Goal: Transaction & Acquisition: Book appointment/travel/reservation

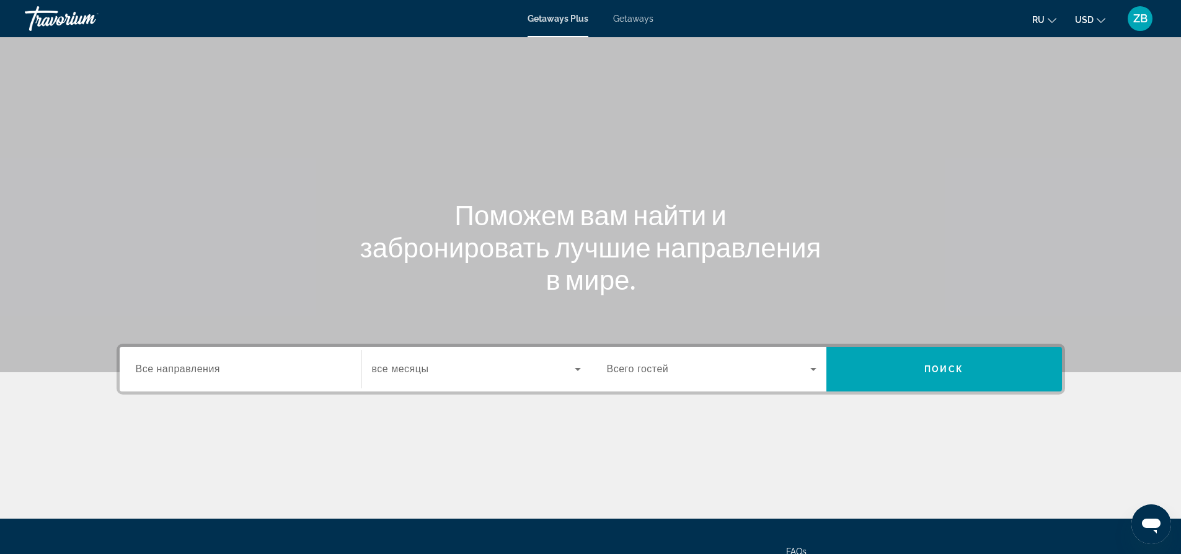
click at [322, 368] on input "Destination Все направления" at bounding box center [241, 369] width 210 height 15
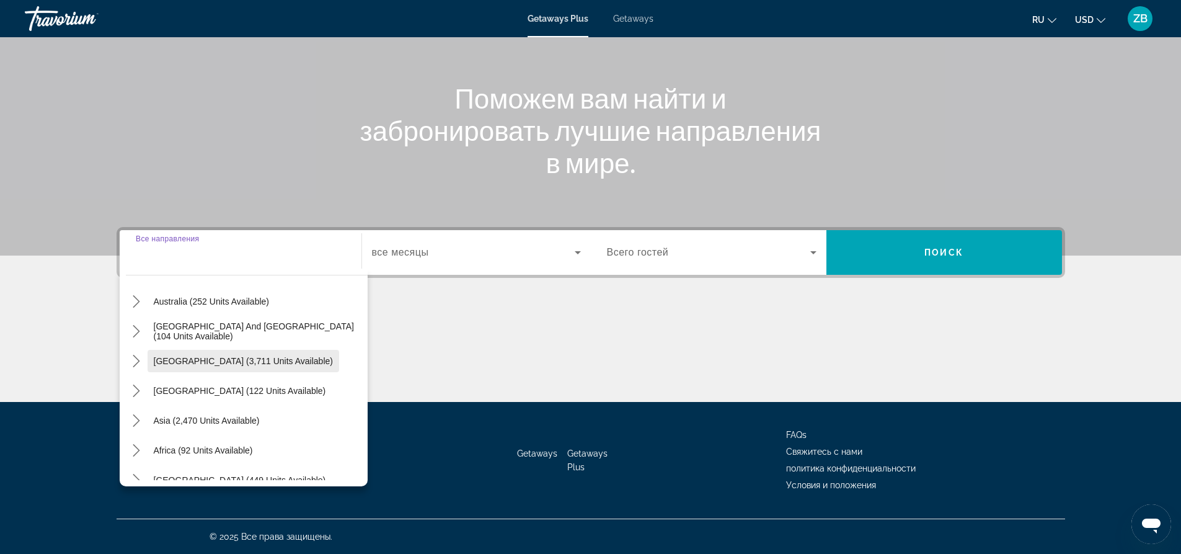
scroll to position [201, 0]
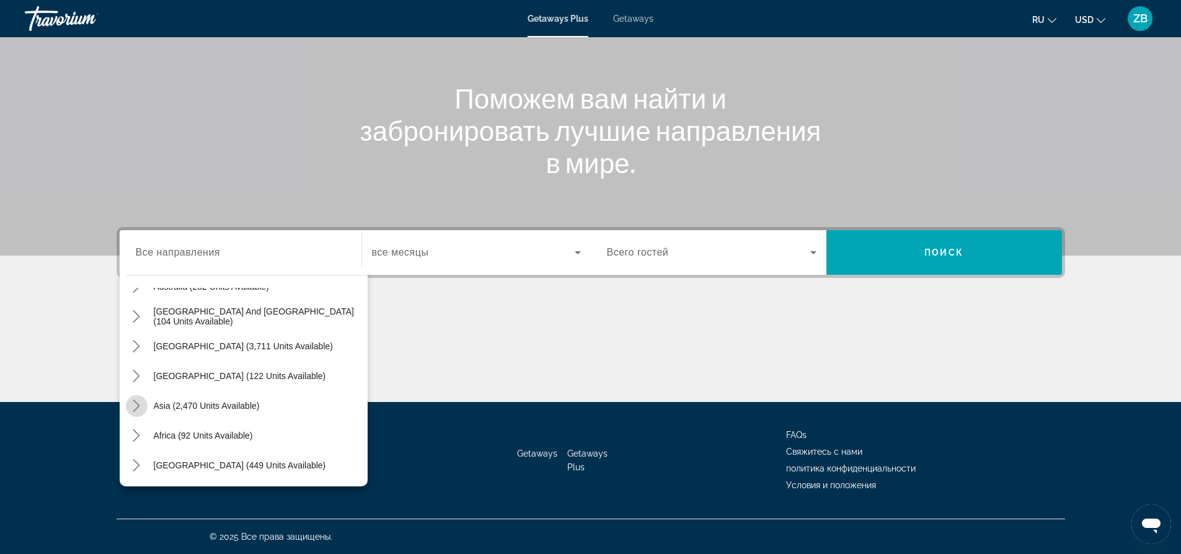
click at [131, 405] on icon "Toggle Asia (2,470 units available) submenu" at bounding box center [136, 405] width 12 height 12
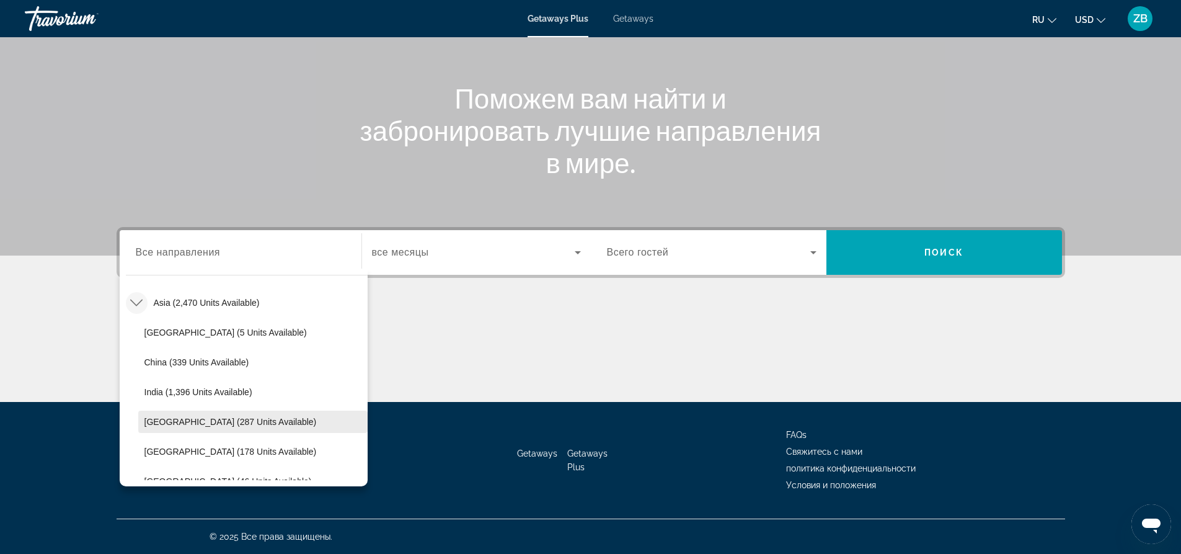
click at [166, 424] on span "Indonesia (287 units available)" at bounding box center [230, 422] width 172 height 10
type input "**********"
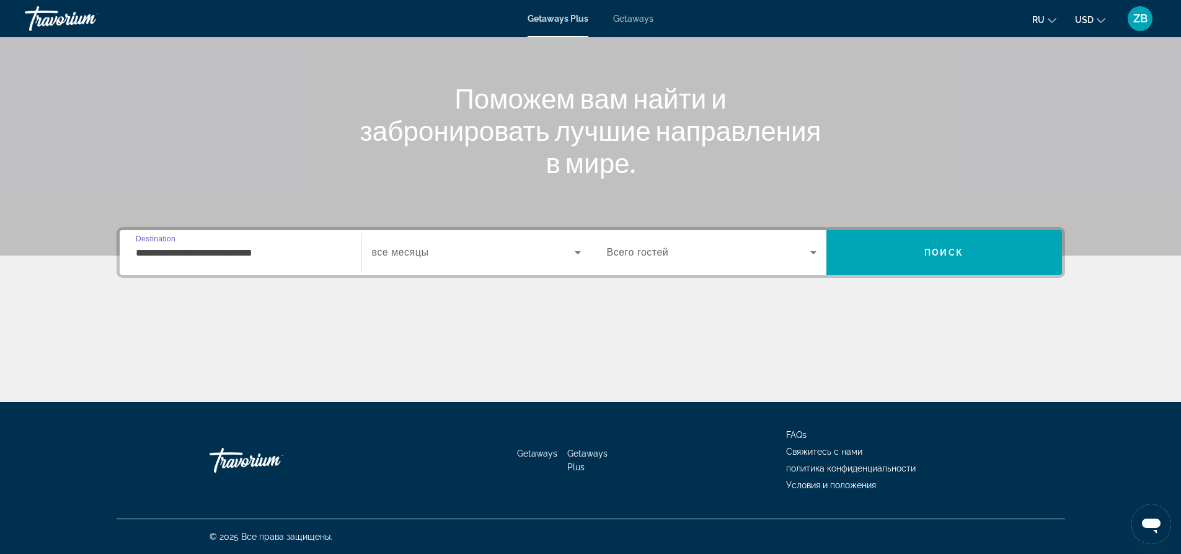
click at [477, 244] on div "Search widget" at bounding box center [476, 252] width 209 height 35
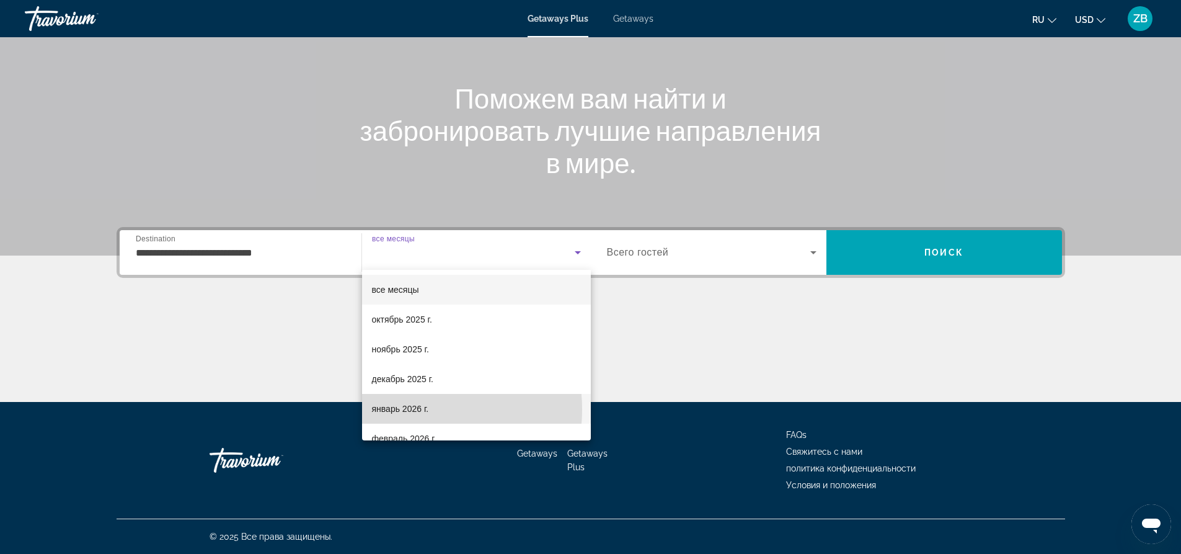
click at [407, 409] on span "январь 2026 г." at bounding box center [400, 408] width 57 height 15
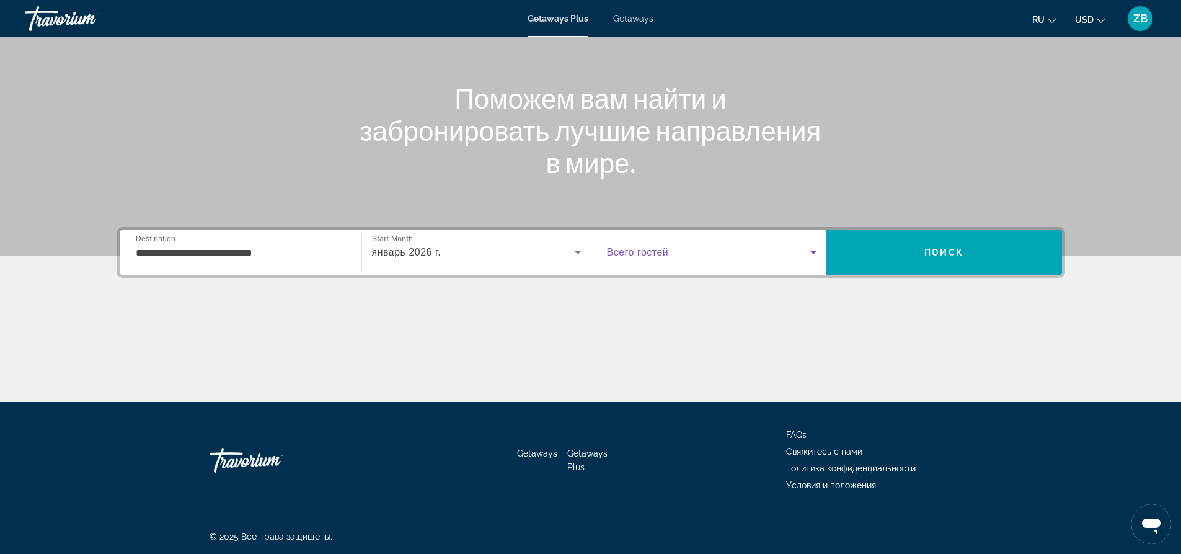
click at [813, 255] on icon "Search widget" at bounding box center [813, 252] width 15 height 15
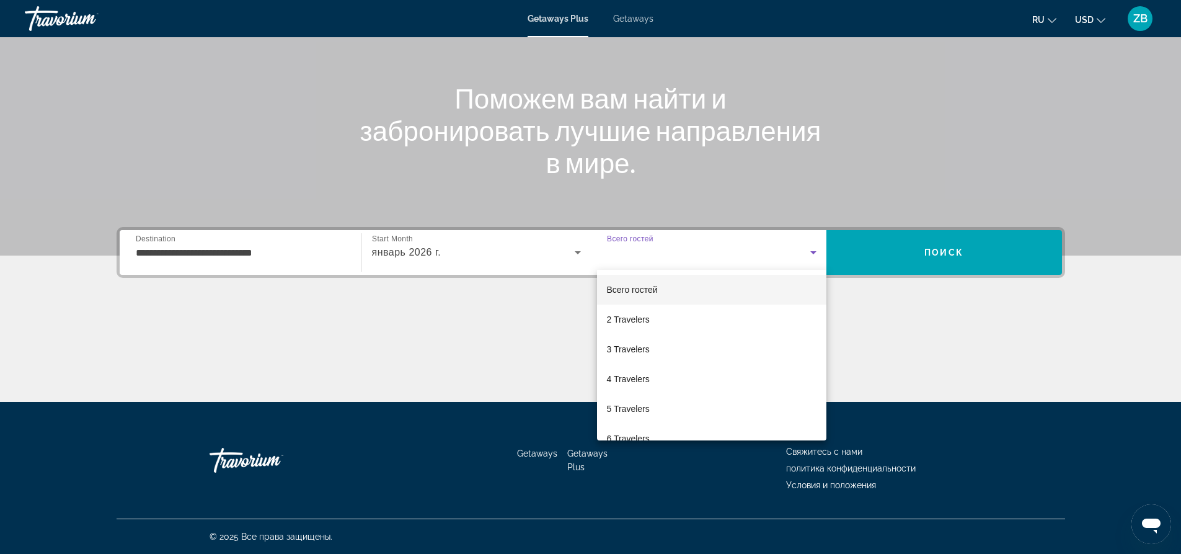
click at [813, 251] on div at bounding box center [590, 277] width 1181 height 554
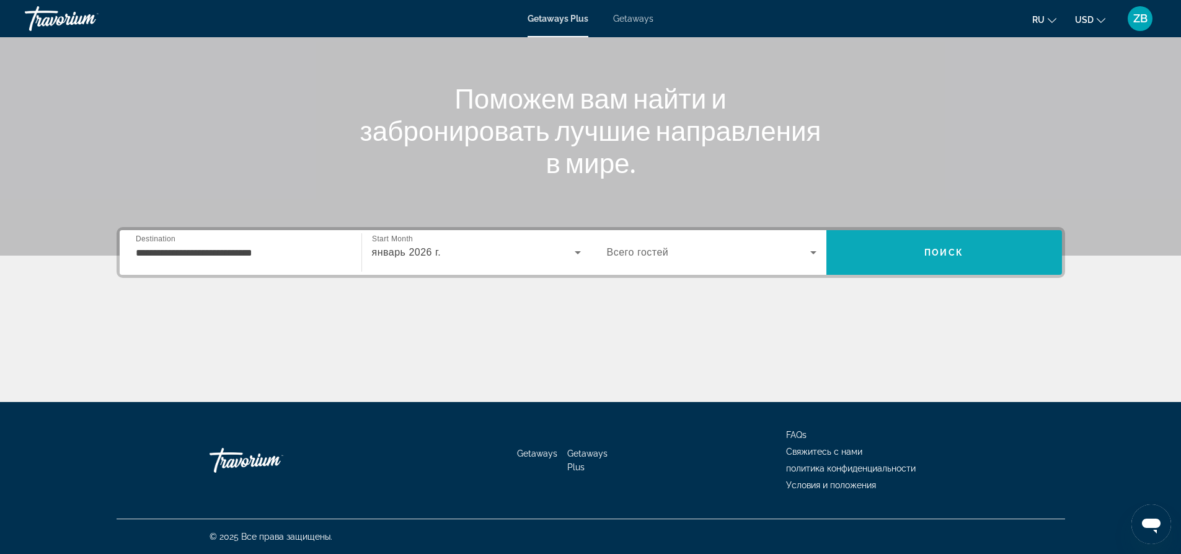
click at [934, 255] on span "Поиск" at bounding box center [943, 252] width 39 height 10
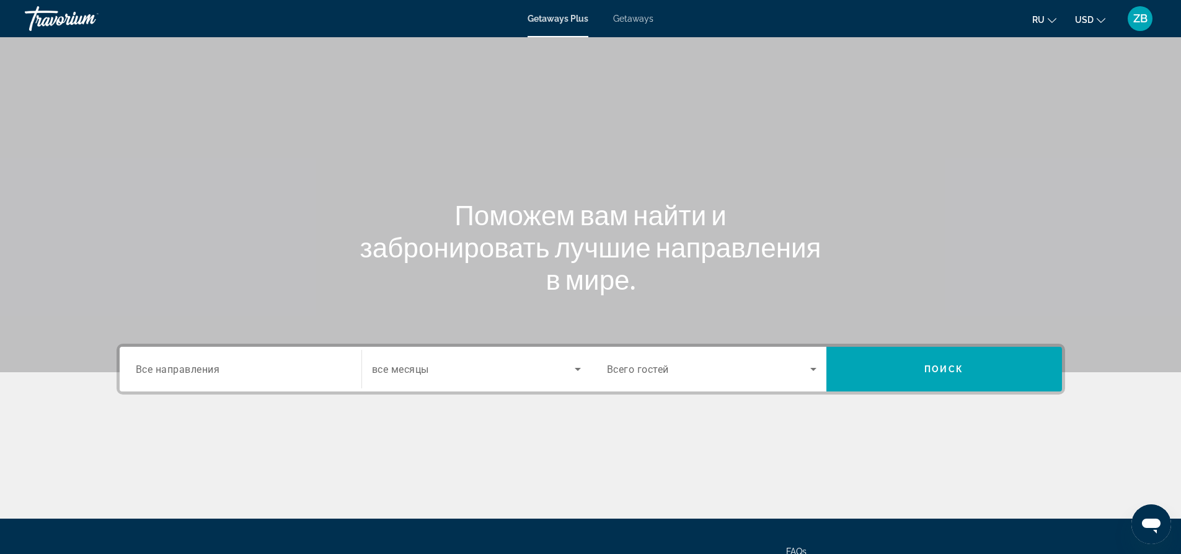
click at [252, 374] on input "Destination Все направления" at bounding box center [241, 369] width 210 height 15
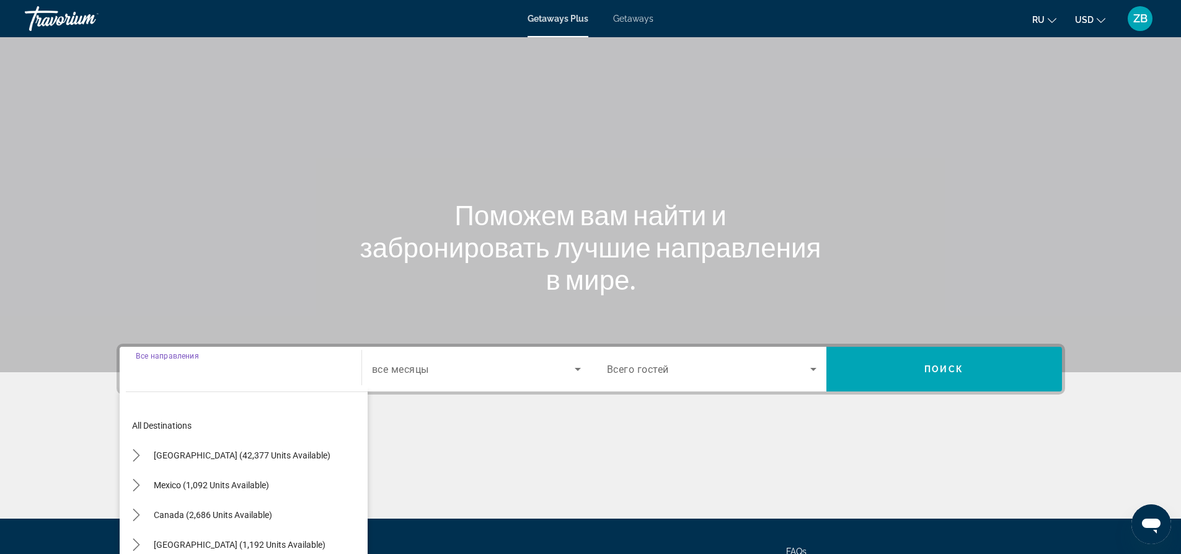
scroll to position [117, 0]
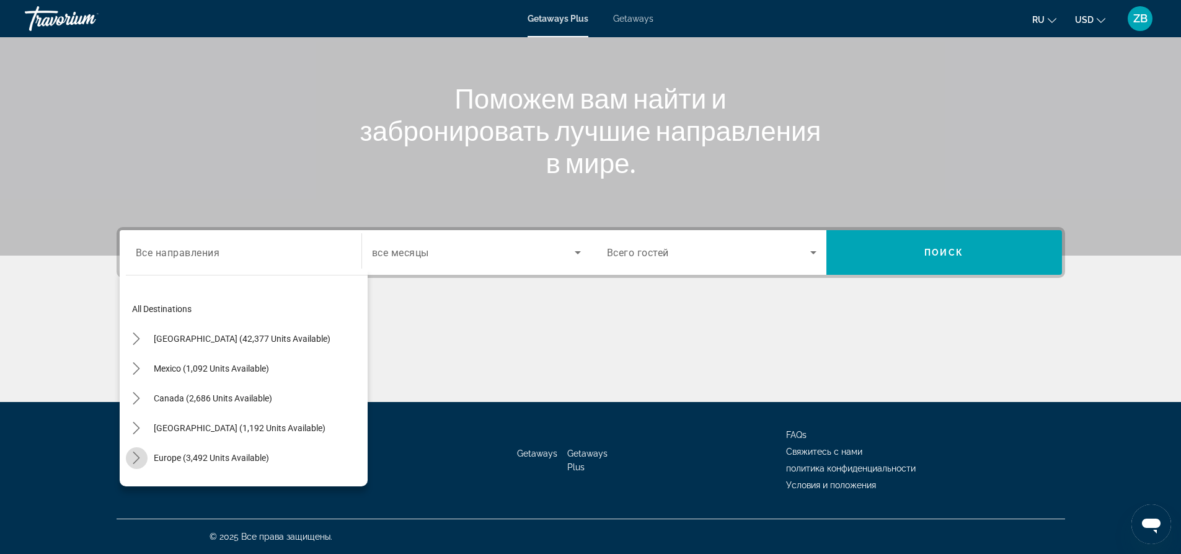
click at [135, 459] on icon "Toggle Europe (3,492 units available) submenu" at bounding box center [136, 457] width 12 height 12
click at [135, 453] on icon "Toggle Europe (3,492 units available) submenu" at bounding box center [136, 457] width 12 height 12
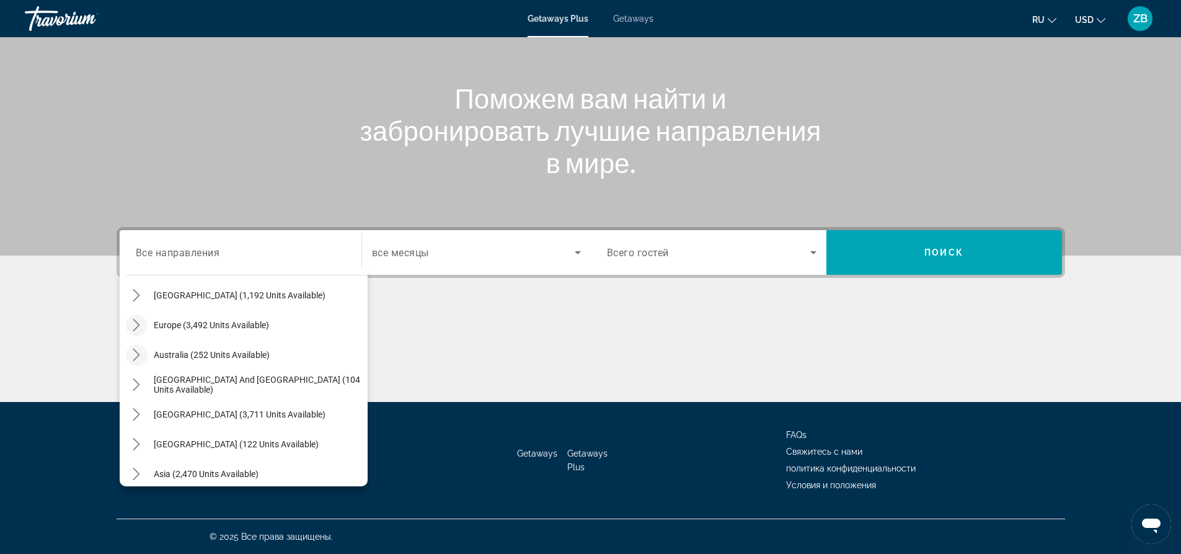
scroll to position [186, 0]
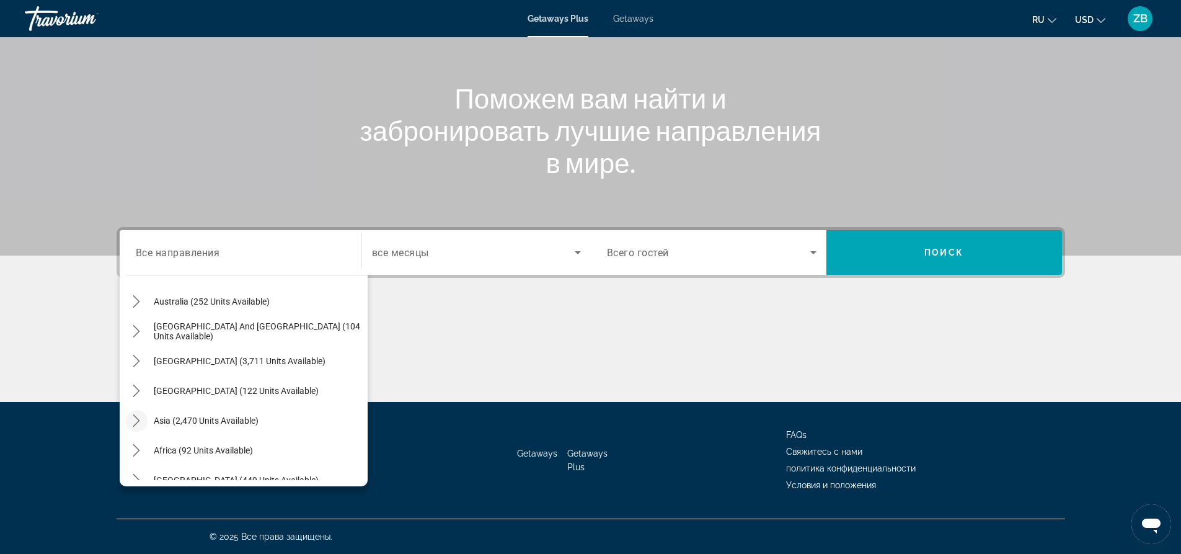
click at [136, 423] on icon "Toggle Asia (2,470 units available) submenu" at bounding box center [136, 420] width 7 height 12
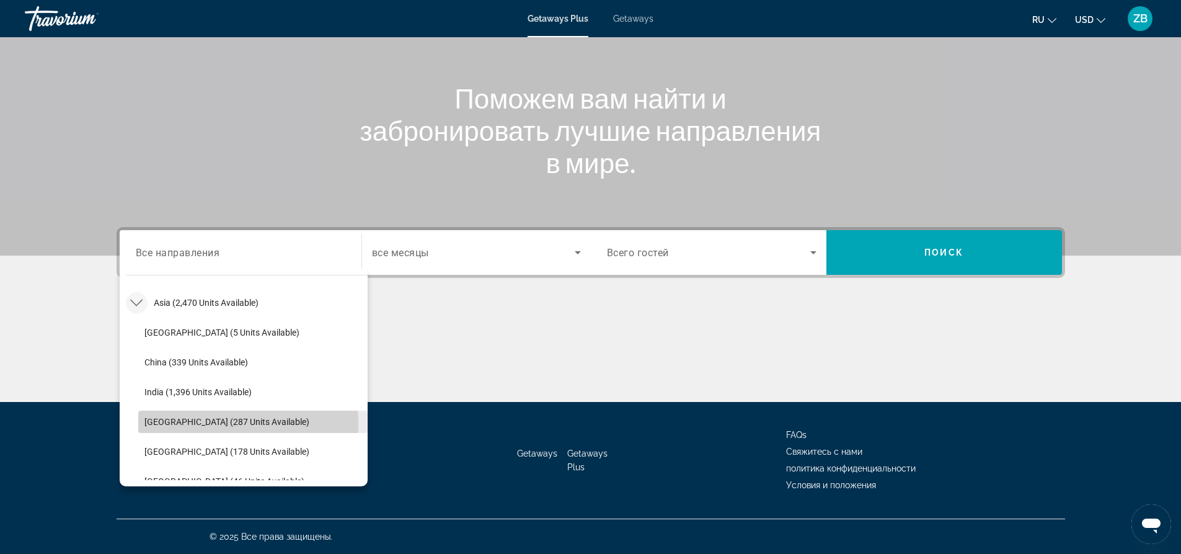
click at [159, 425] on span "Indonesia (287 units available)" at bounding box center [226, 422] width 165 height 10
type input "**********"
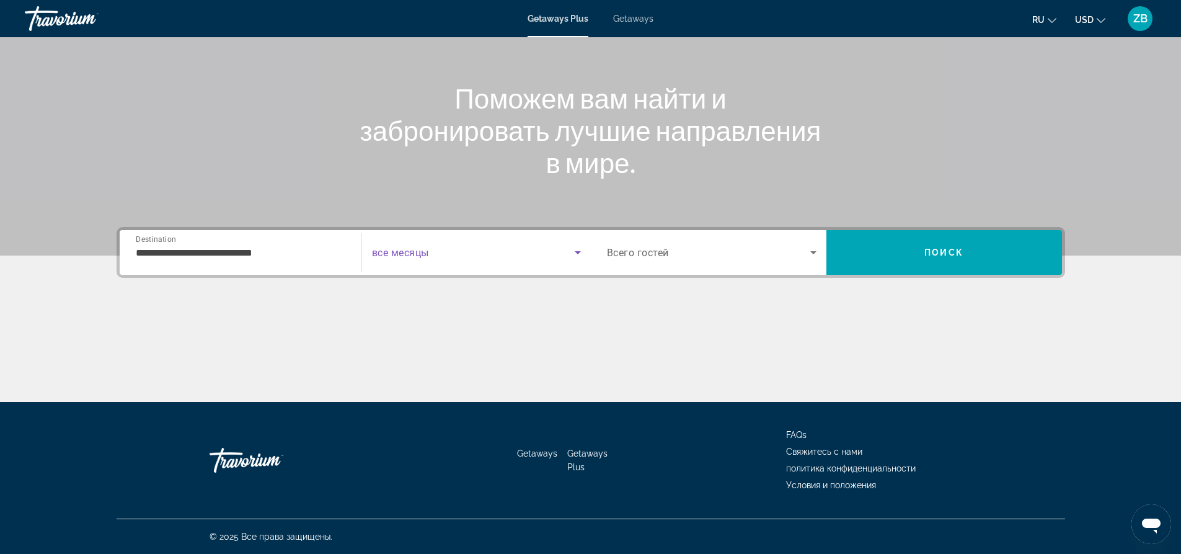
click at [571, 249] on icon "Search widget" at bounding box center [577, 252] width 15 height 15
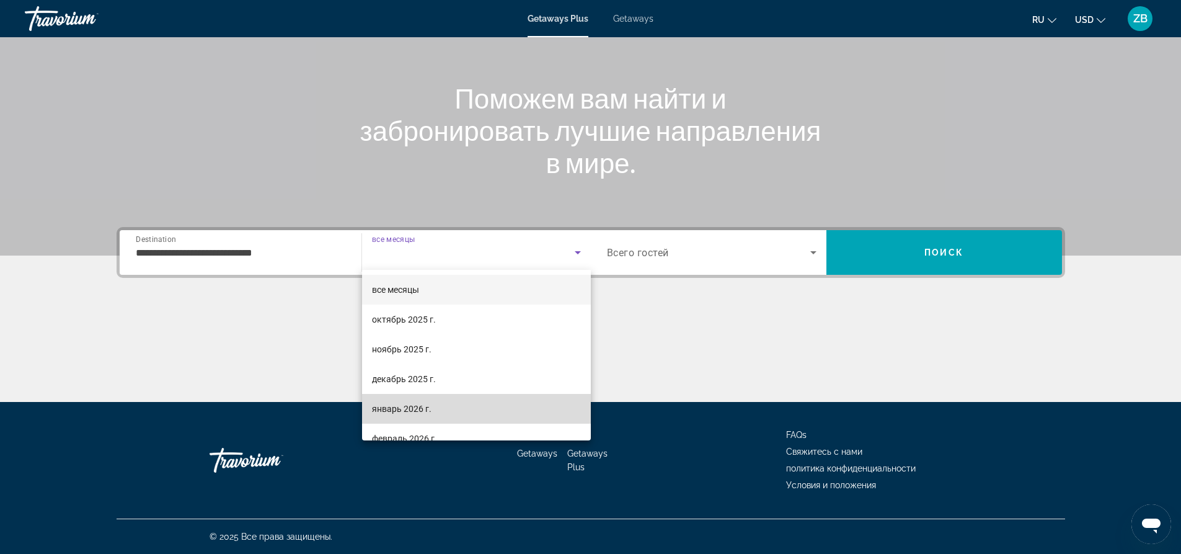
click at [530, 399] on mat-option "январь 2026 г." at bounding box center [476, 409] width 229 height 30
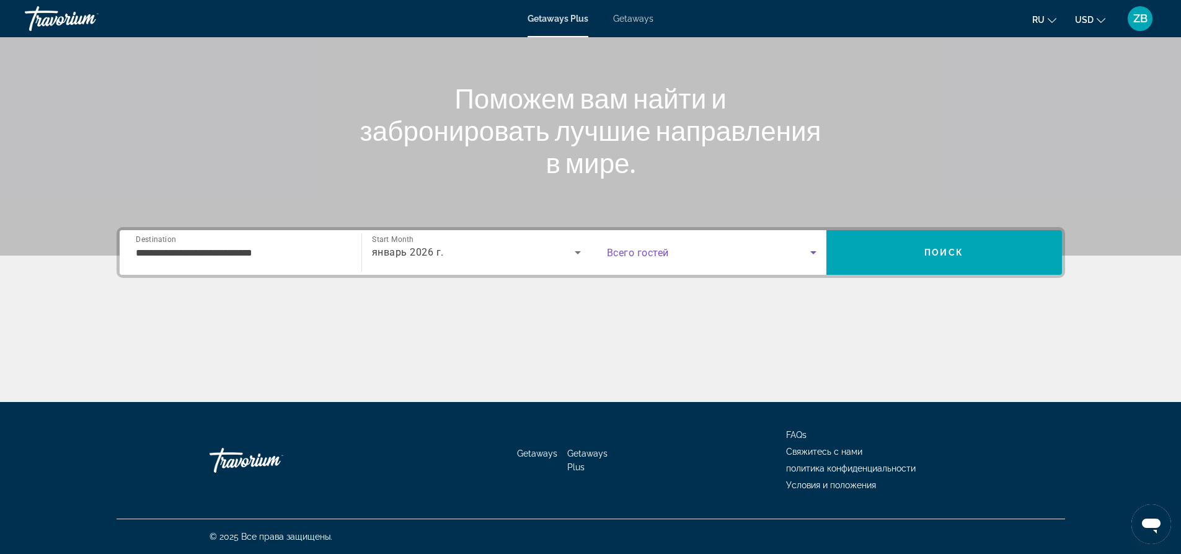
click at [812, 254] on icon "Search widget" at bounding box center [813, 252] width 15 height 15
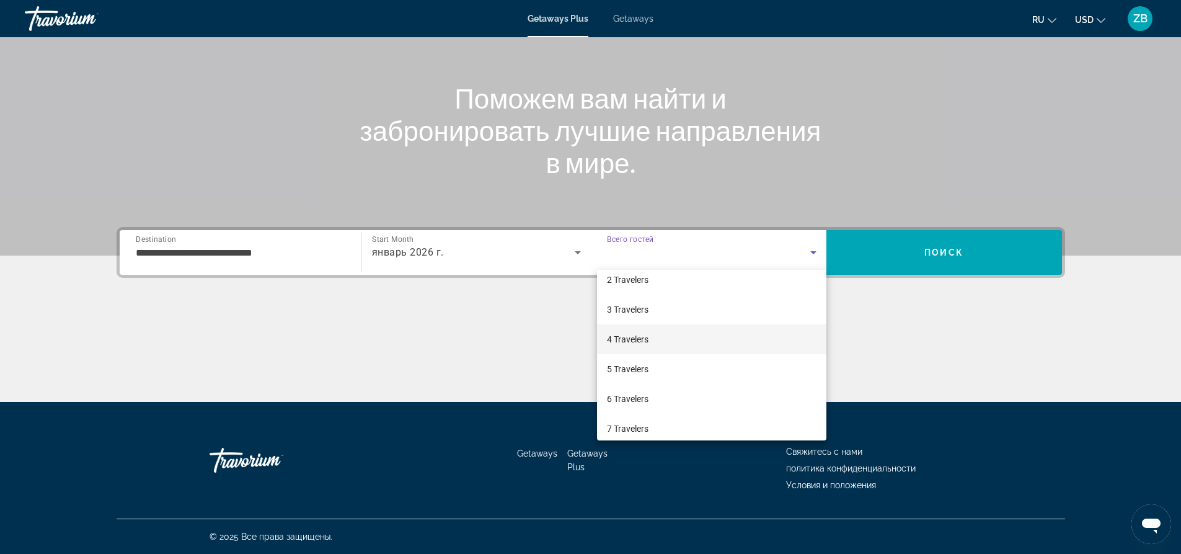
scroll to position [62, 0]
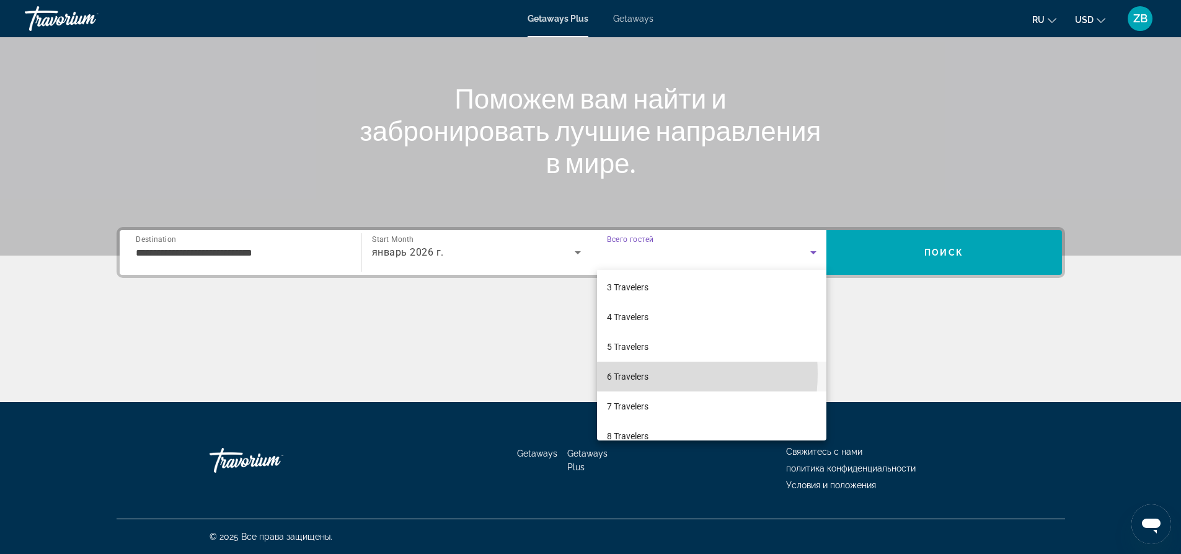
click at [641, 373] on span "6 Travelers" at bounding box center [628, 376] width 42 height 15
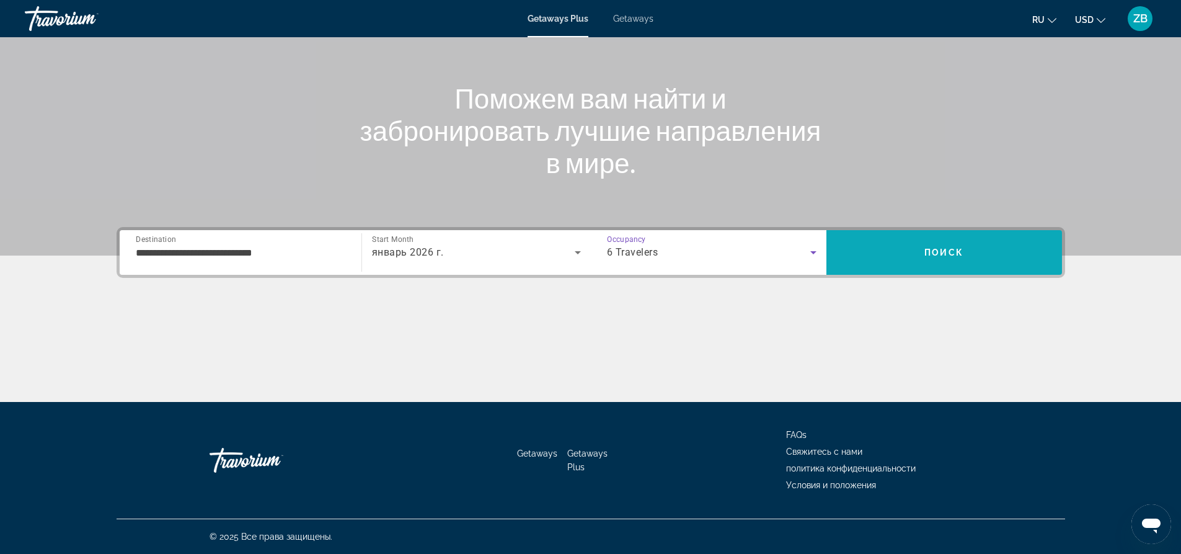
click at [896, 258] on span "Search" at bounding box center [944, 252] width 236 height 30
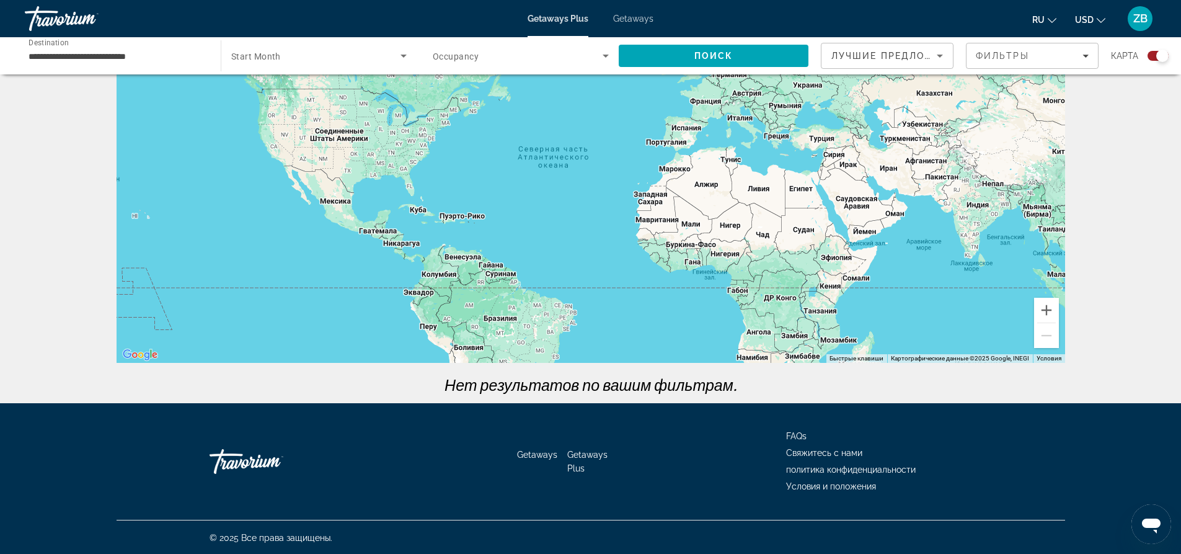
scroll to position [97, 0]
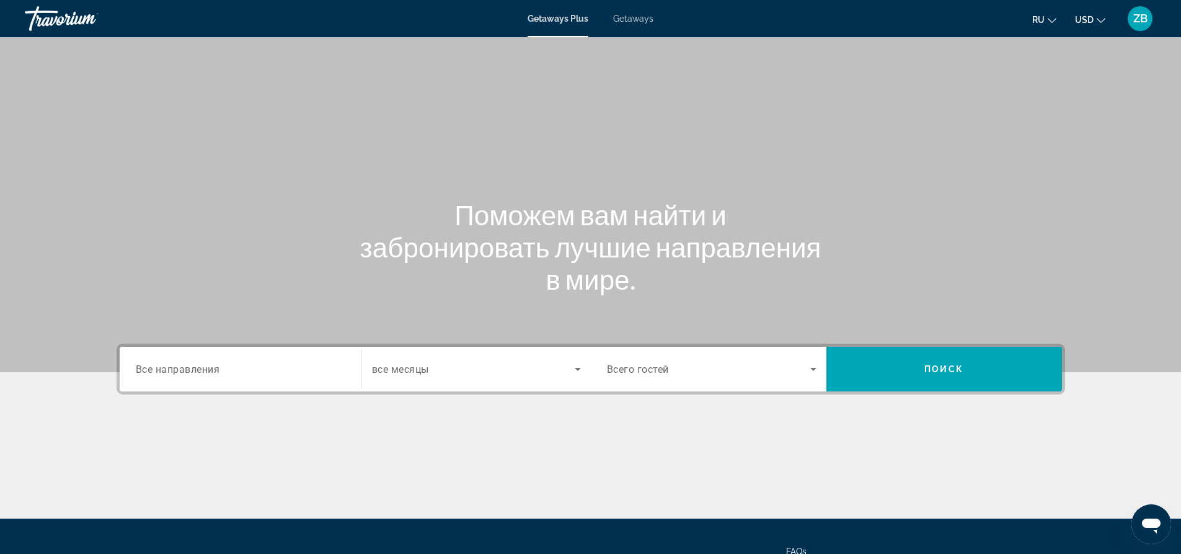
click at [338, 366] on input "Destination Все направления" at bounding box center [241, 369] width 210 height 15
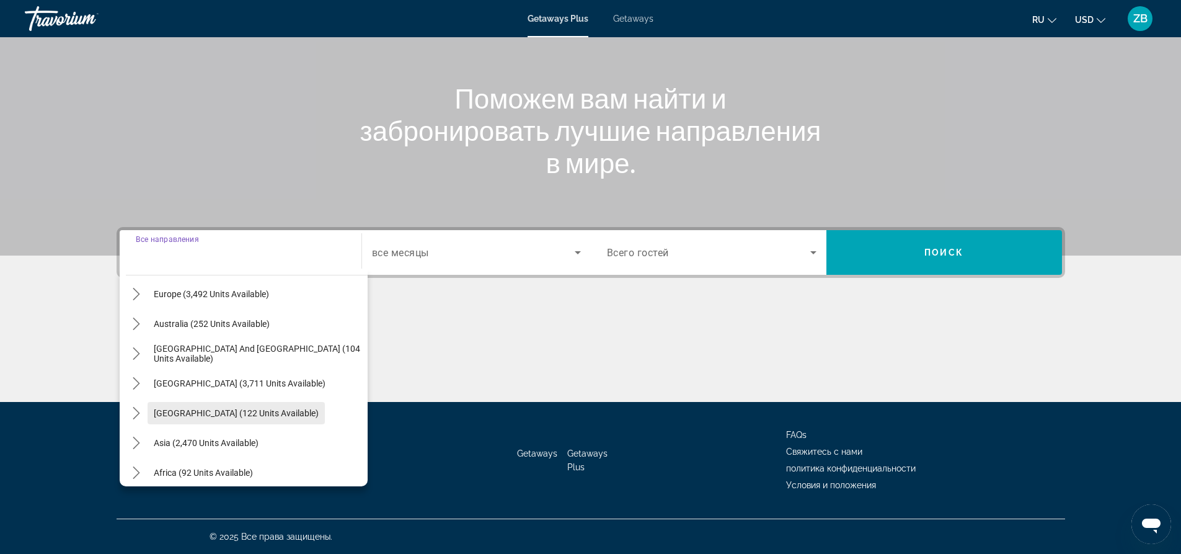
scroll to position [186, 0]
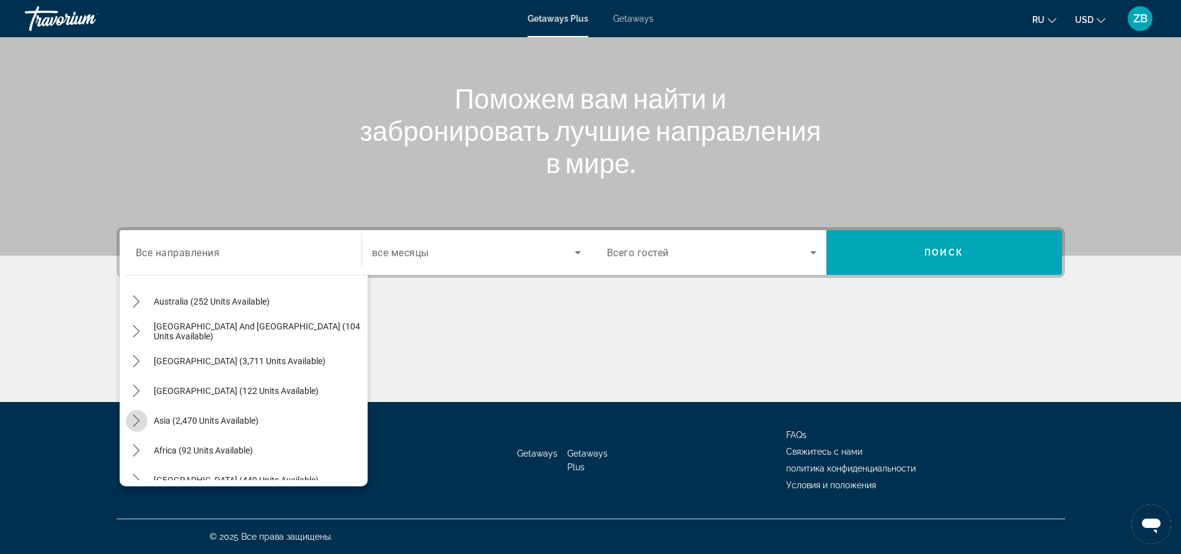
click at [141, 418] on icon "Toggle Asia (2,470 units available) submenu" at bounding box center [136, 420] width 12 height 12
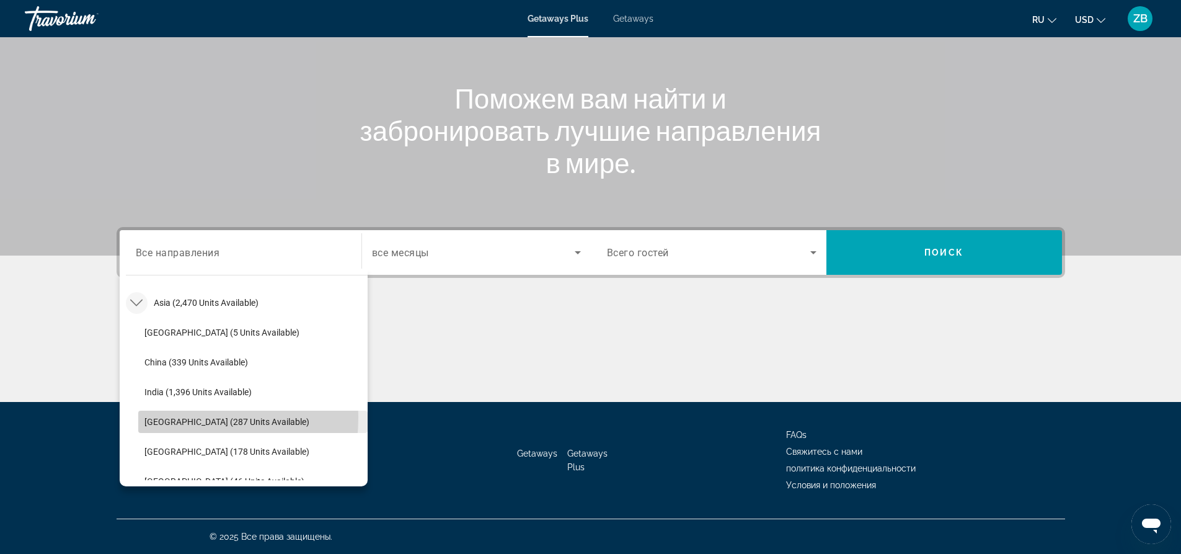
click at [141, 417] on span "Select destination: Indonesia (287 units available)" at bounding box center [252, 422] width 229 height 30
type input "**********"
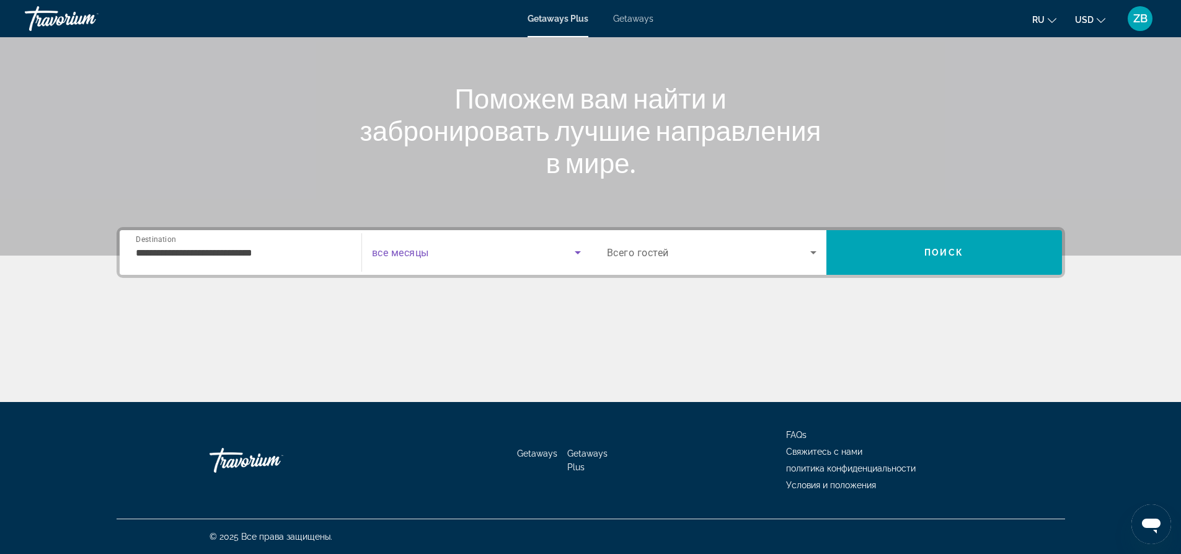
click at [570, 255] on icon "Search widget" at bounding box center [577, 252] width 15 height 15
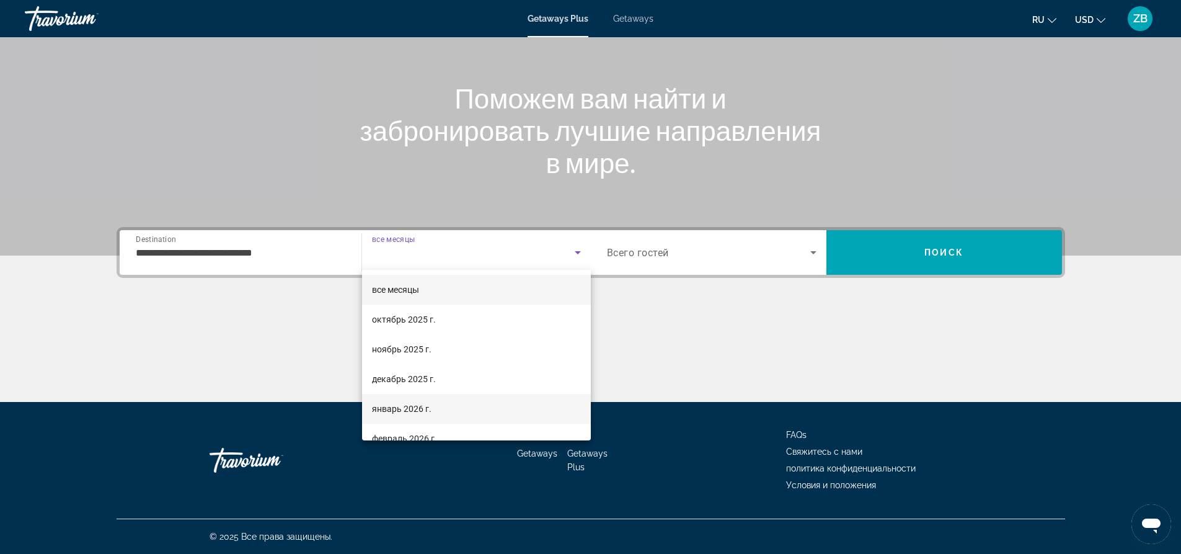
click at [487, 405] on mat-option "январь 2026 г." at bounding box center [476, 409] width 229 height 30
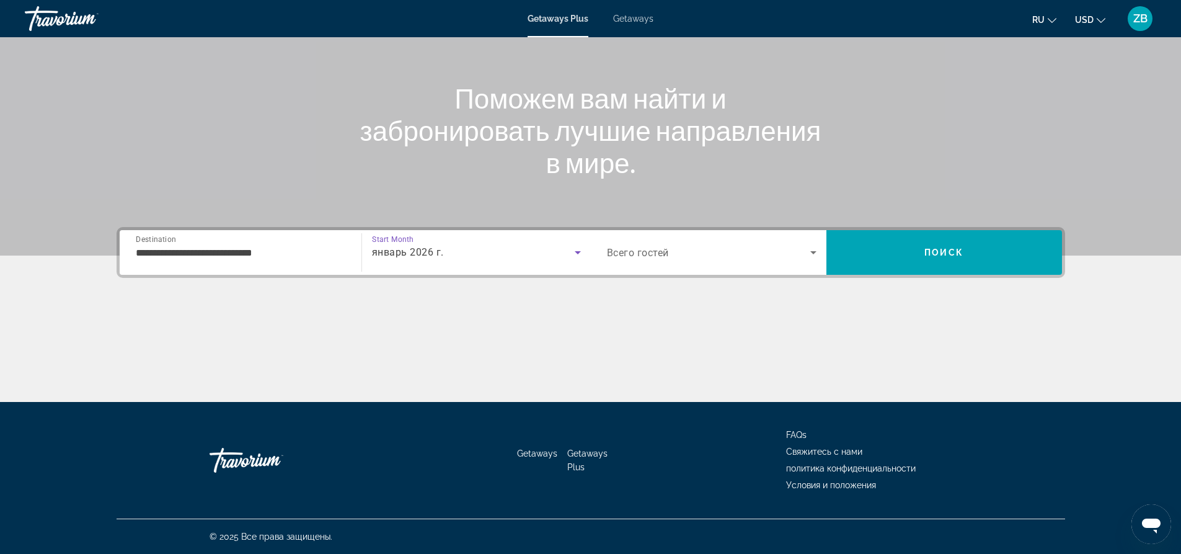
click at [813, 258] on icon "Search widget" at bounding box center [813, 252] width 15 height 15
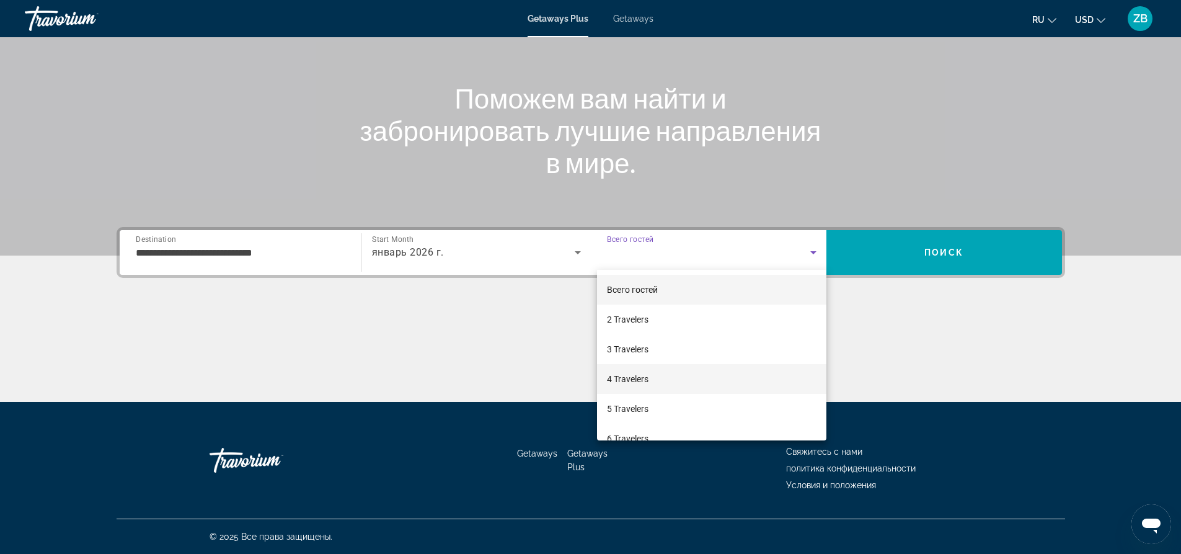
click at [736, 379] on mat-option "4 Travelers" at bounding box center [711, 379] width 229 height 30
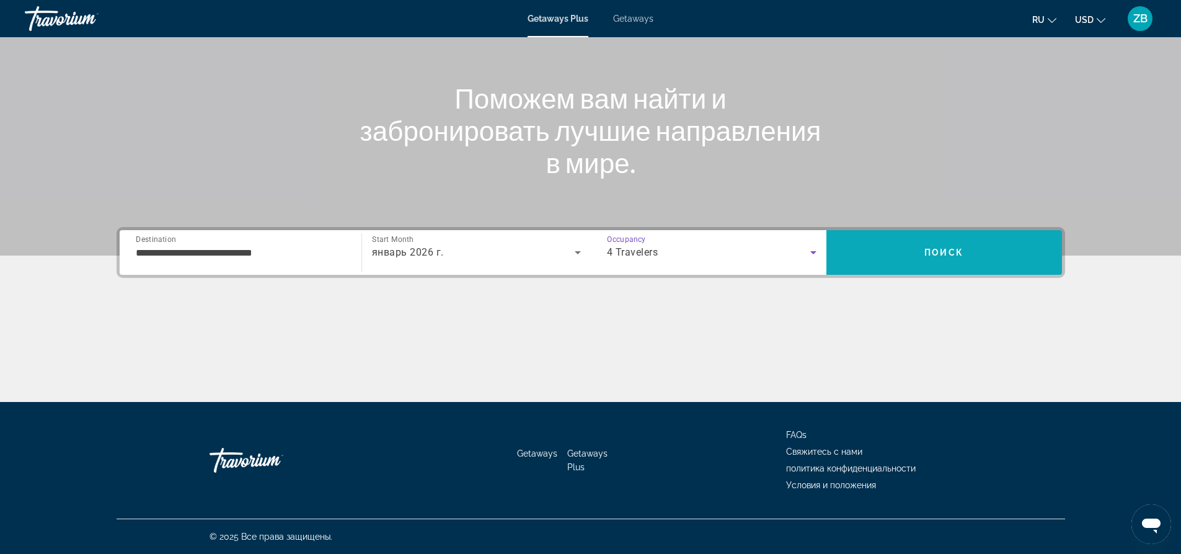
click at [909, 250] on span "Search" at bounding box center [944, 252] width 236 height 30
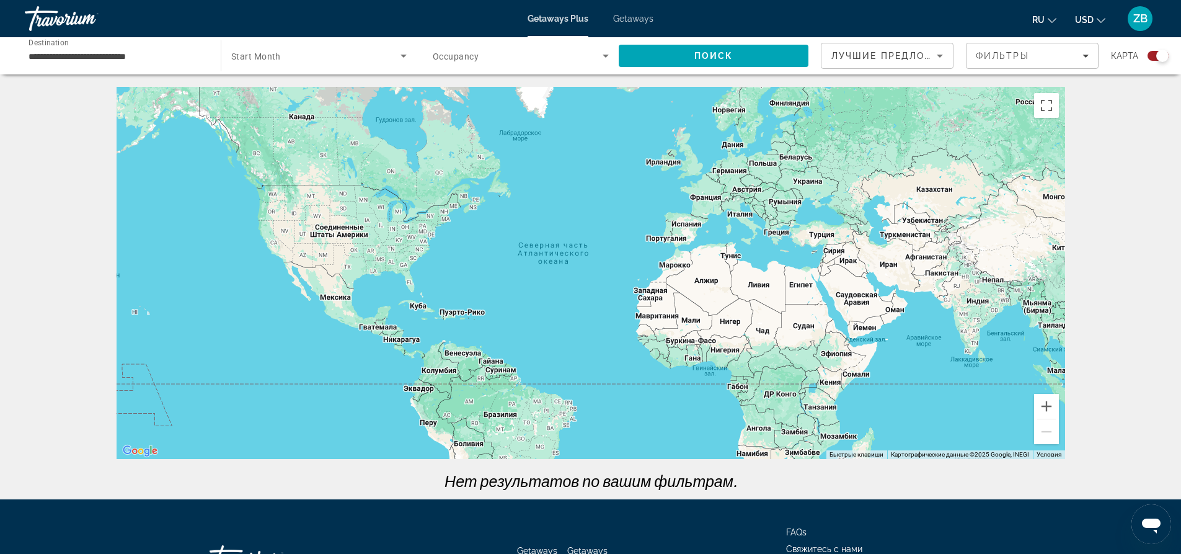
click at [627, 18] on span "Getaways" at bounding box center [633, 19] width 40 height 10
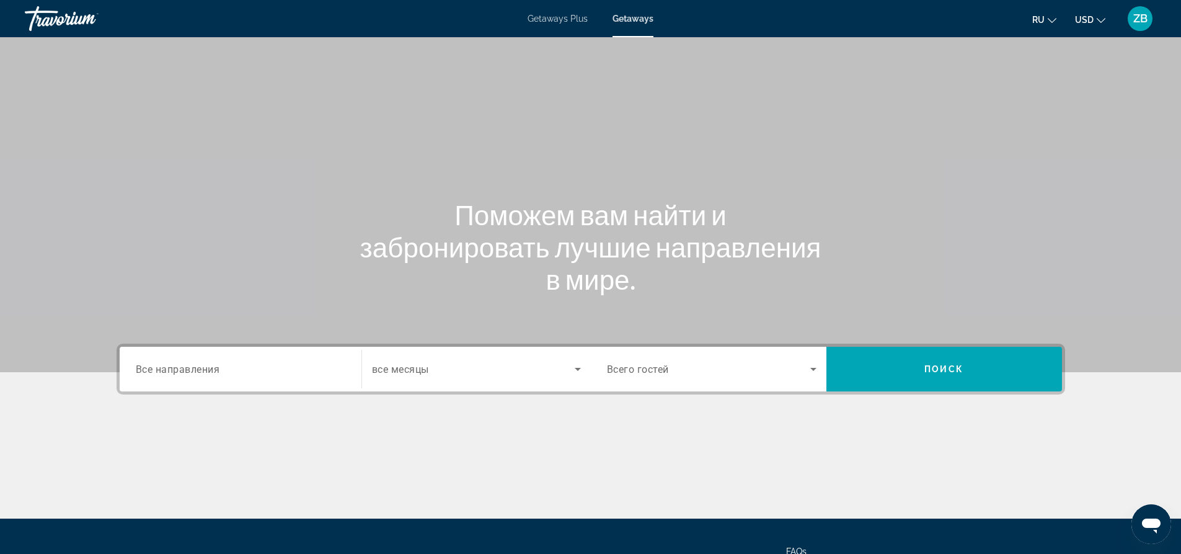
click at [241, 371] on input "Destination Все направления" at bounding box center [241, 369] width 210 height 15
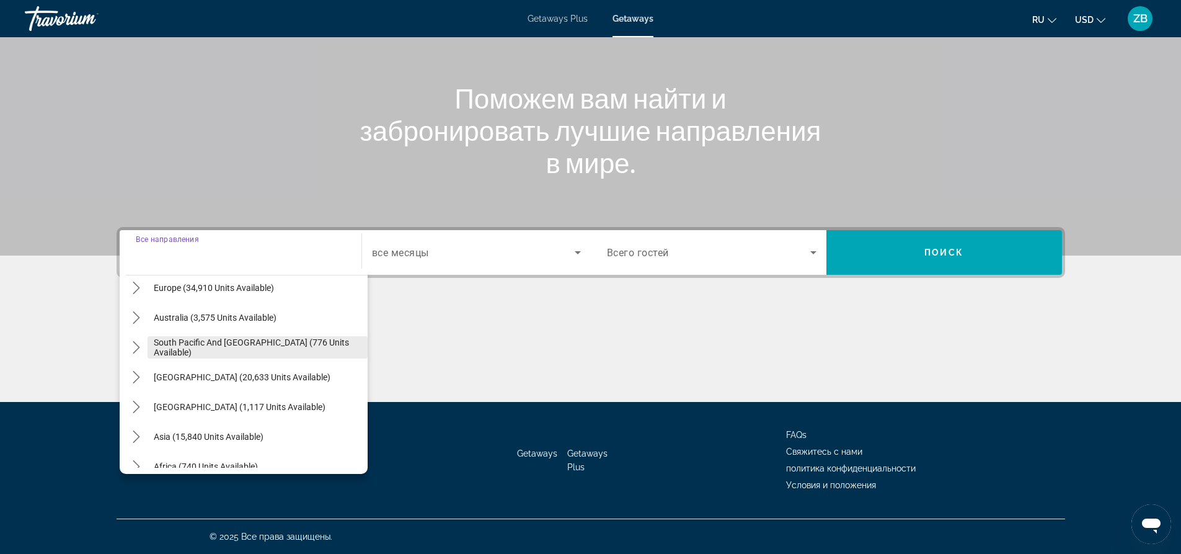
scroll to position [186, 0]
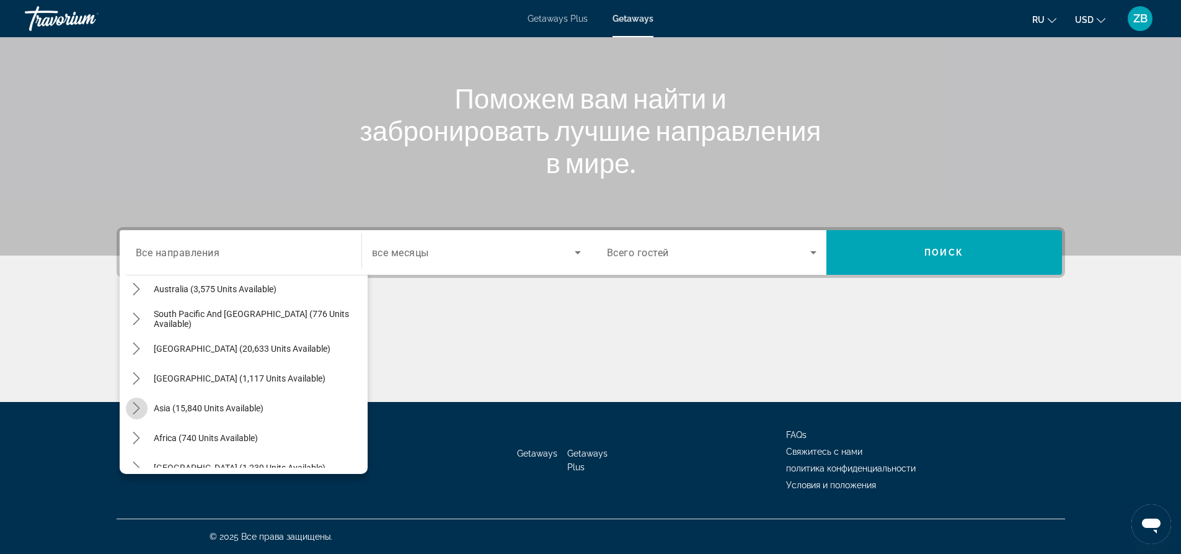
click at [135, 404] on icon "Toggle Asia (15,840 units available) submenu" at bounding box center [136, 408] width 7 height 12
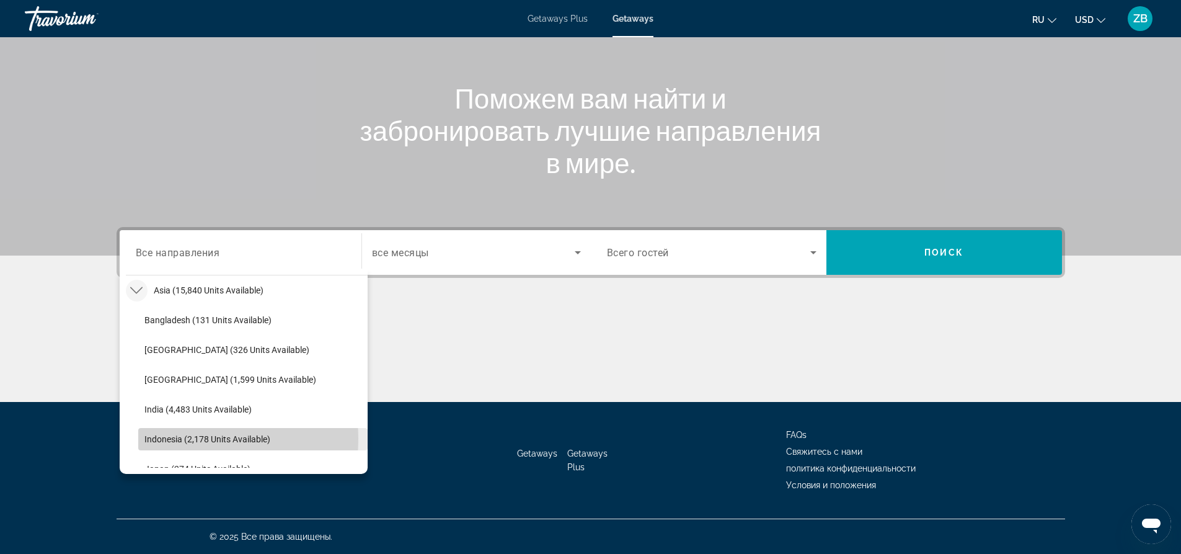
click at [175, 438] on span "Indonesia (2,178 units available)" at bounding box center [207, 439] width 126 height 10
type input "**********"
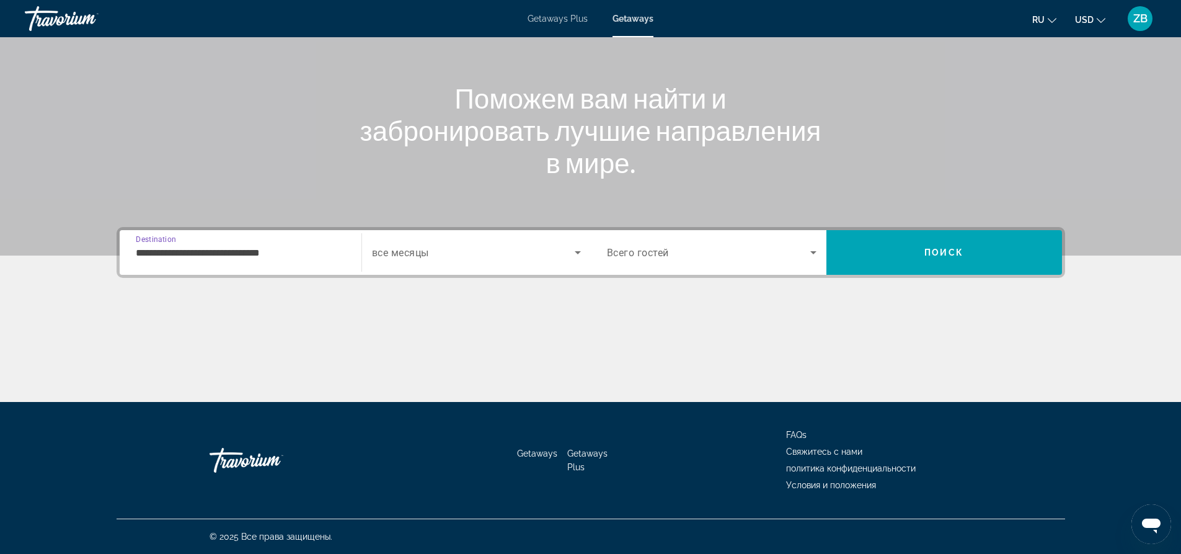
click at [495, 252] on span "Search widget" at bounding box center [473, 252] width 203 height 15
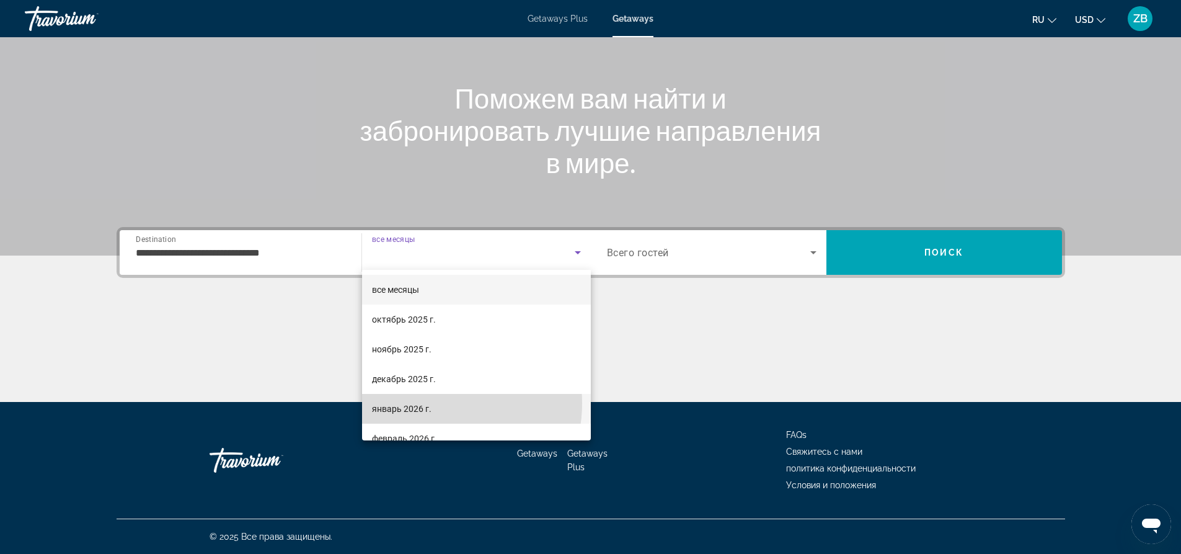
click at [437, 403] on mat-option "январь 2026 г." at bounding box center [476, 409] width 229 height 30
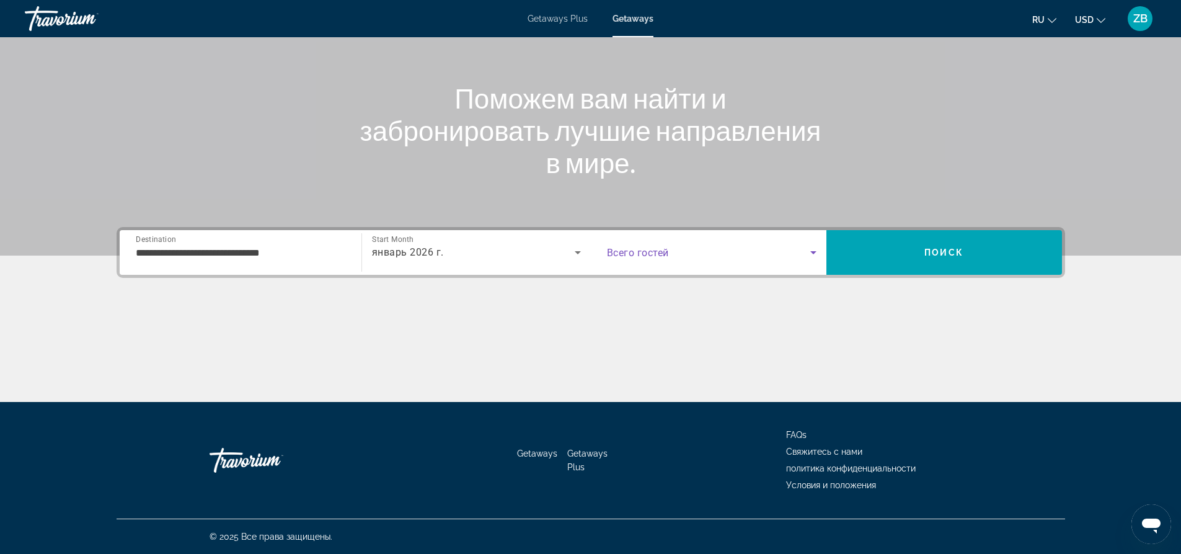
click at [801, 250] on span "Search widget" at bounding box center [708, 252] width 203 height 15
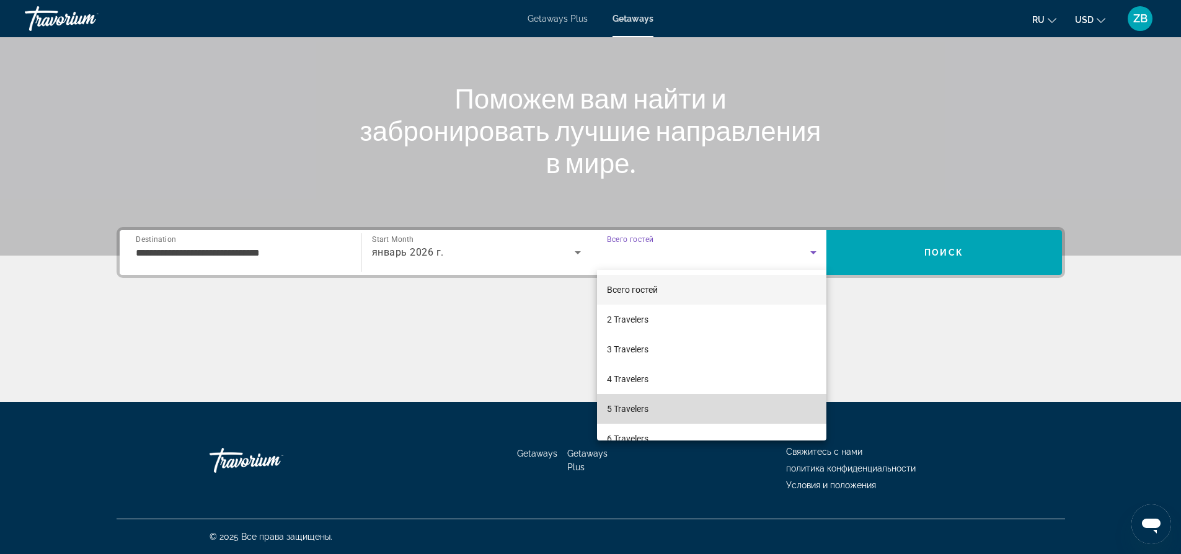
click at [757, 408] on mat-option "5 Travelers" at bounding box center [711, 409] width 229 height 30
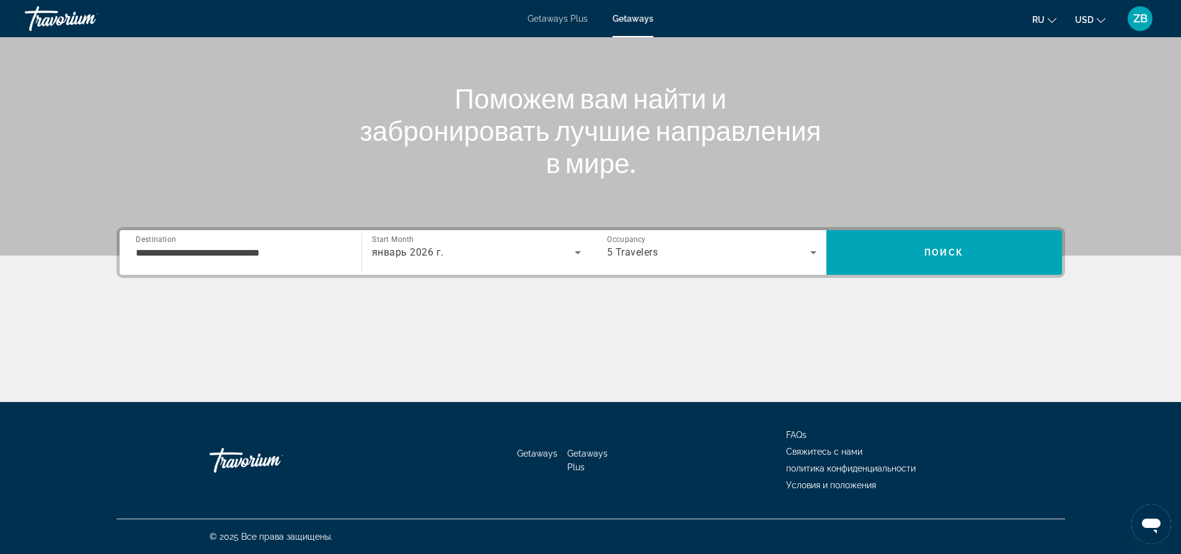
click at [951, 223] on div "Main content" at bounding box center [590, 69] width 1181 height 372
click at [951, 227] on div "**********" at bounding box center [591, 252] width 948 height 51
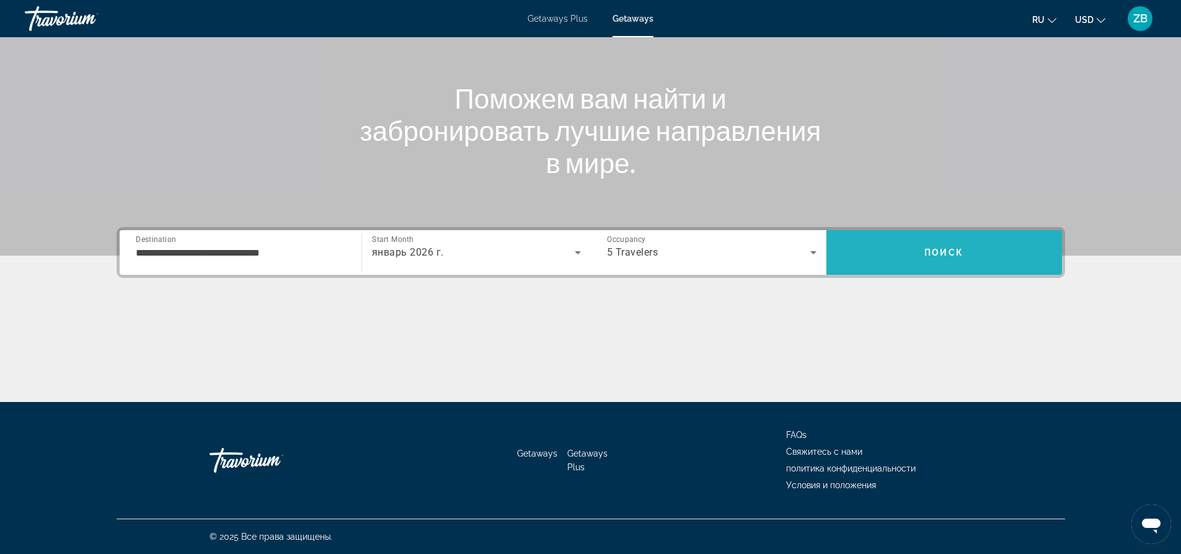
click at [954, 247] on span "Search" at bounding box center [944, 252] width 236 height 30
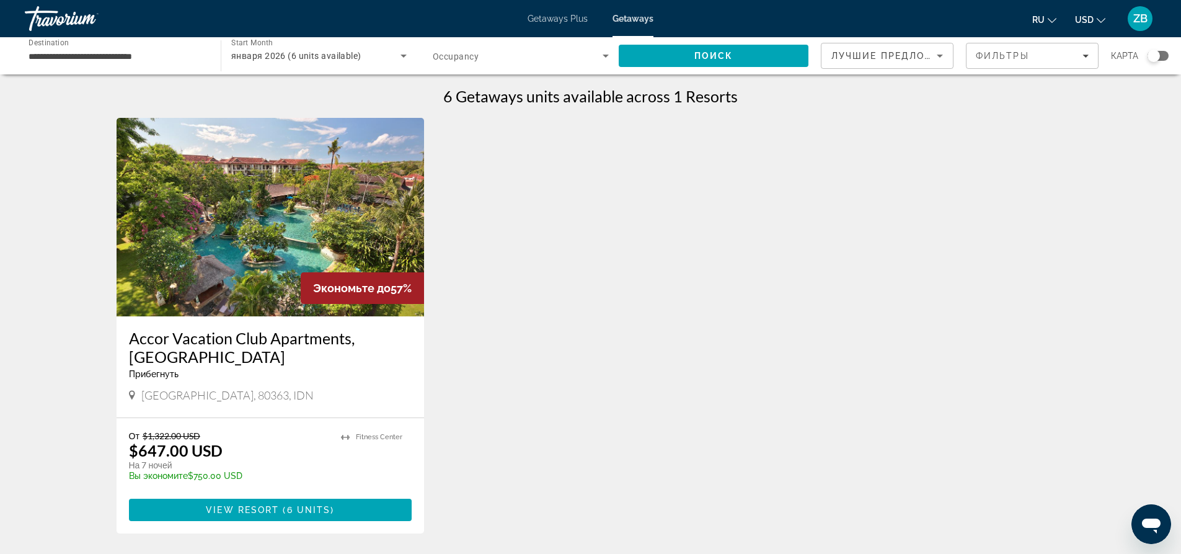
click at [374, 255] on img "Main content" at bounding box center [271, 217] width 308 height 198
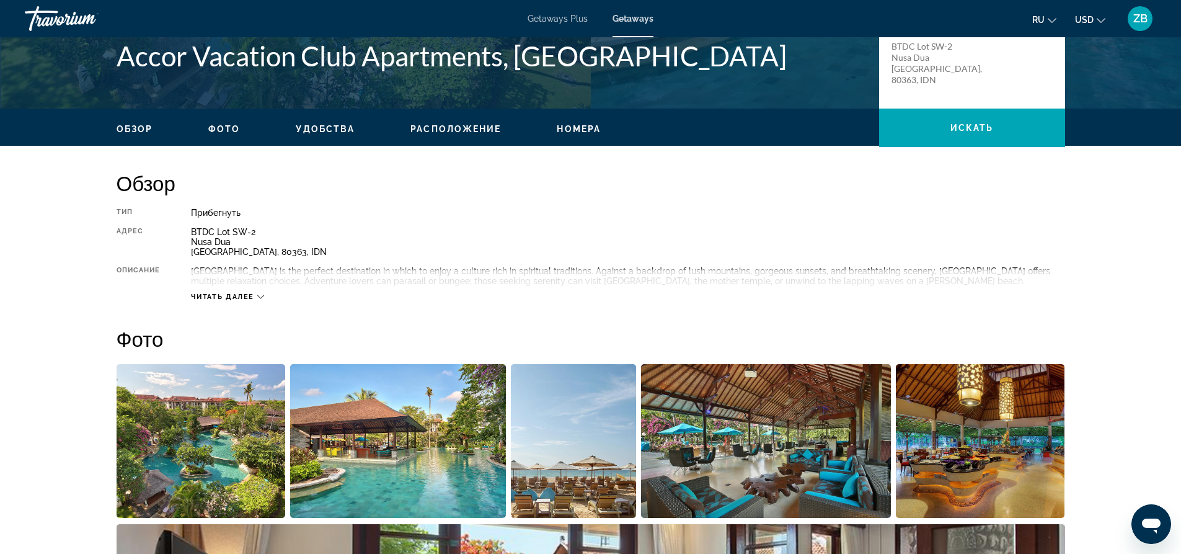
scroll to position [248, 0]
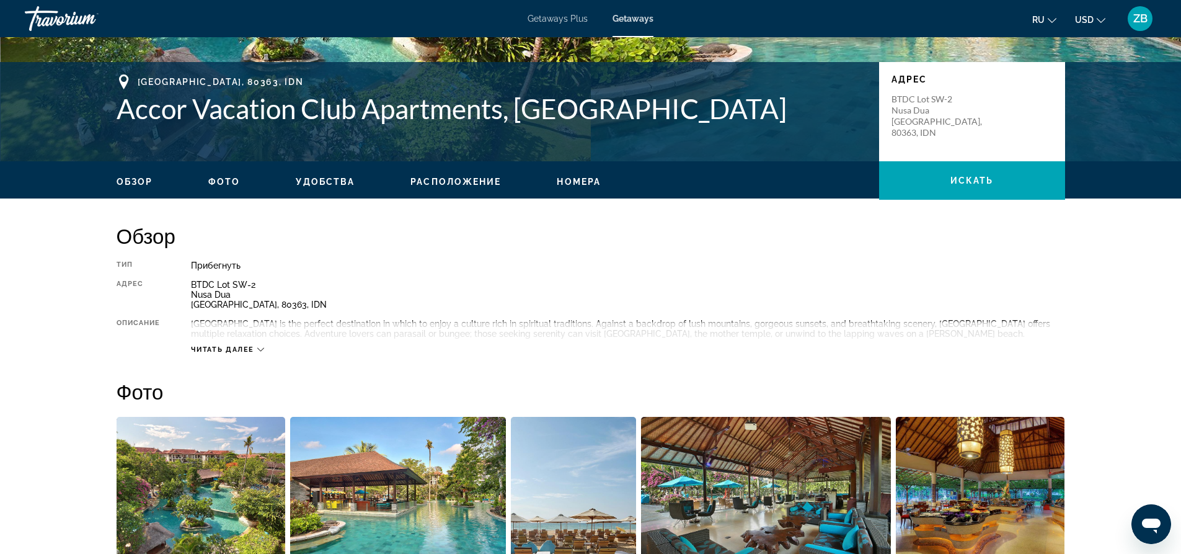
click at [260, 349] on icon "Main content" at bounding box center [260, 350] width 7 height 4
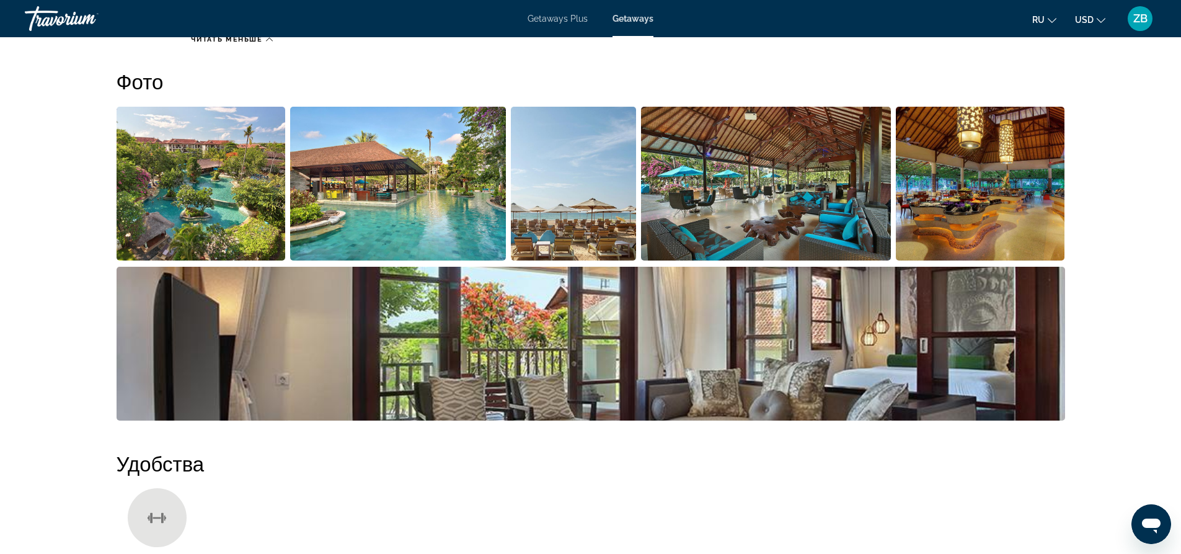
scroll to position [496, 0]
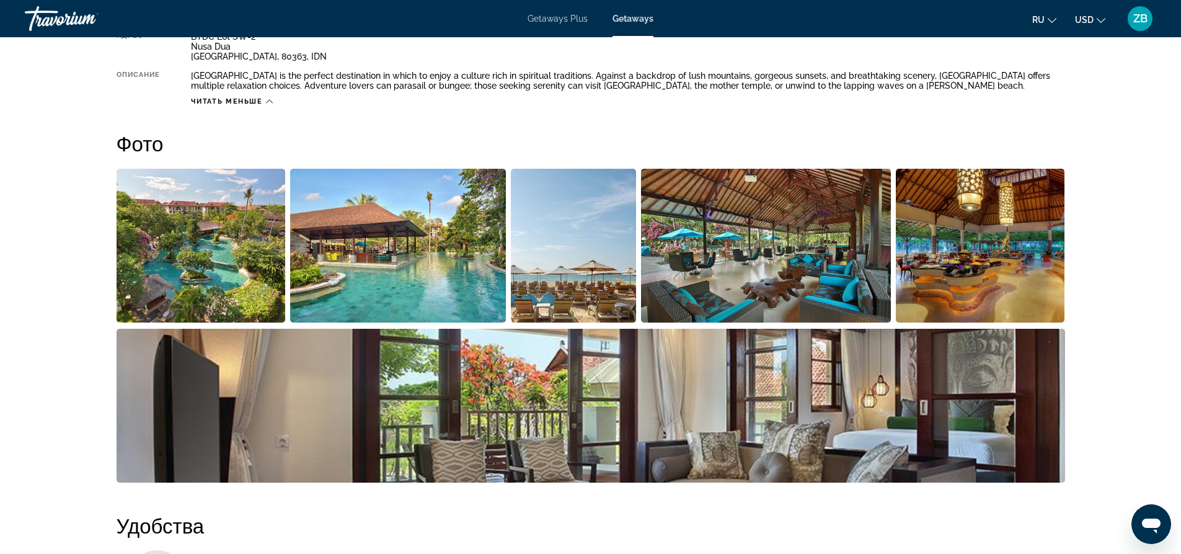
click at [249, 274] on img "Open full-screen image slider" at bounding box center [201, 246] width 169 height 154
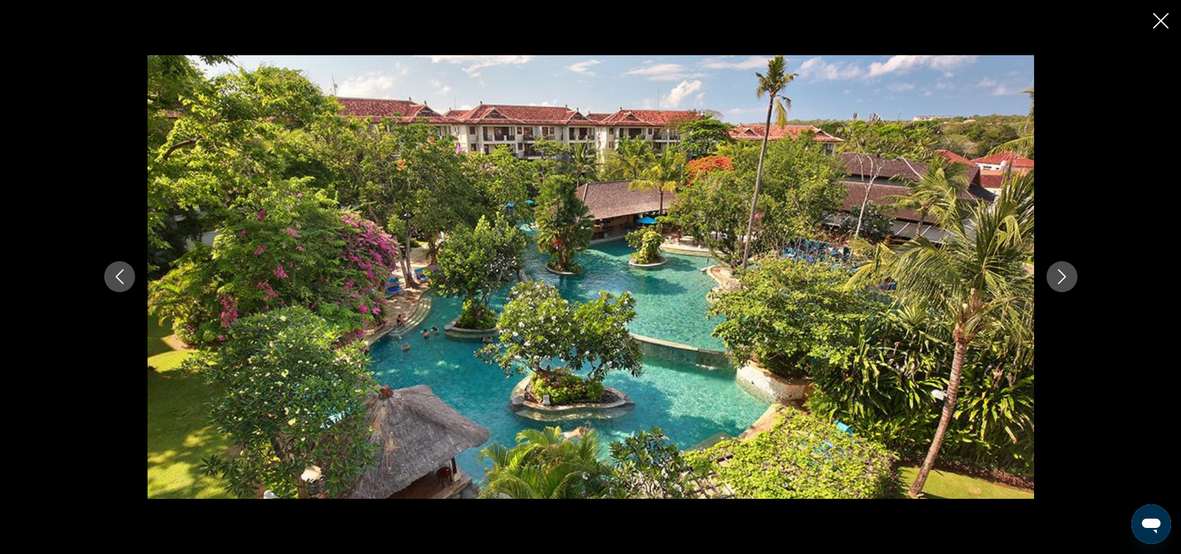
click at [1059, 280] on icon "Next image" at bounding box center [1061, 276] width 15 height 15
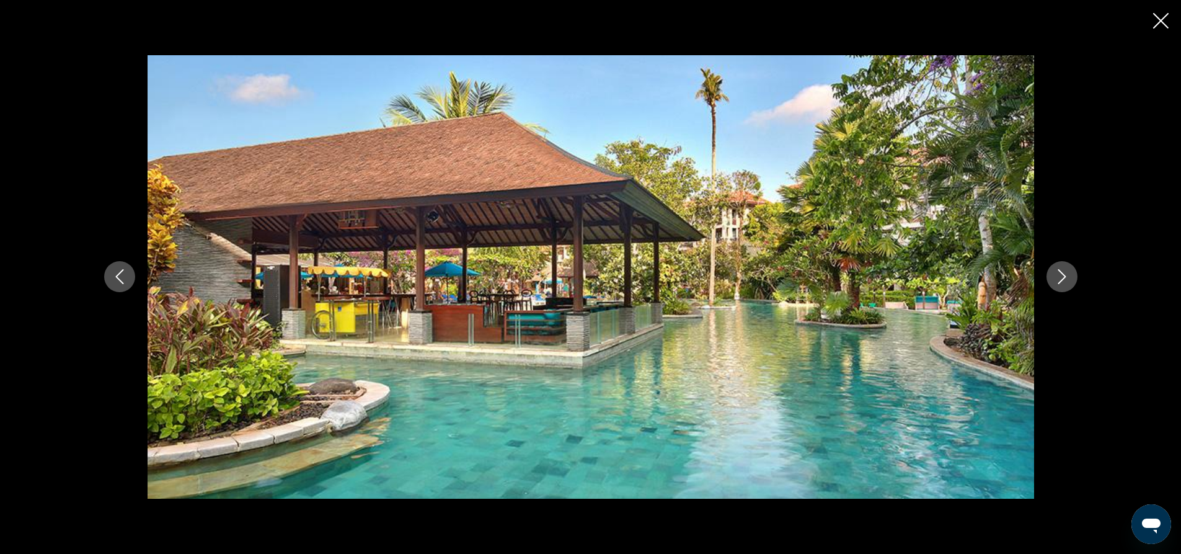
click at [1059, 280] on icon "Next image" at bounding box center [1061, 276] width 15 height 15
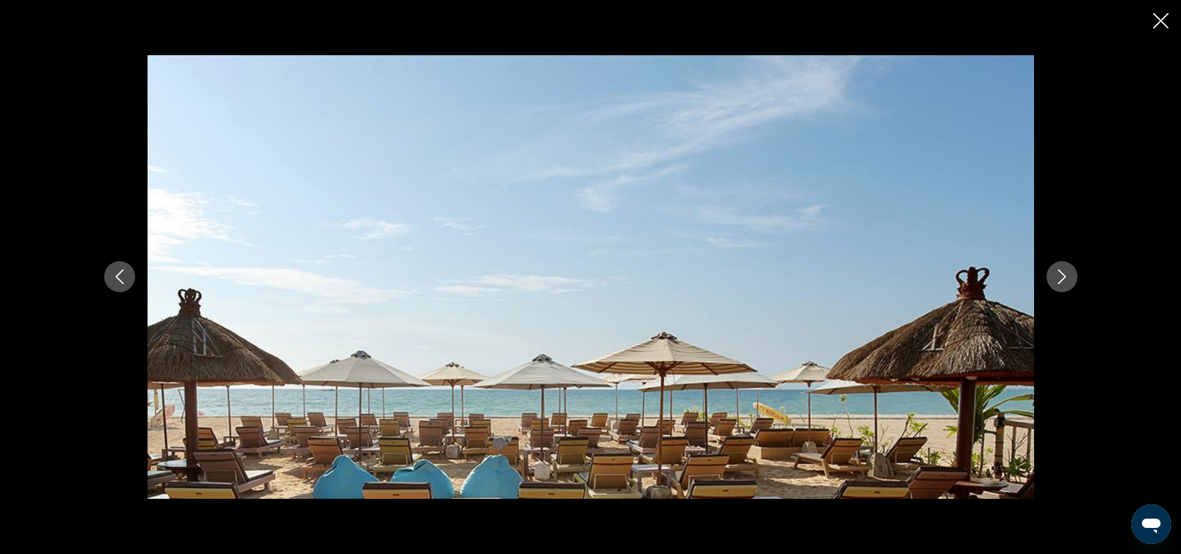
click at [1059, 280] on icon "Next image" at bounding box center [1061, 276] width 15 height 15
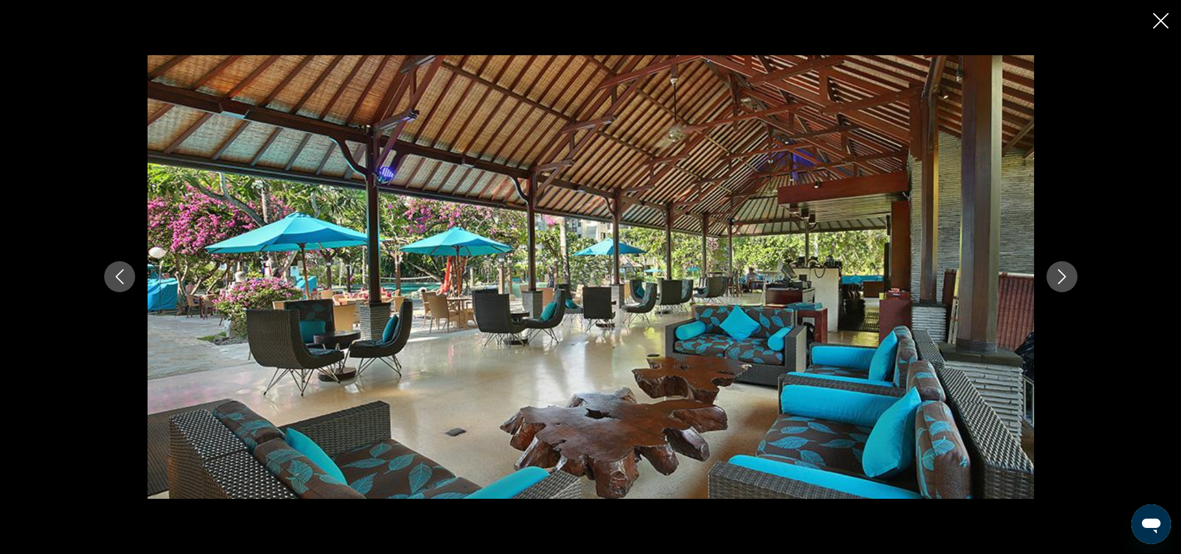
click at [1059, 280] on icon "Next image" at bounding box center [1061, 276] width 15 height 15
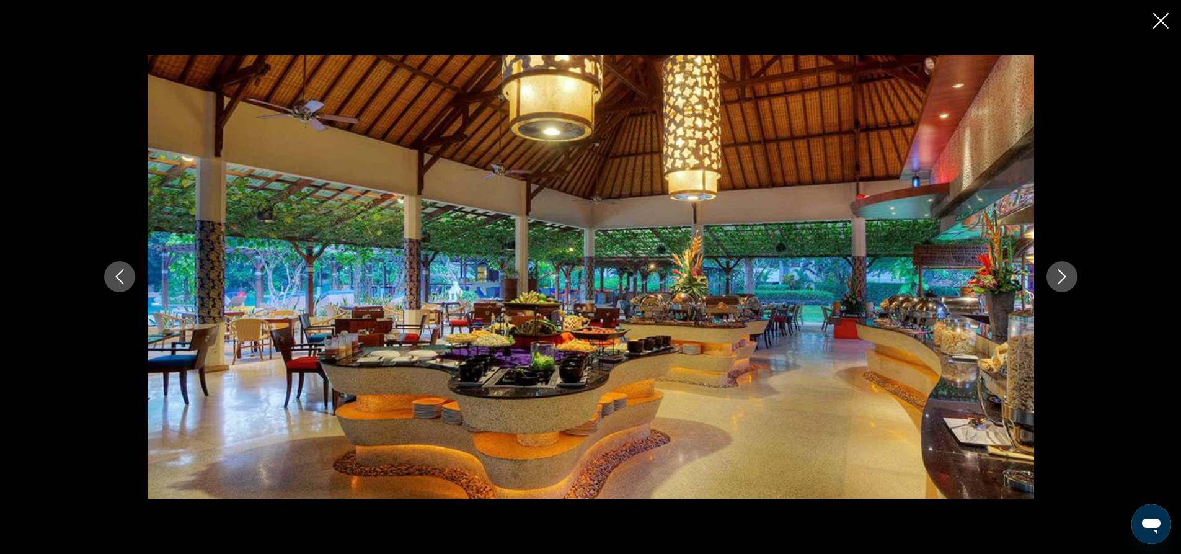
click at [1059, 280] on icon "Next image" at bounding box center [1061, 276] width 15 height 15
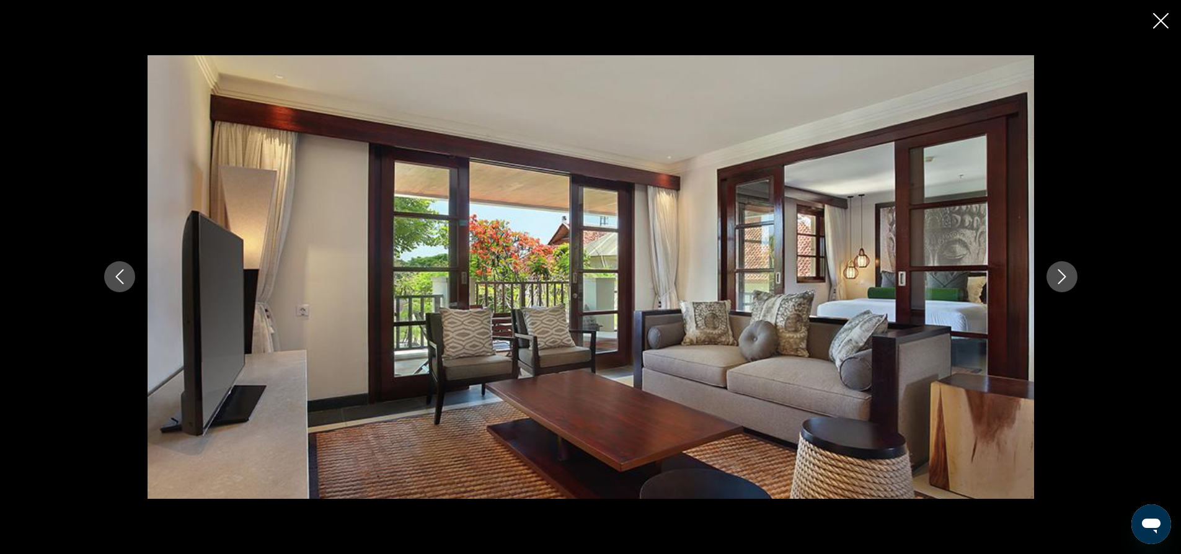
click at [1059, 280] on icon "Next image" at bounding box center [1061, 276] width 15 height 15
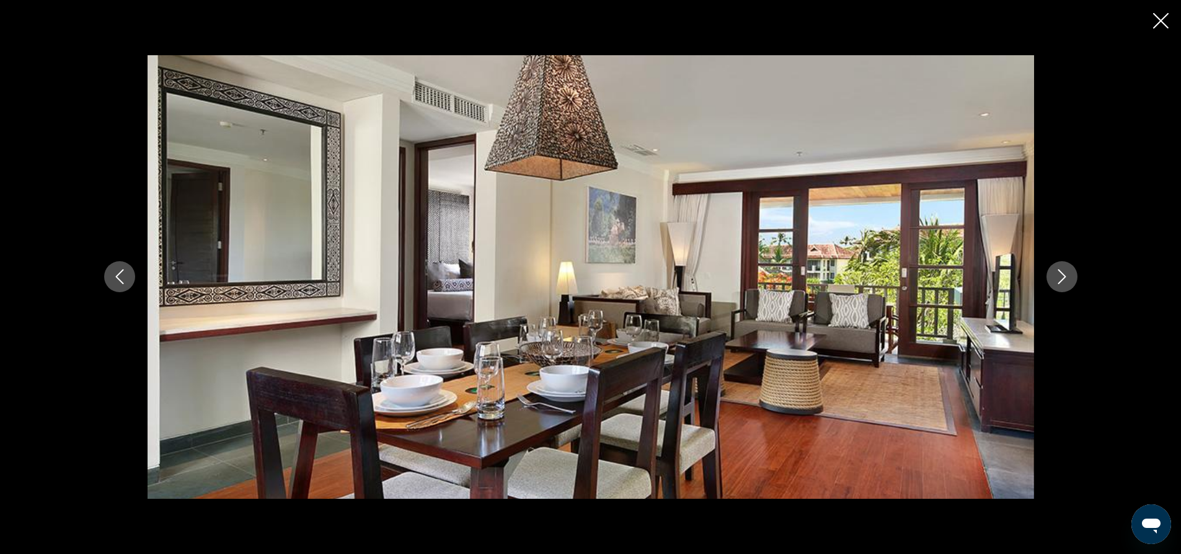
click at [1059, 280] on icon "Next image" at bounding box center [1061, 276] width 15 height 15
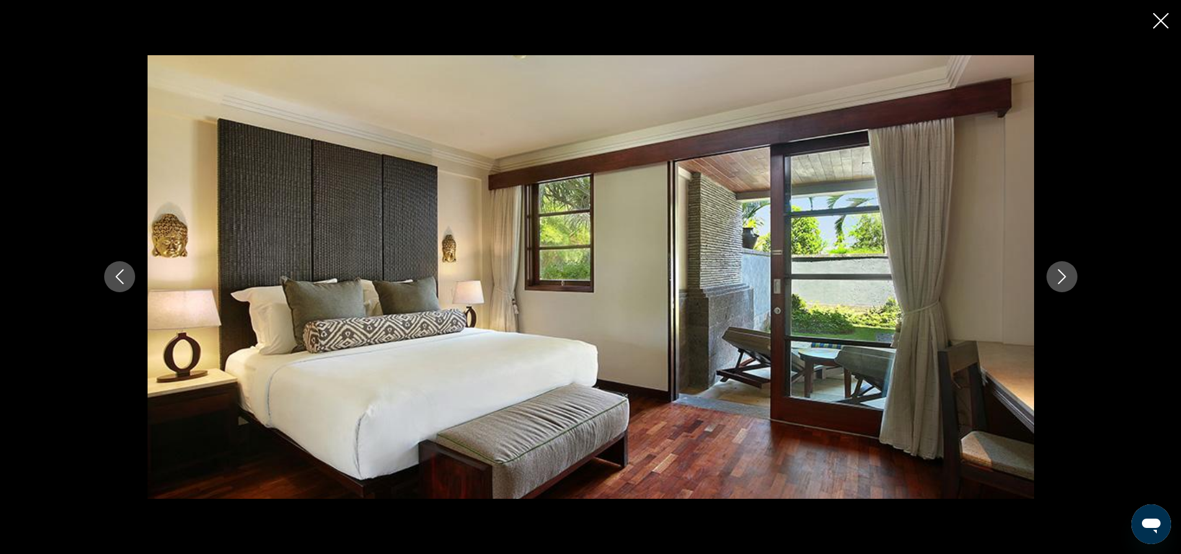
click at [1059, 280] on icon "Next image" at bounding box center [1061, 276] width 15 height 15
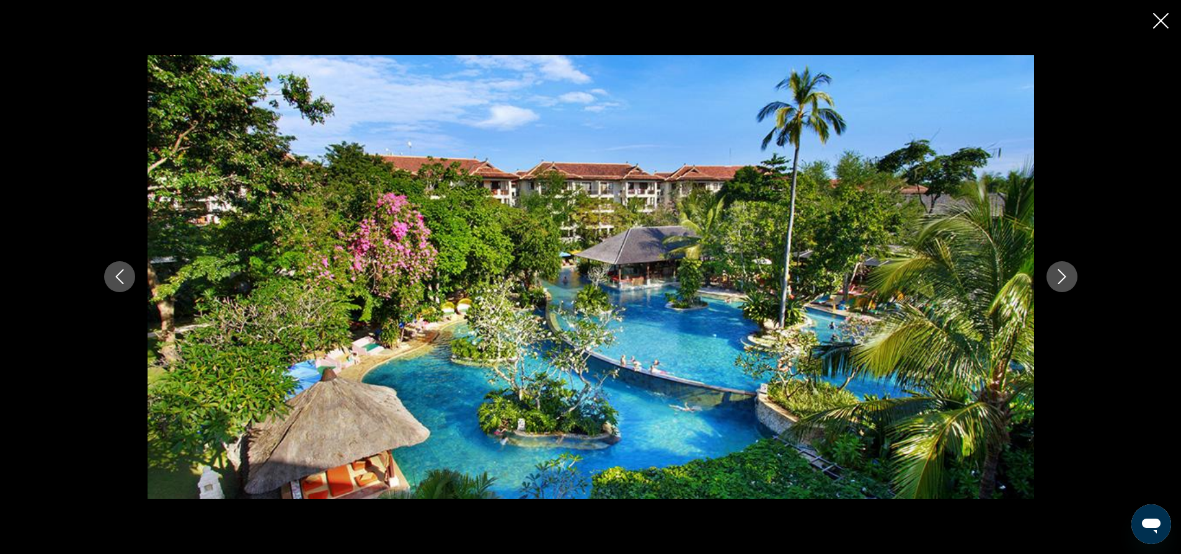
click at [1059, 280] on icon "Next image" at bounding box center [1061, 276] width 15 height 15
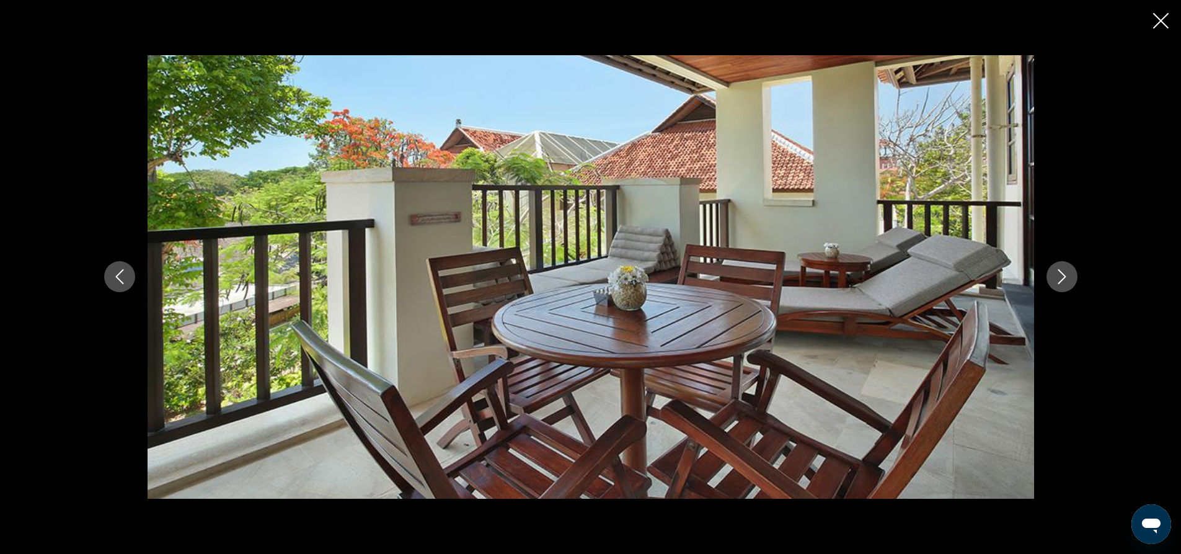
click at [1059, 280] on icon "Next image" at bounding box center [1061, 276] width 15 height 15
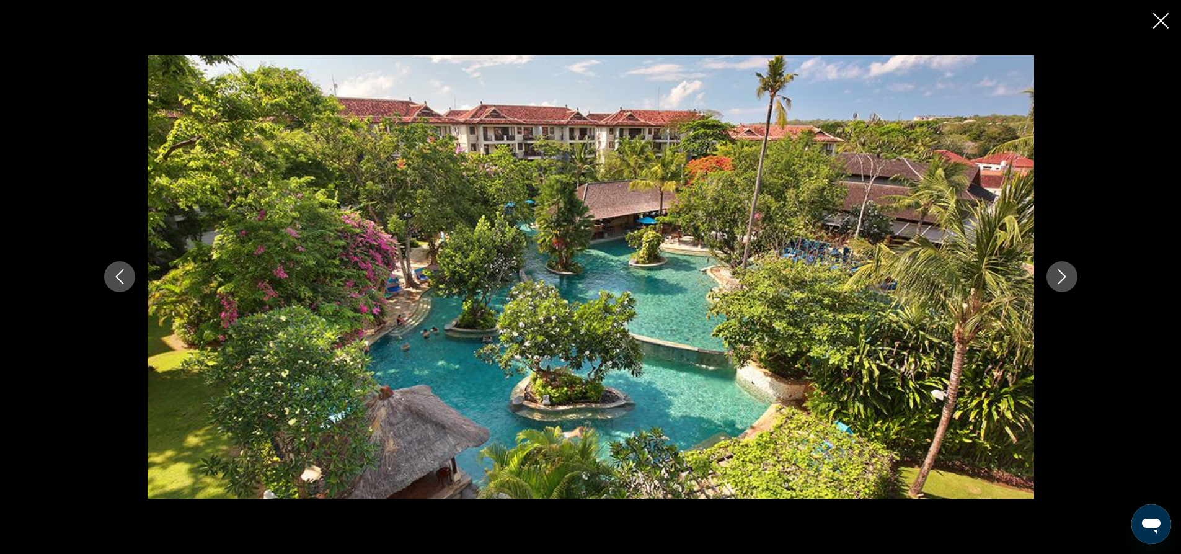
click at [1168, 24] on icon "Close slideshow" at bounding box center [1160, 20] width 15 height 15
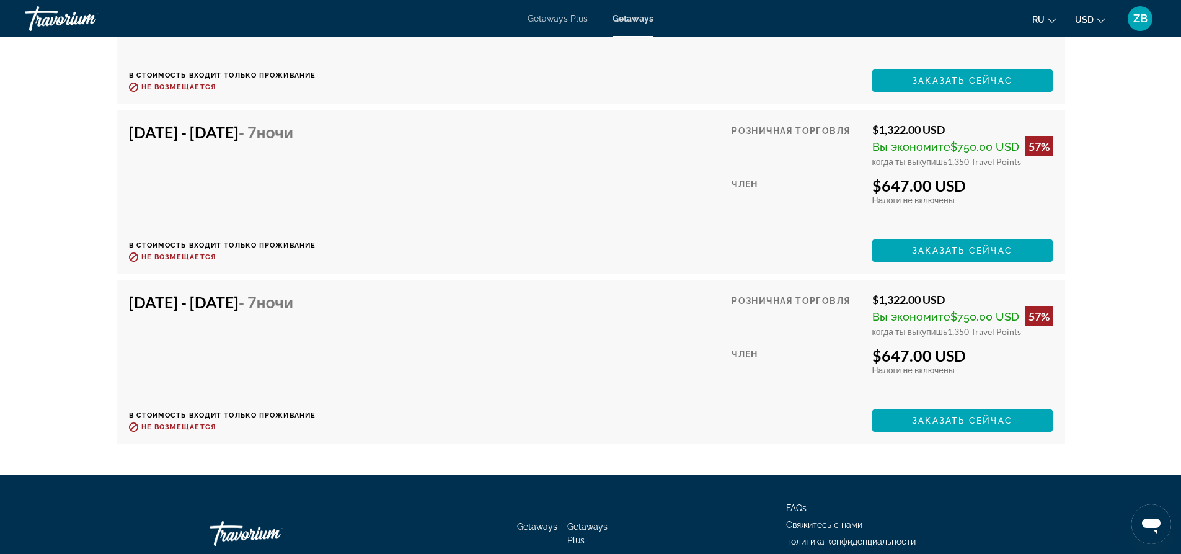
scroll to position [2355, 0]
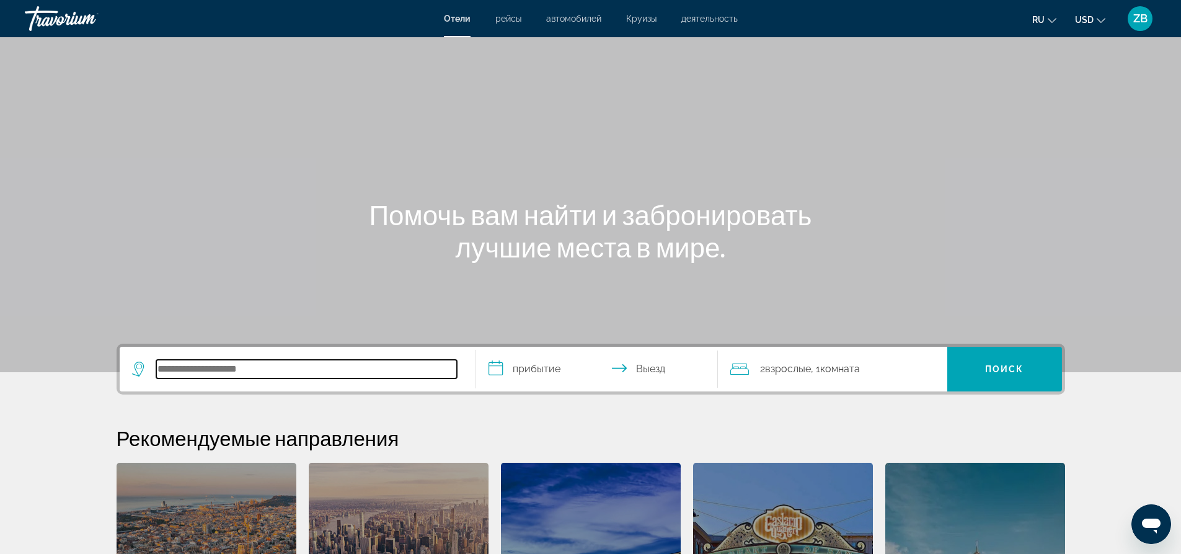
click at [423, 366] on input "Search hotel destination" at bounding box center [306, 369] width 301 height 19
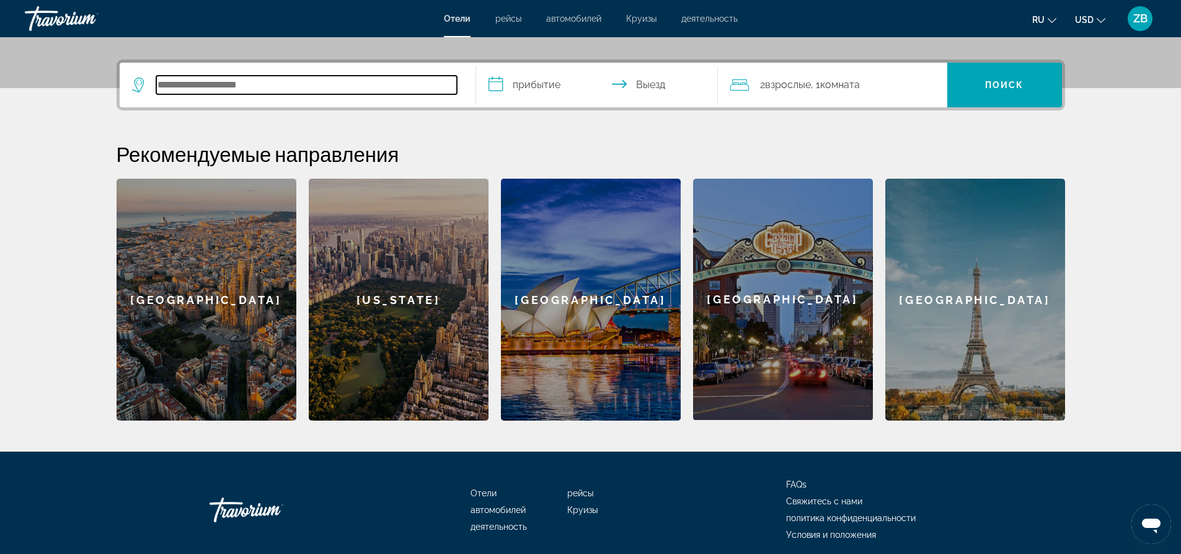
scroll to position [303, 0]
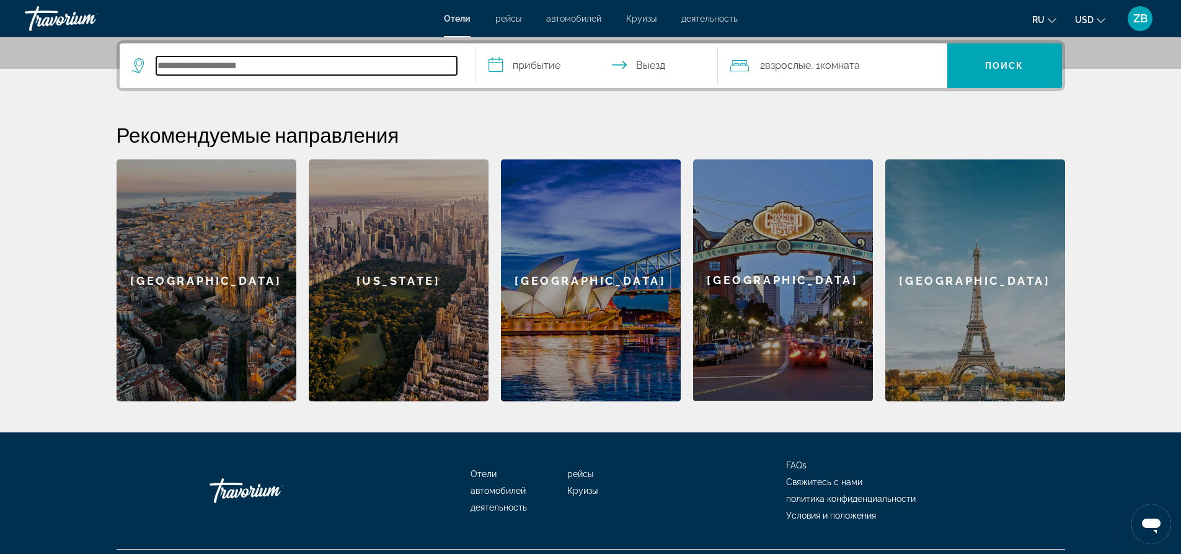
click at [446, 68] on input "Search hotel destination" at bounding box center [306, 65] width 301 height 19
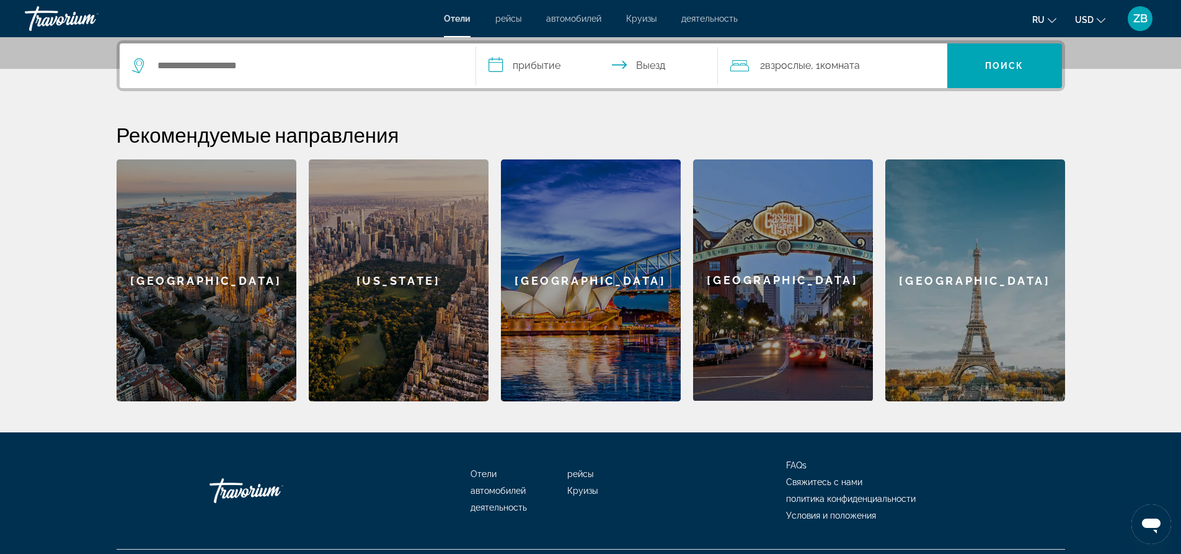
click at [138, 61] on icon "Search widget" at bounding box center [139, 65] width 15 height 15
click at [138, 63] on icon "Search widget" at bounding box center [139, 65] width 15 height 15
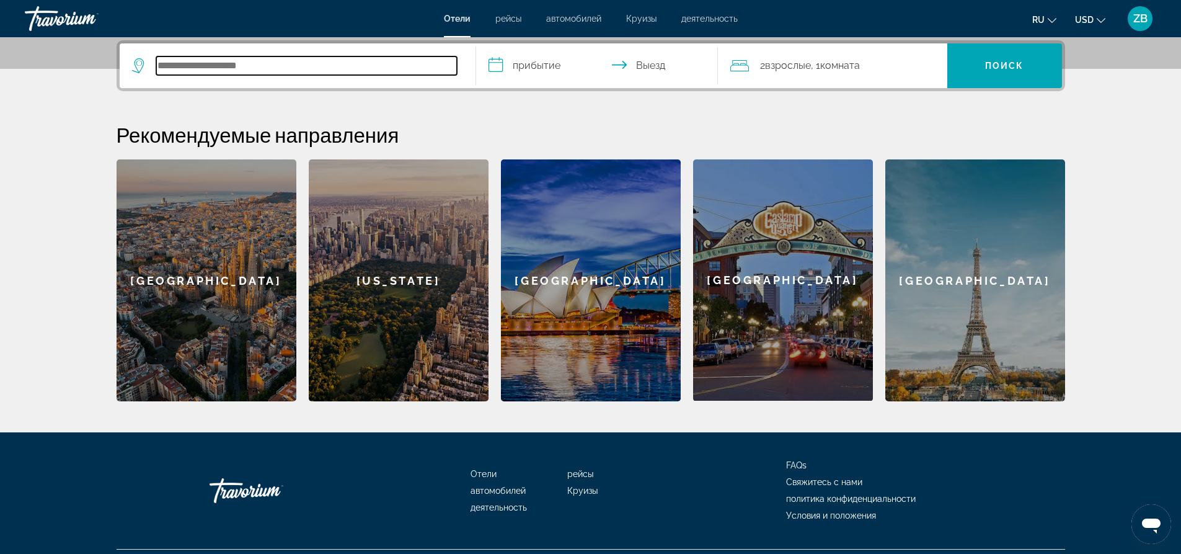
click at [208, 64] on input "Search hotel destination" at bounding box center [306, 65] width 301 height 19
click at [260, 66] on input "Search hotel destination" at bounding box center [306, 65] width 301 height 19
click at [277, 66] on input "Search hotel destination" at bounding box center [306, 65] width 301 height 19
type input "*********"
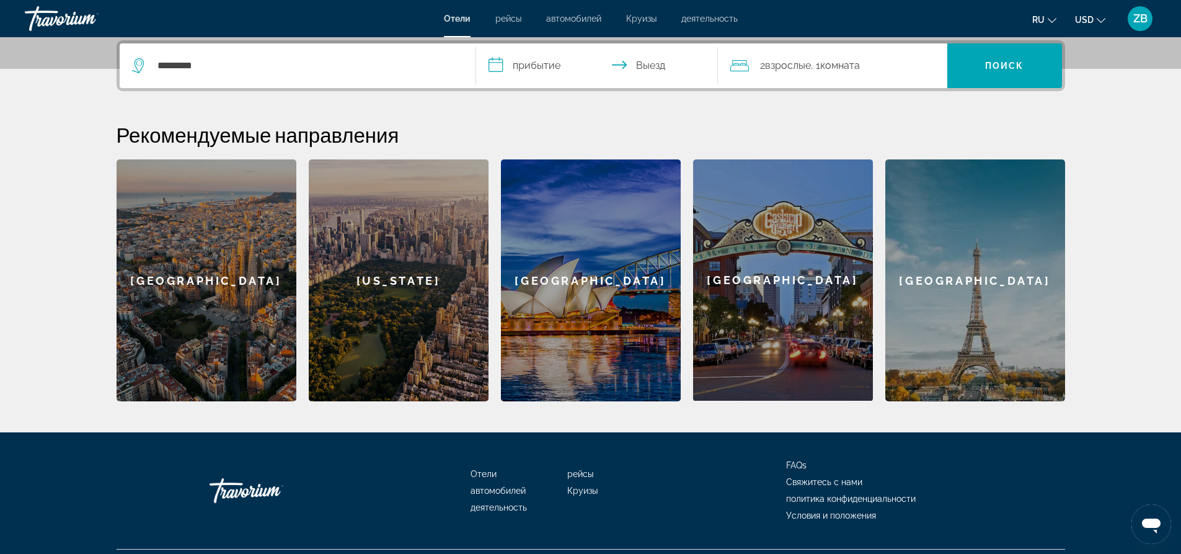
click at [560, 68] on input "**********" at bounding box center [599, 67] width 247 height 48
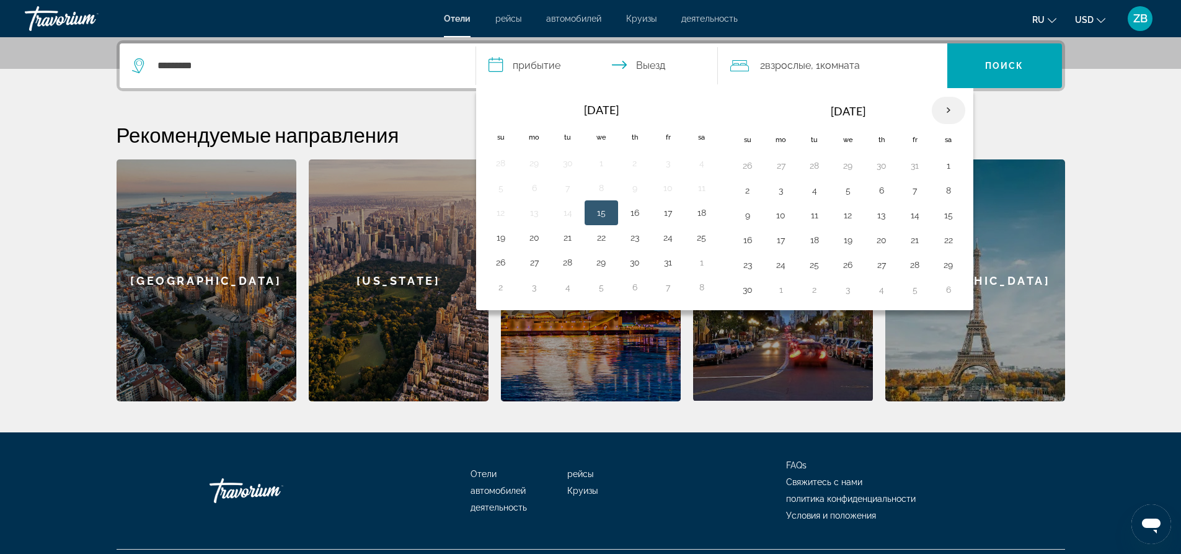
click at [953, 109] on th "Next month" at bounding box center [948, 110] width 33 height 27
click at [951, 112] on th "Next month" at bounding box center [948, 110] width 33 height 27
click at [882, 241] on button "22" at bounding box center [882, 239] width 20 height 17
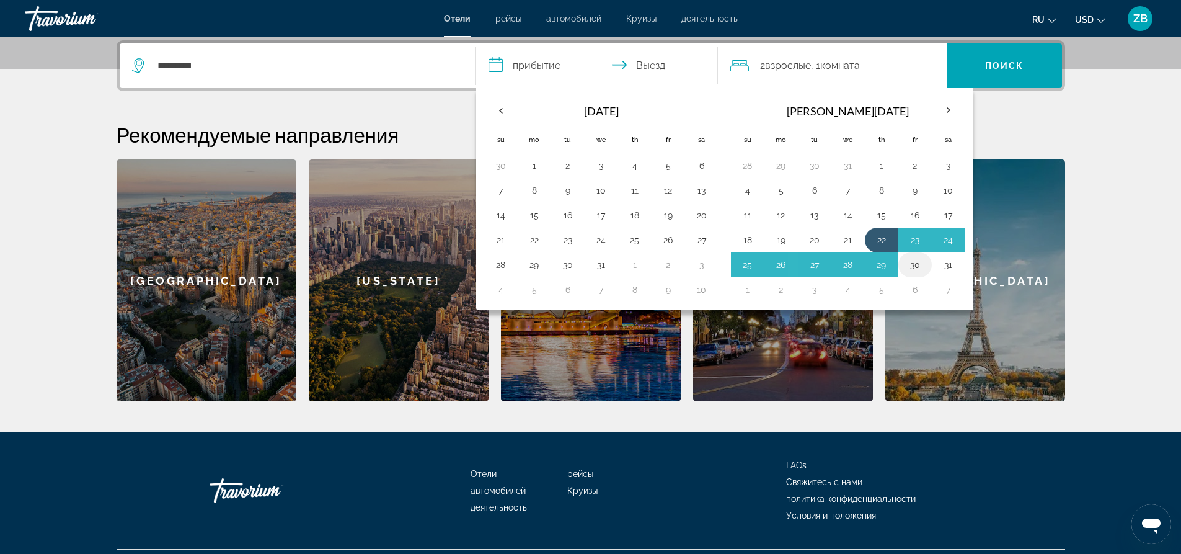
click at [912, 267] on button "30" at bounding box center [915, 264] width 20 height 17
type input "**********"
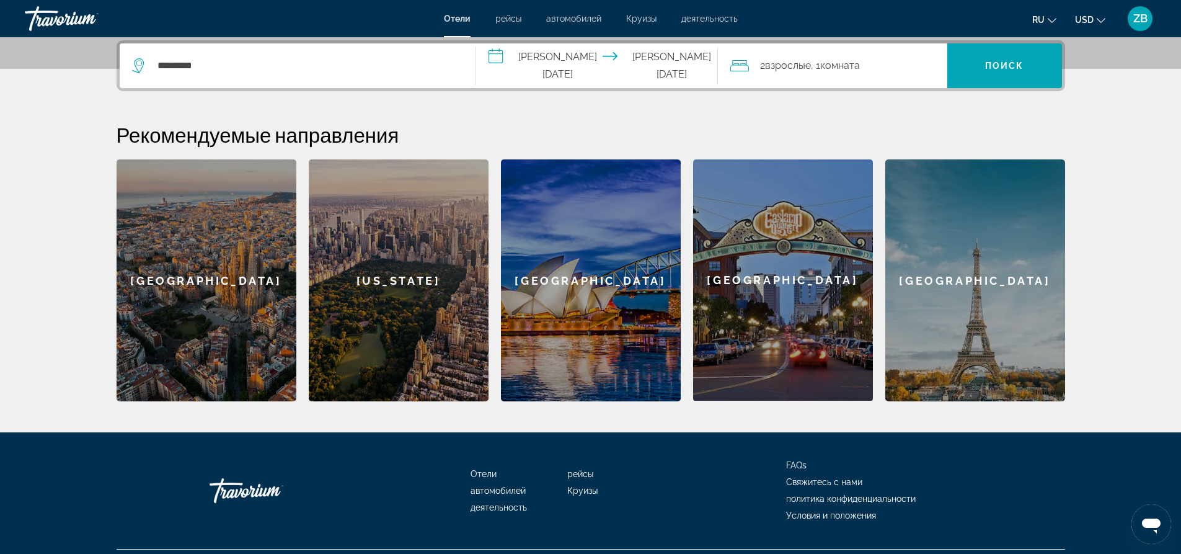
click at [878, 71] on div "2 Взрослый Взрослые , 1 Комната номера" at bounding box center [838, 65] width 217 height 17
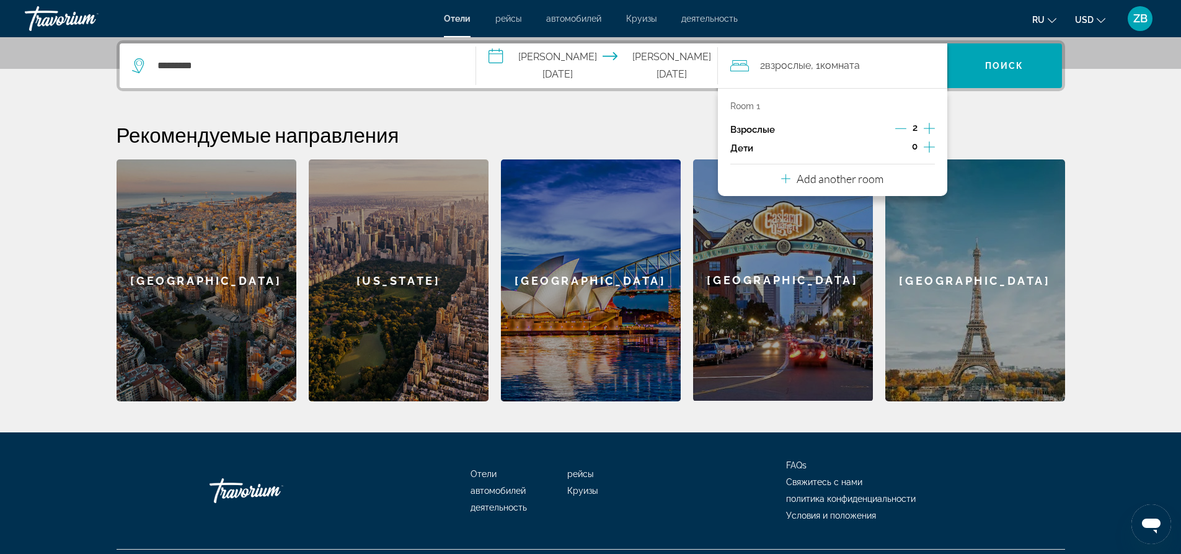
click at [929, 146] on icon "Increment children" at bounding box center [929, 146] width 11 height 11
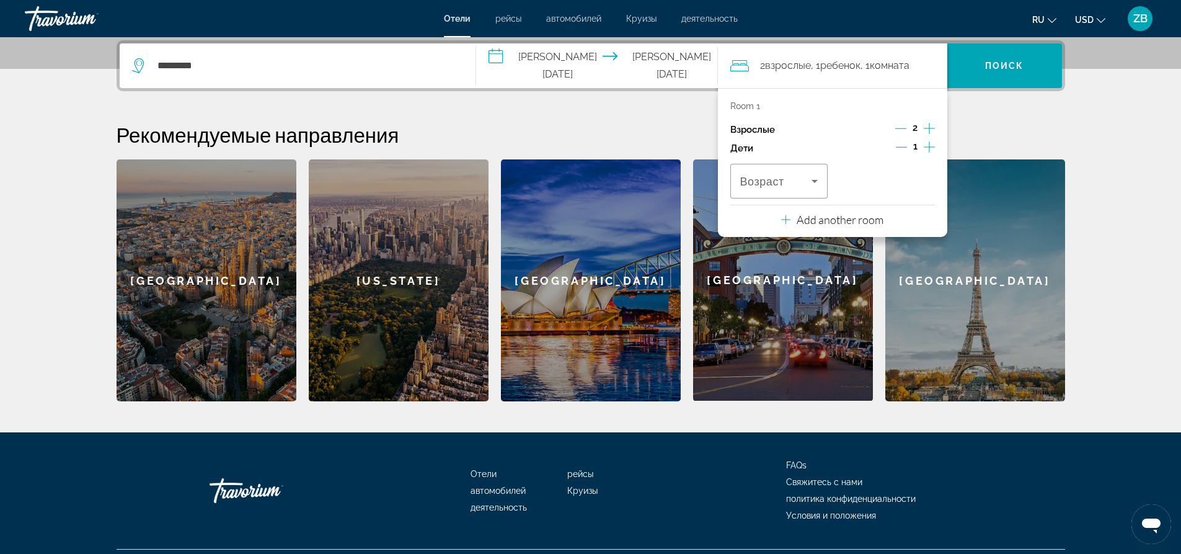
click at [925, 146] on icon "Increment children" at bounding box center [929, 146] width 11 height 15
click at [989, 63] on span "Поиск" at bounding box center [1004, 66] width 39 height 10
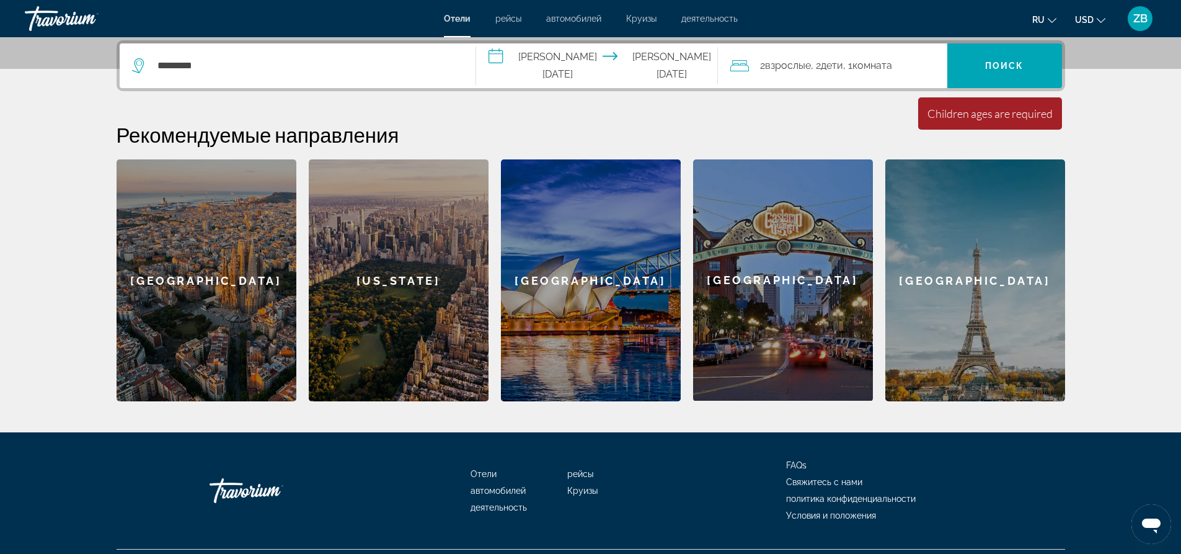
click at [899, 62] on div "2 Взрослый Взрослые , 2 Ребенок Дети , 1 Комната номера" at bounding box center [838, 65] width 217 height 17
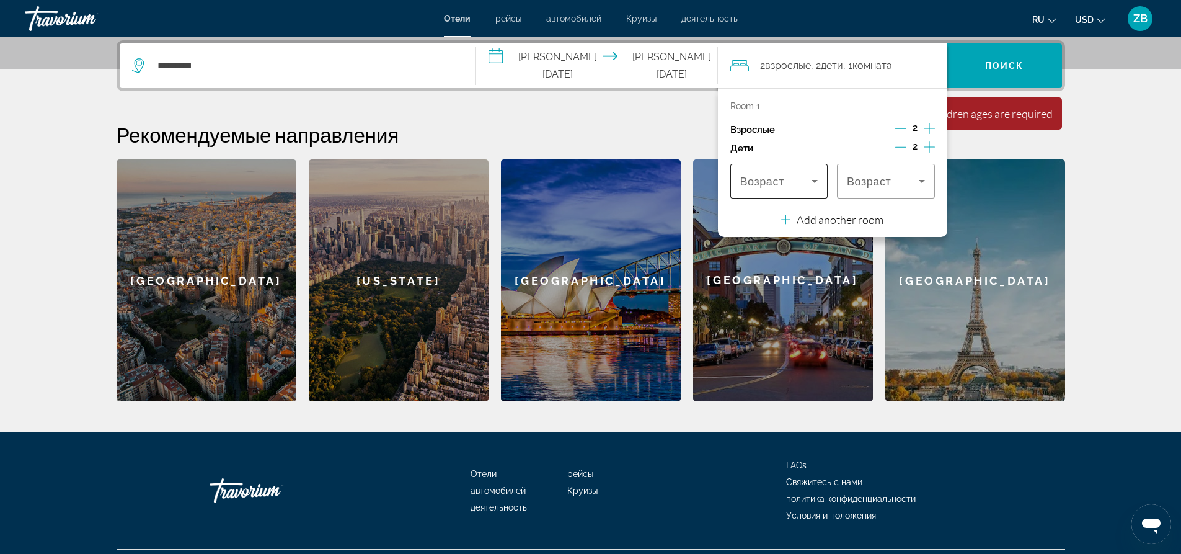
click at [823, 182] on div "Возраст" at bounding box center [779, 181] width 98 height 35
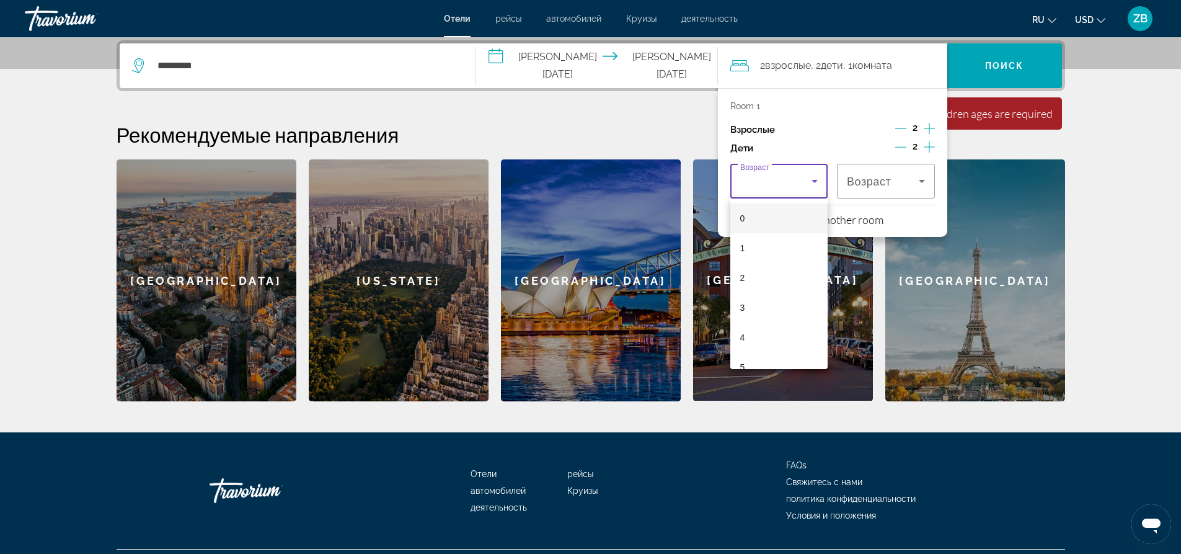
click at [816, 178] on div at bounding box center [590, 277] width 1181 height 554
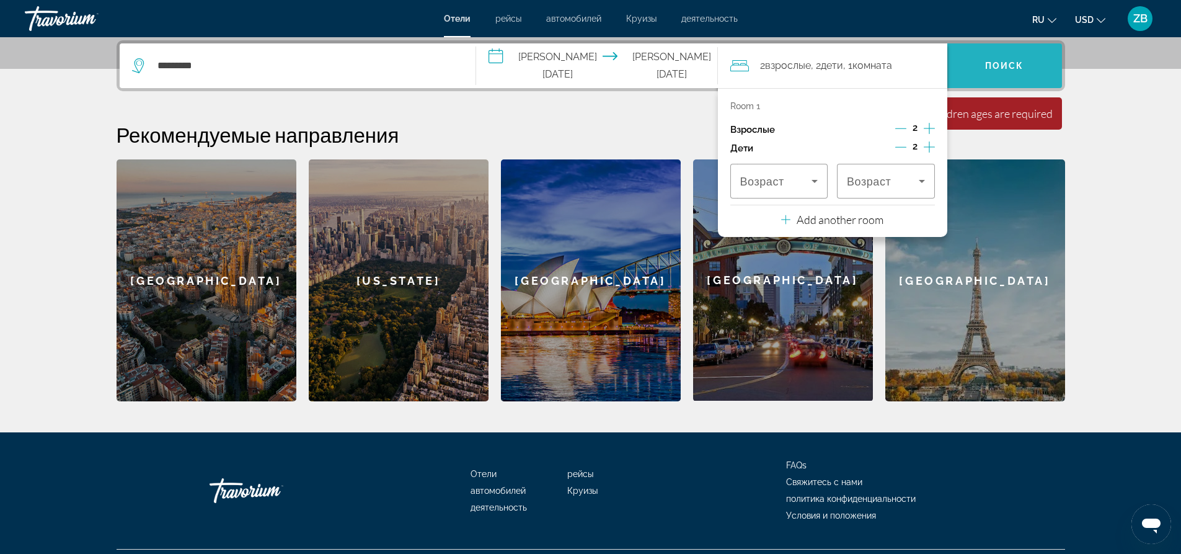
click at [1013, 67] on span "Поиск" at bounding box center [1004, 66] width 39 height 10
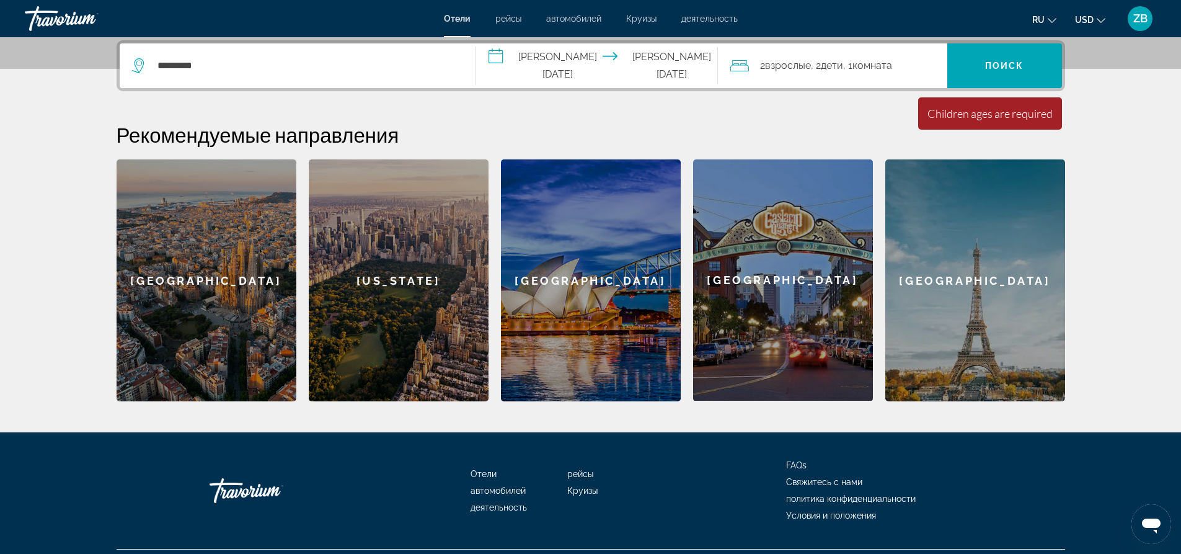
click at [934, 72] on div "2 Взрослый Взрослые , 2 Ребенок Дети , 1 Комната номера" at bounding box center [838, 65] width 217 height 17
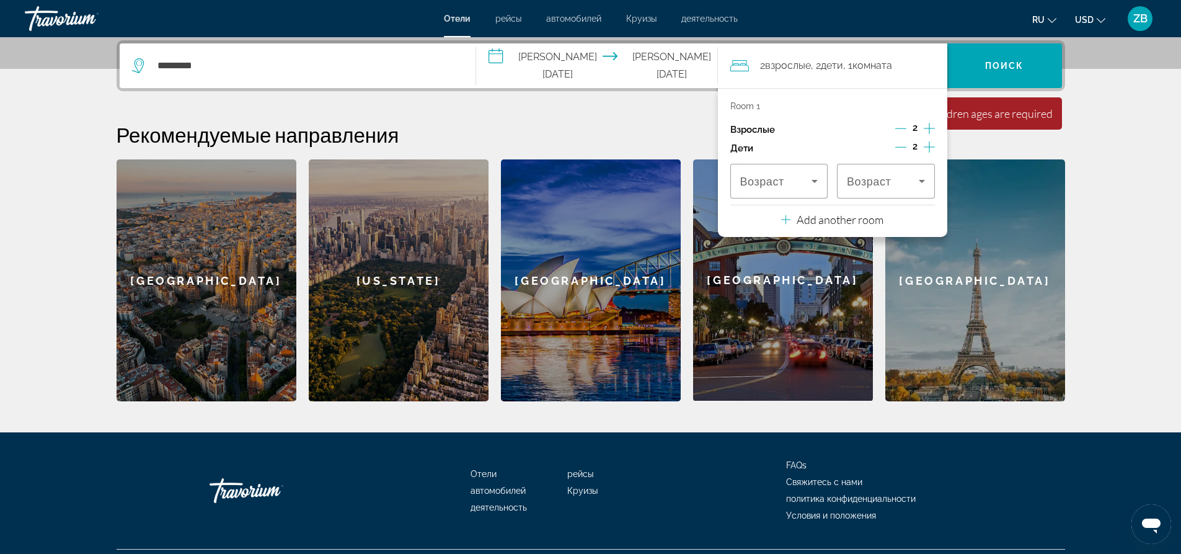
click at [744, 107] on p "Room 1" at bounding box center [745, 106] width 30 height 10
click at [753, 104] on p "Room 1" at bounding box center [745, 106] width 30 height 10
drag, startPoint x: 755, startPoint y: 103, endPoint x: 901, endPoint y: 88, distance: 147.0
click at [756, 103] on p "Room 1" at bounding box center [745, 106] width 30 height 10
click at [831, 221] on p "Add another room" at bounding box center [840, 220] width 87 height 14
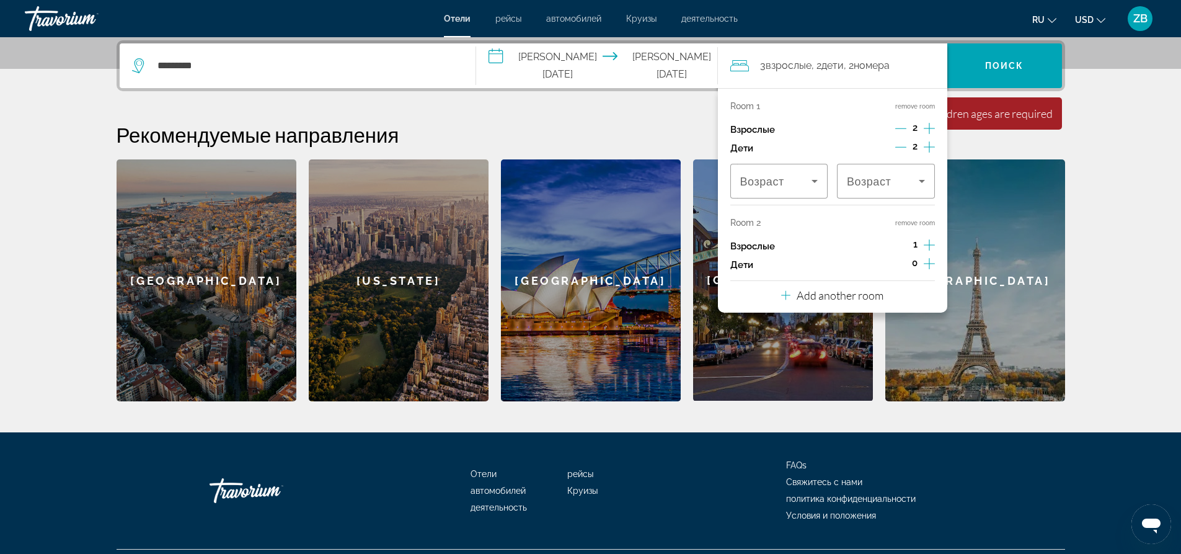
click at [904, 128] on icon "Decrement adults" at bounding box center [900, 128] width 11 height 11
click at [984, 73] on span "Search" at bounding box center [1004, 66] width 115 height 30
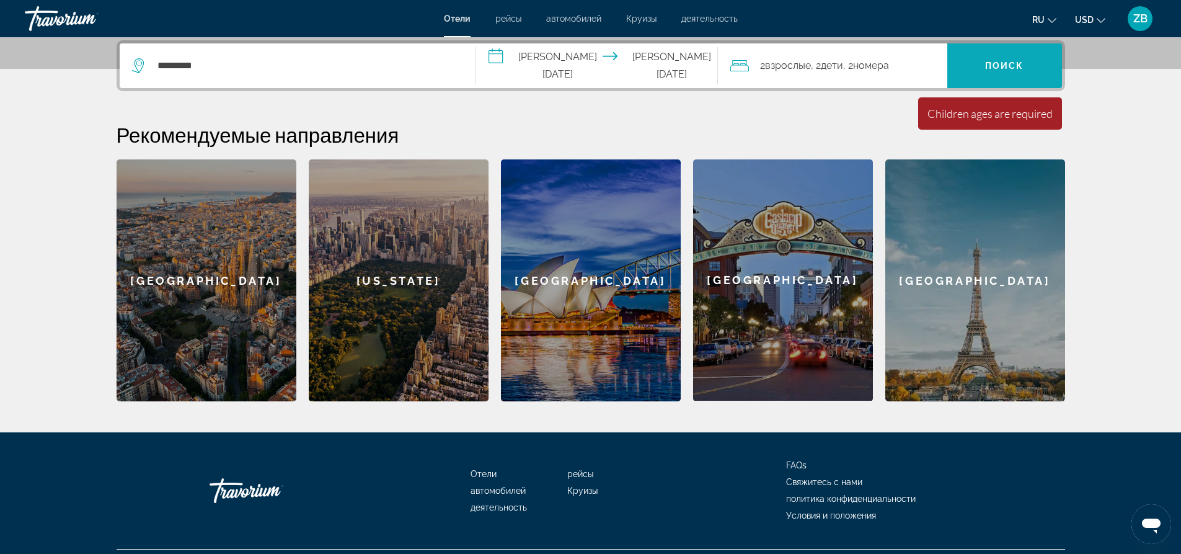
click at [990, 58] on span "Search" at bounding box center [1004, 66] width 115 height 30
click at [832, 71] on span ", 2 Ребенок Дети" at bounding box center [827, 65] width 32 height 17
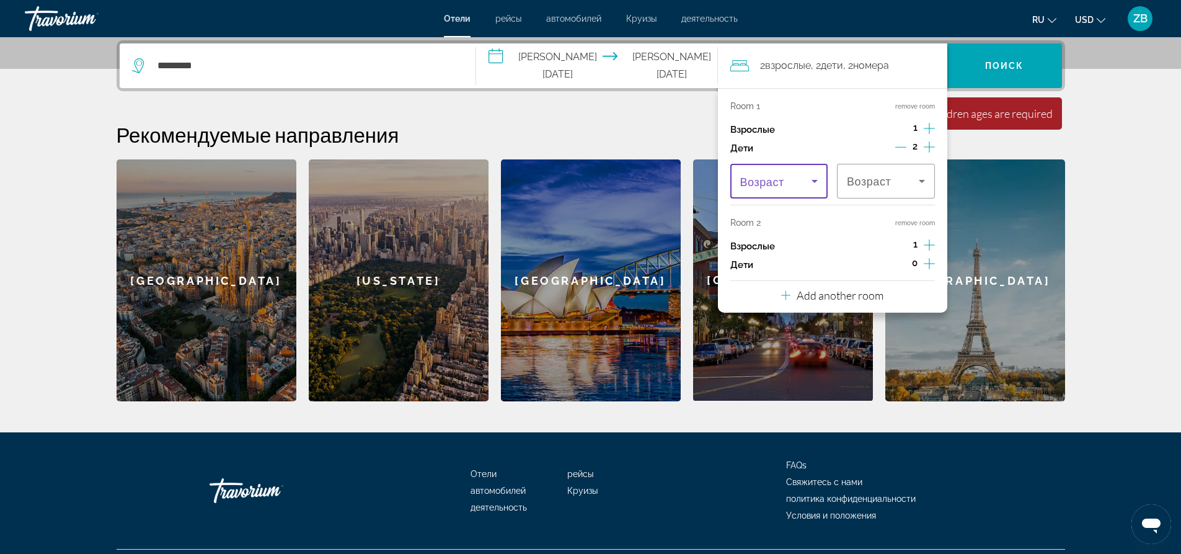
click at [818, 184] on icon "Travelers: 2 adults, 2 children" at bounding box center [814, 181] width 15 height 15
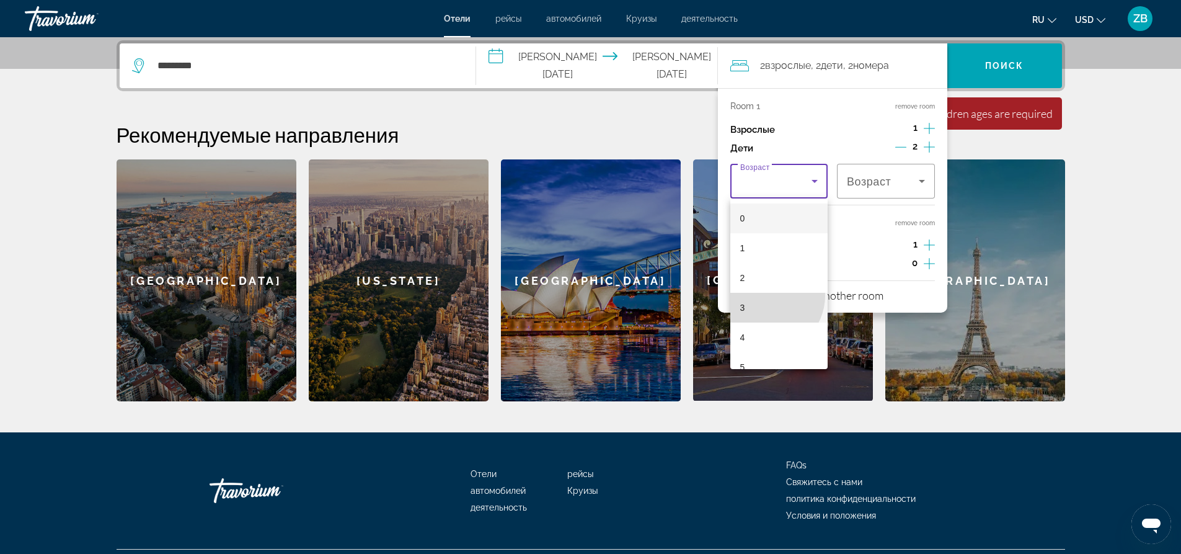
drag, startPoint x: 765, startPoint y: 295, endPoint x: 775, endPoint y: 305, distance: 14.5
click at [771, 309] on mat-option "3" at bounding box center [779, 308] width 98 height 30
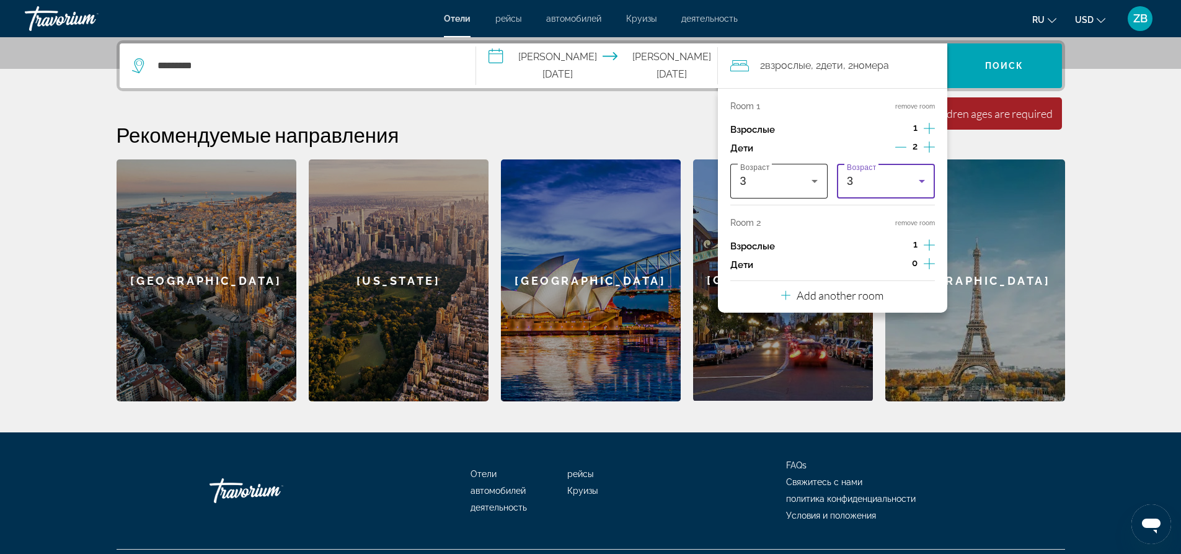
click at [812, 176] on icon "Travelers: 2 adults, 2 children" at bounding box center [814, 181] width 15 height 15
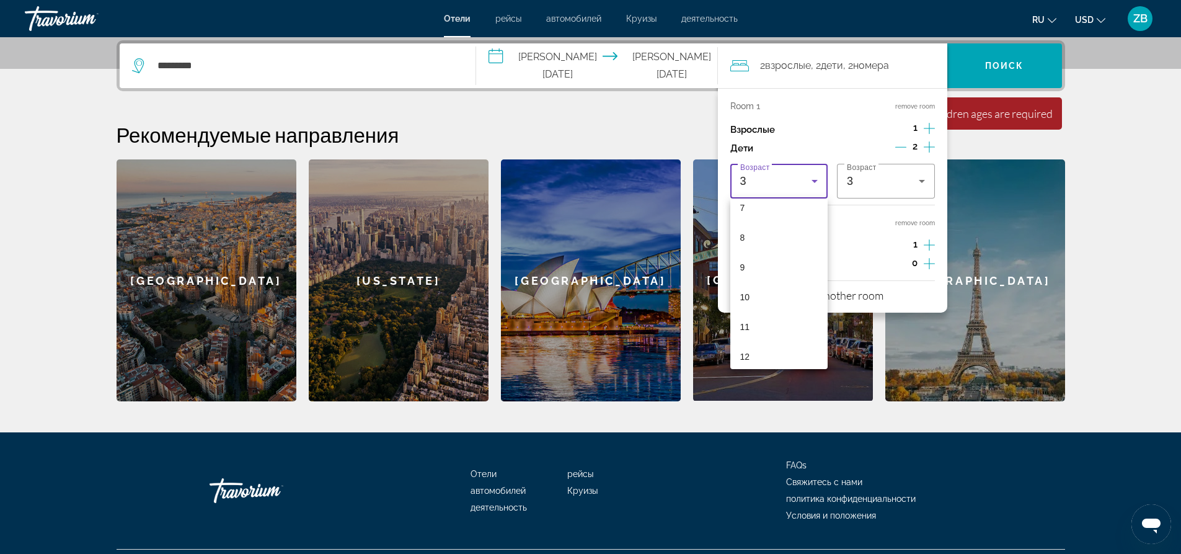
scroll to position [248, 0]
click at [772, 239] on mat-option "9" at bounding box center [779, 238] width 98 height 30
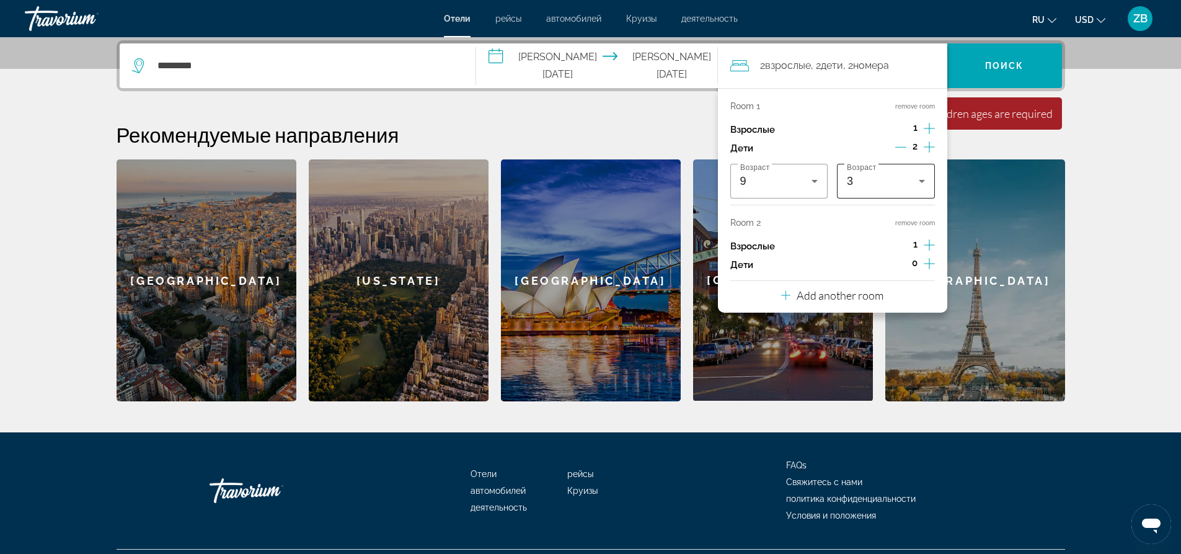
click at [910, 181] on div "3" at bounding box center [883, 181] width 72 height 15
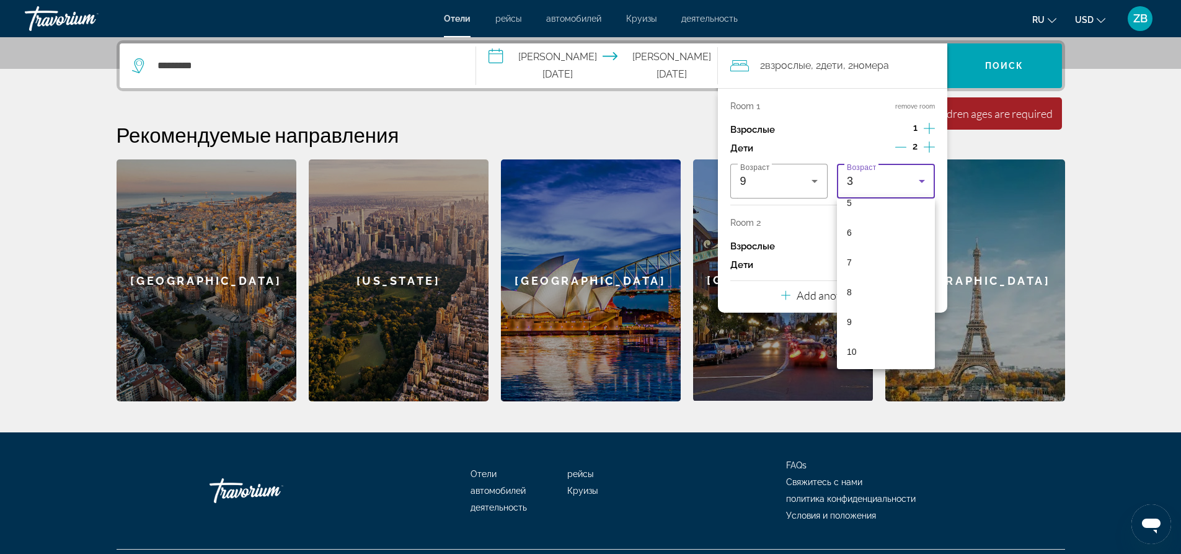
scroll to position [186, 0]
click at [852, 269] on mat-option "8" at bounding box center [886, 270] width 98 height 30
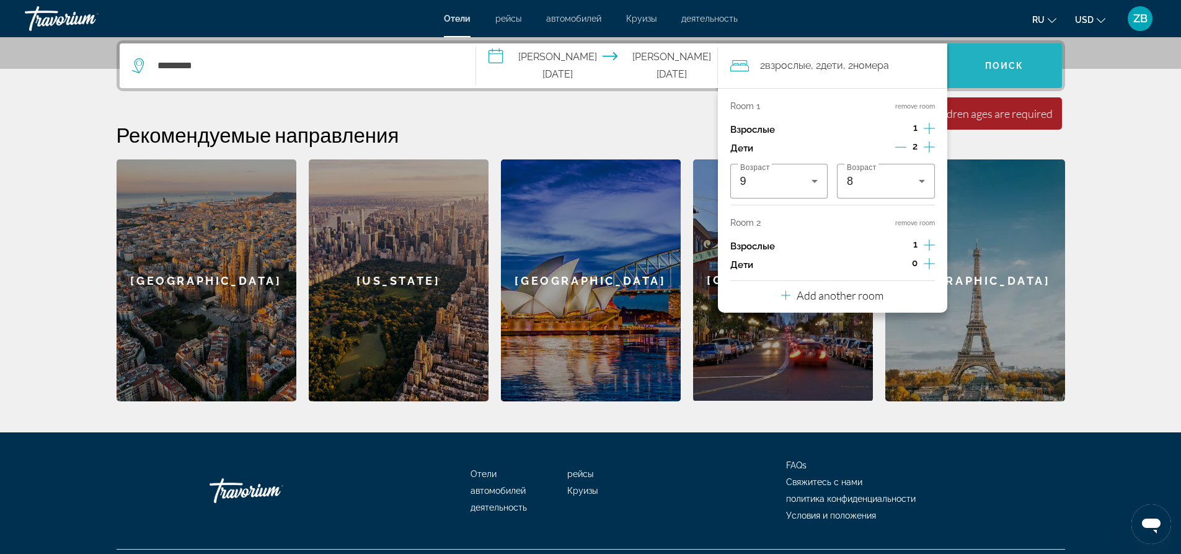
click at [982, 66] on span "Search" at bounding box center [1004, 66] width 115 height 30
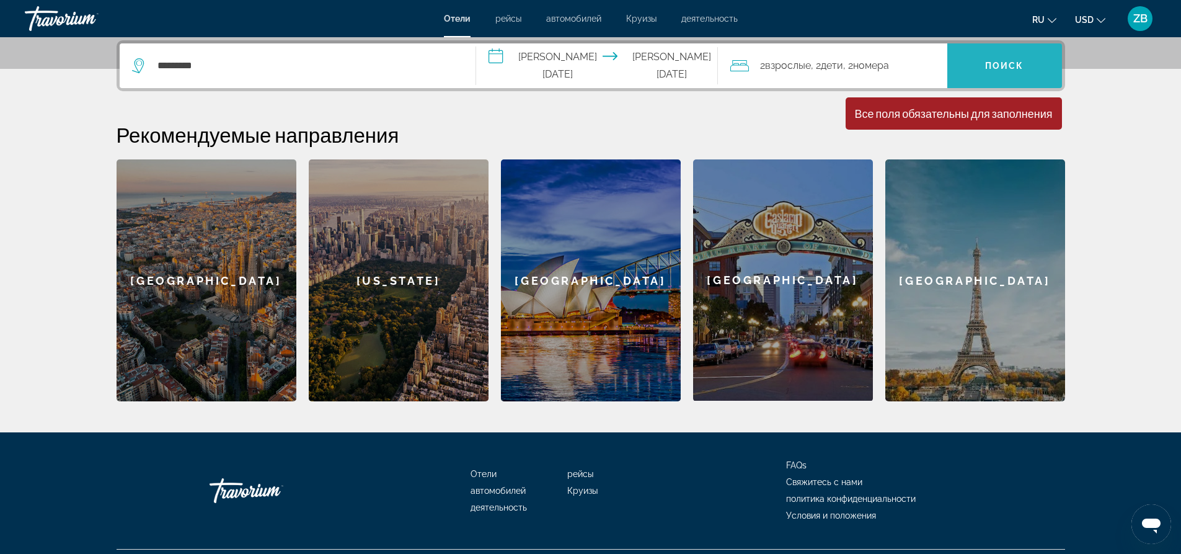
click at [987, 53] on span "Search" at bounding box center [1004, 66] width 115 height 30
click at [824, 68] on span ", 2 Ребенок Дети" at bounding box center [827, 65] width 32 height 17
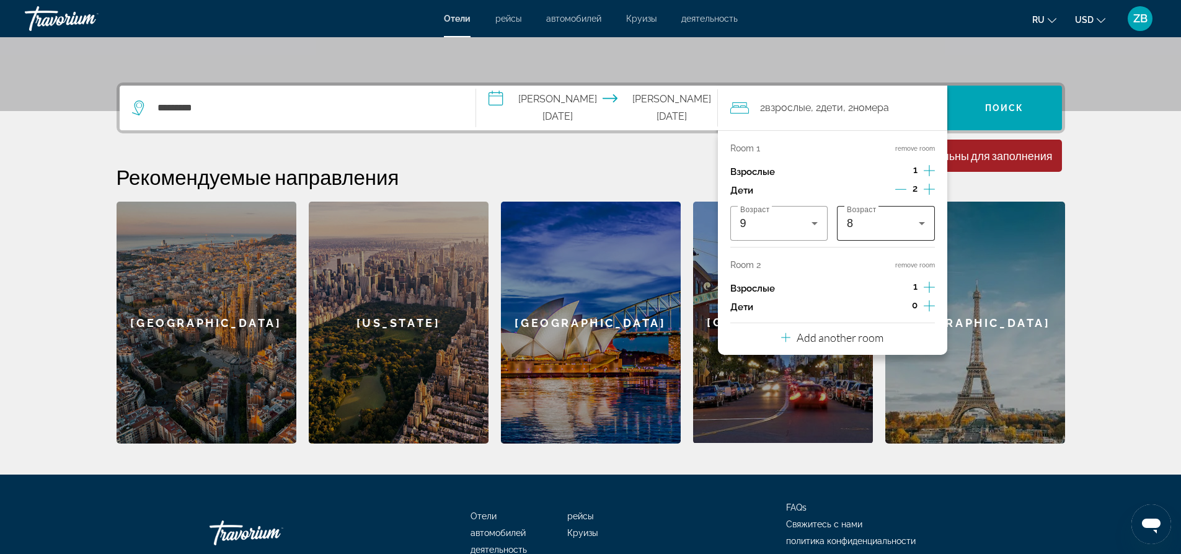
scroll to position [241, 0]
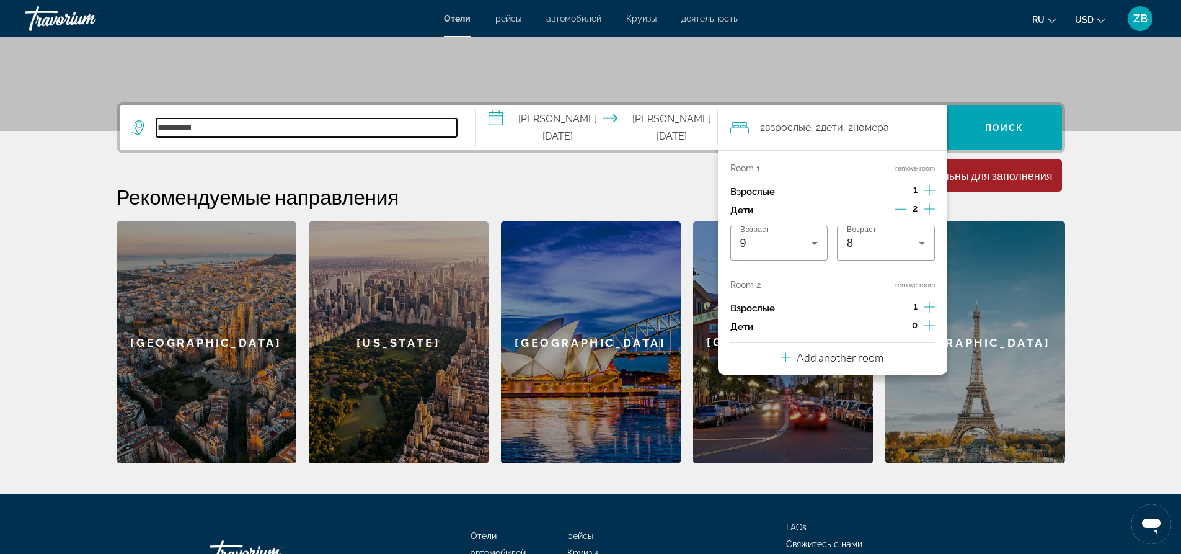
click at [366, 133] on input "*********" at bounding box center [306, 127] width 301 height 19
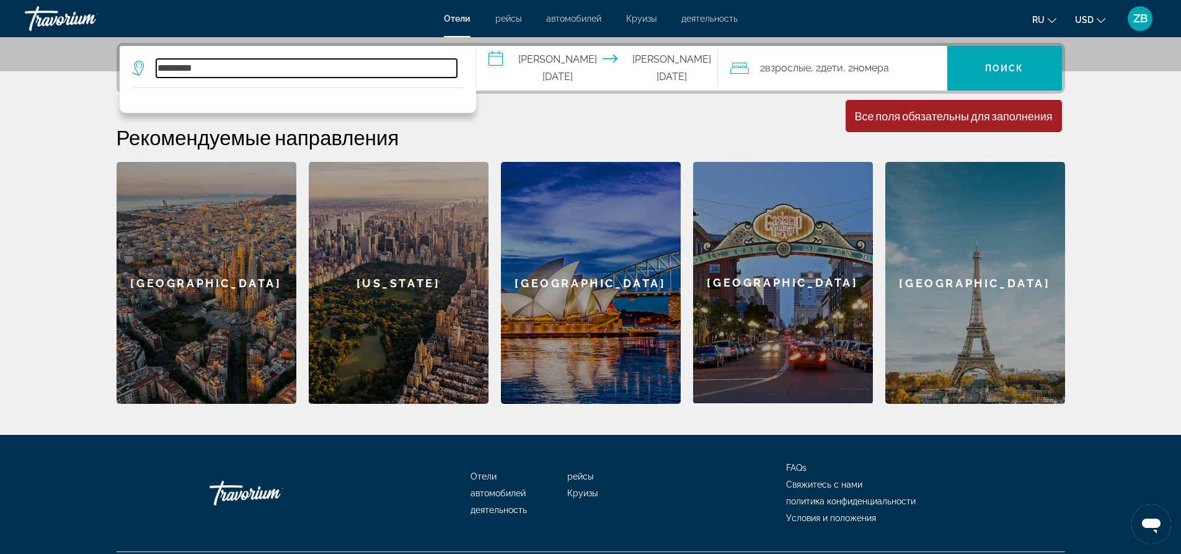
scroll to position [303, 0]
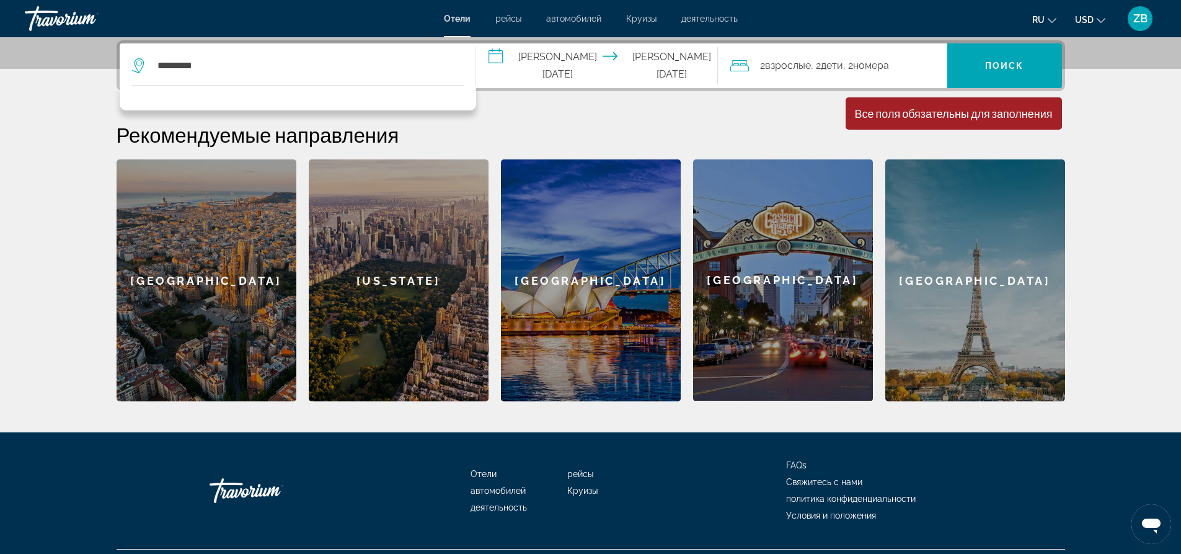
click at [139, 60] on icon "Search widget" at bounding box center [139, 65] width 15 height 15
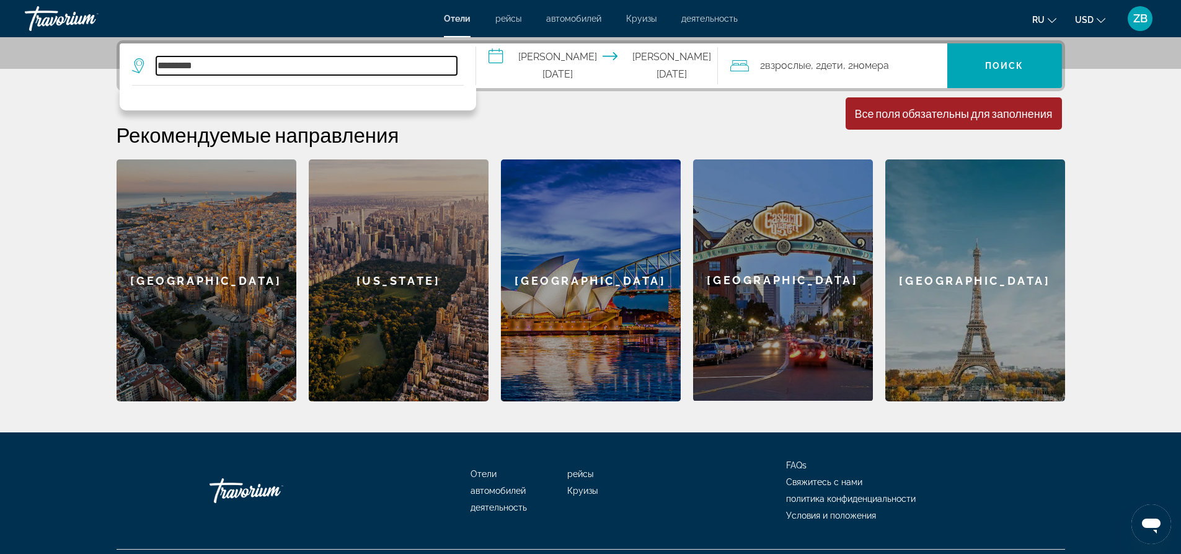
click at [220, 68] on input "*********" at bounding box center [306, 65] width 301 height 19
type input "*"
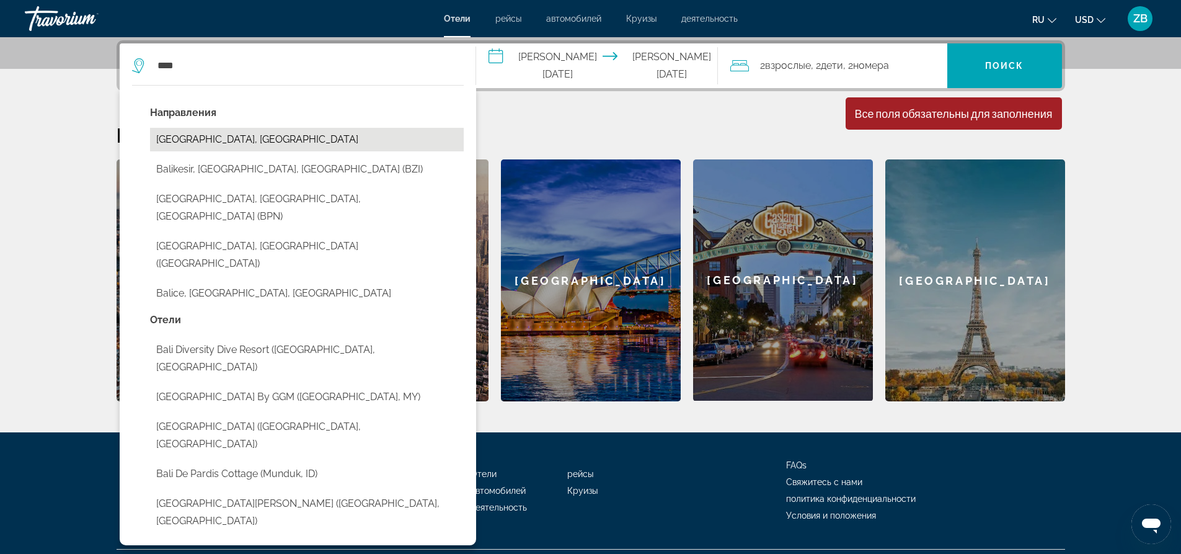
click at [304, 138] on button "Bali Island, Indonesia" at bounding box center [307, 140] width 314 height 24
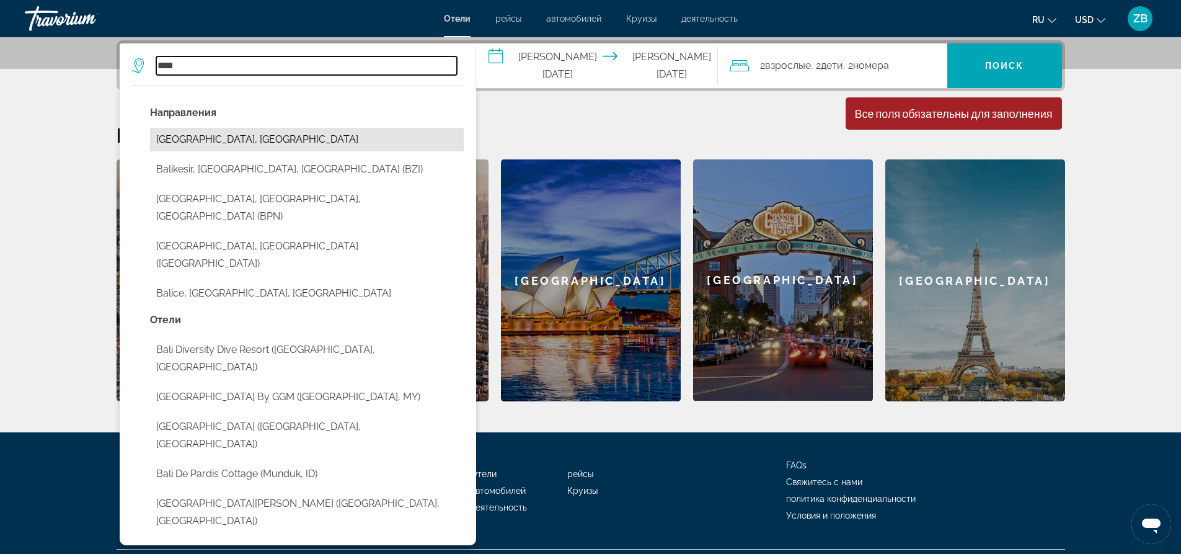
type input "**********"
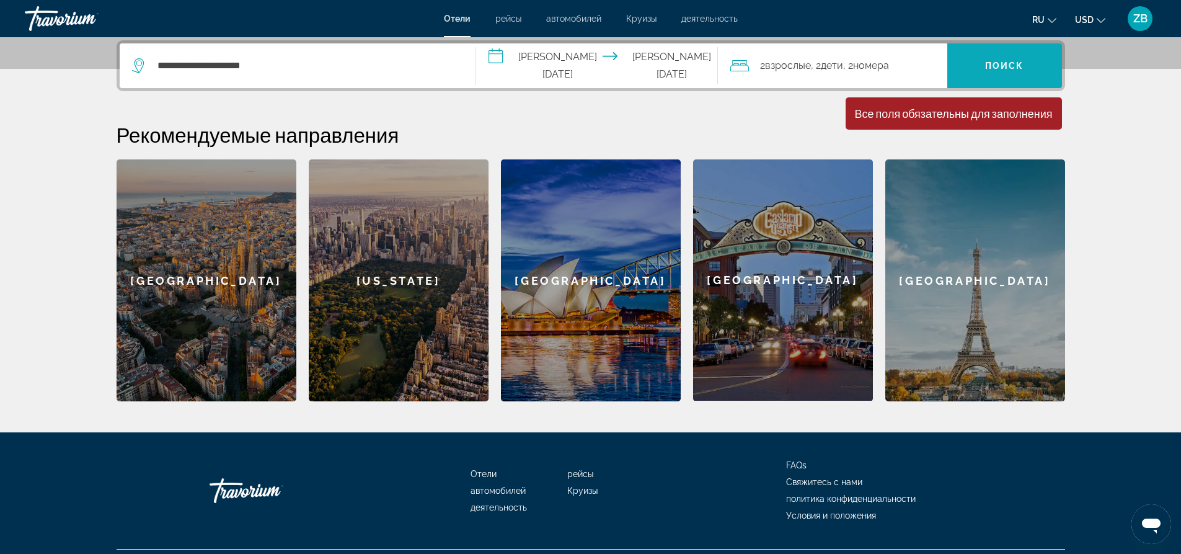
click at [973, 62] on span "Search" at bounding box center [1004, 66] width 115 height 30
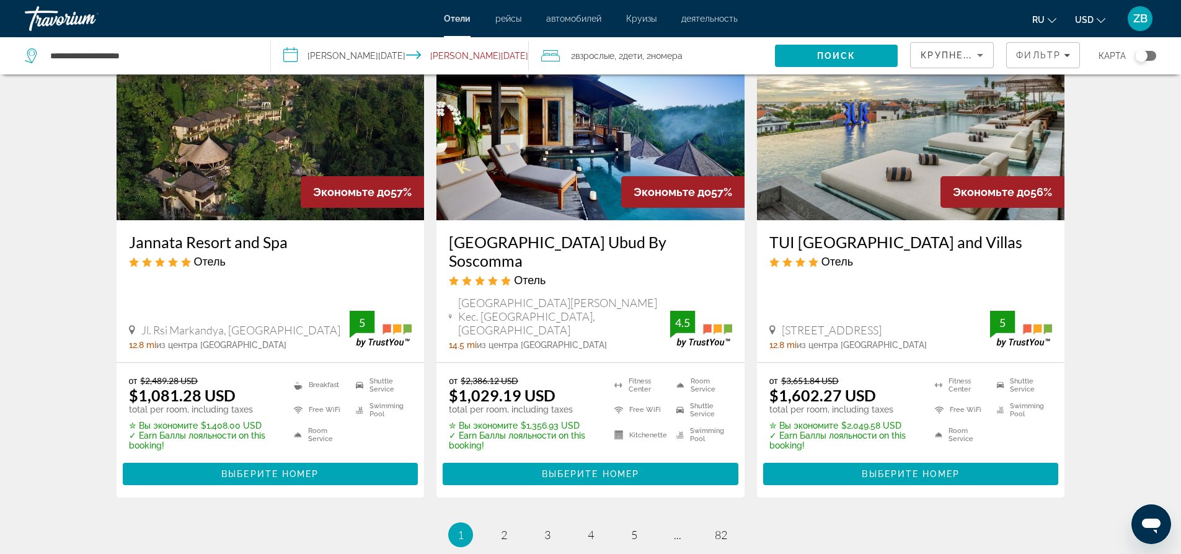
scroll to position [1635, 0]
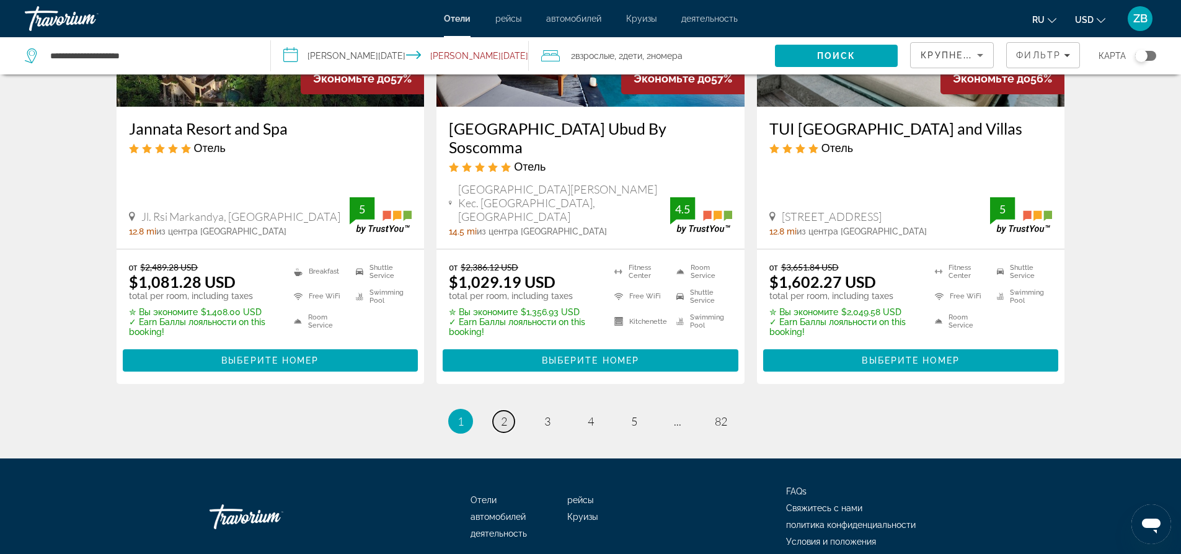
click at [510, 410] on link "page 2" at bounding box center [504, 421] width 22 height 22
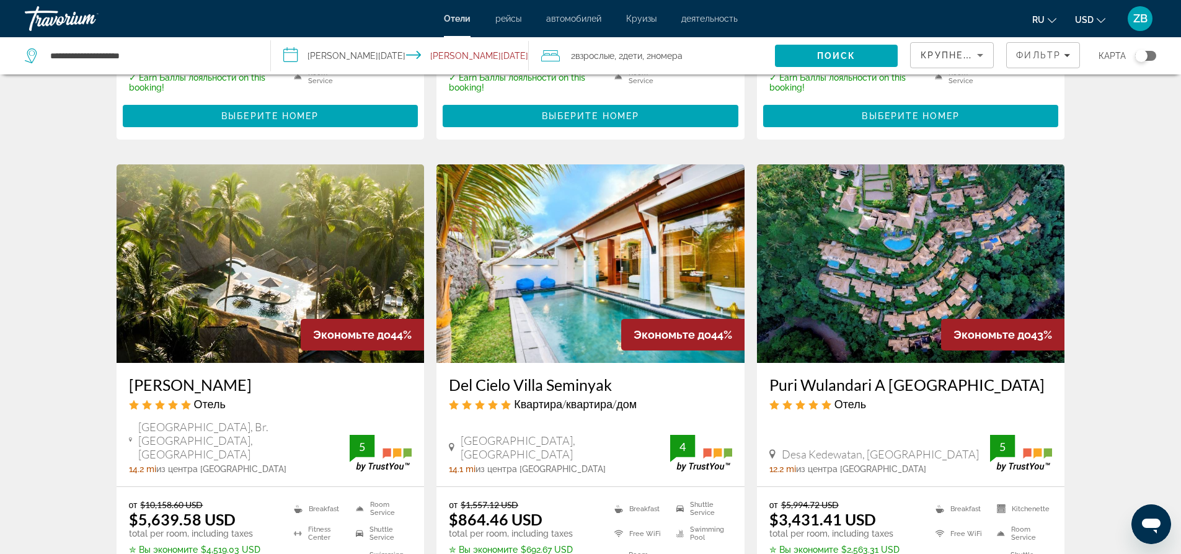
scroll to position [1477, 0]
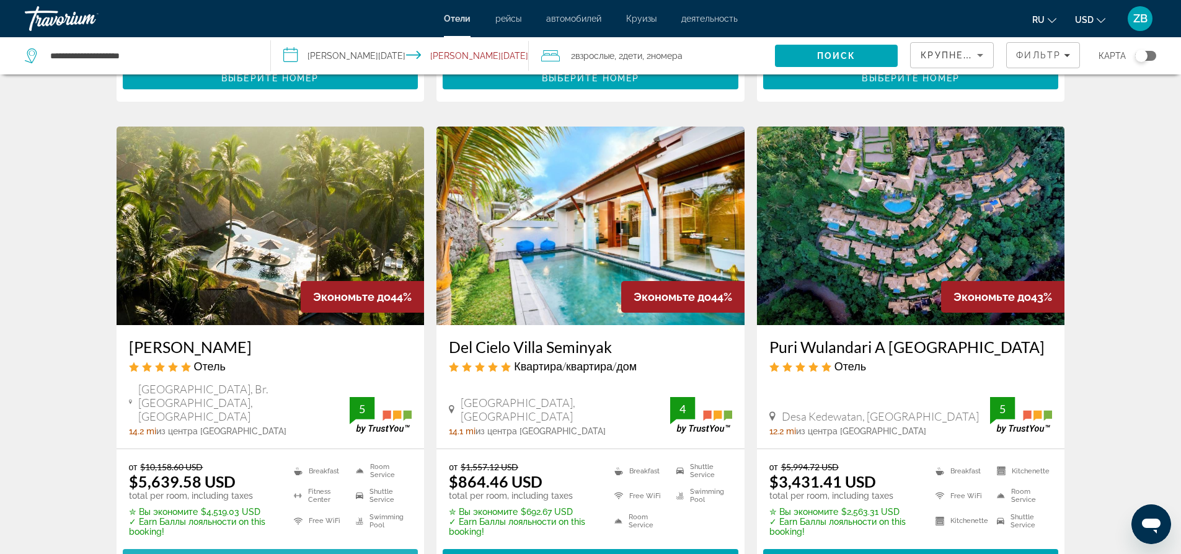
click at [277, 545] on span "Main content" at bounding box center [271, 560] width 296 height 30
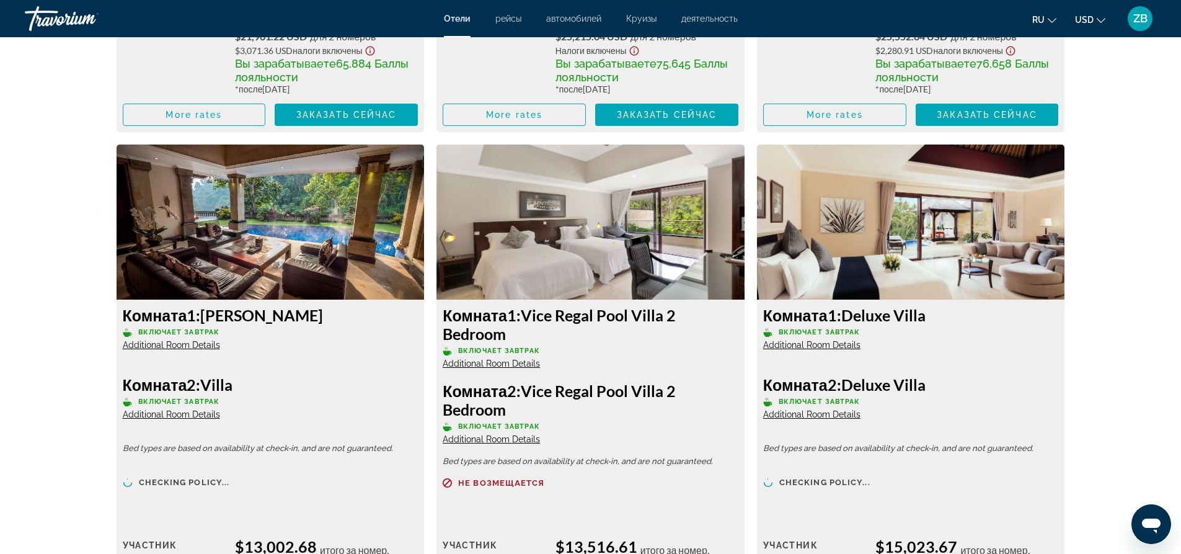
scroll to position [3783, 0]
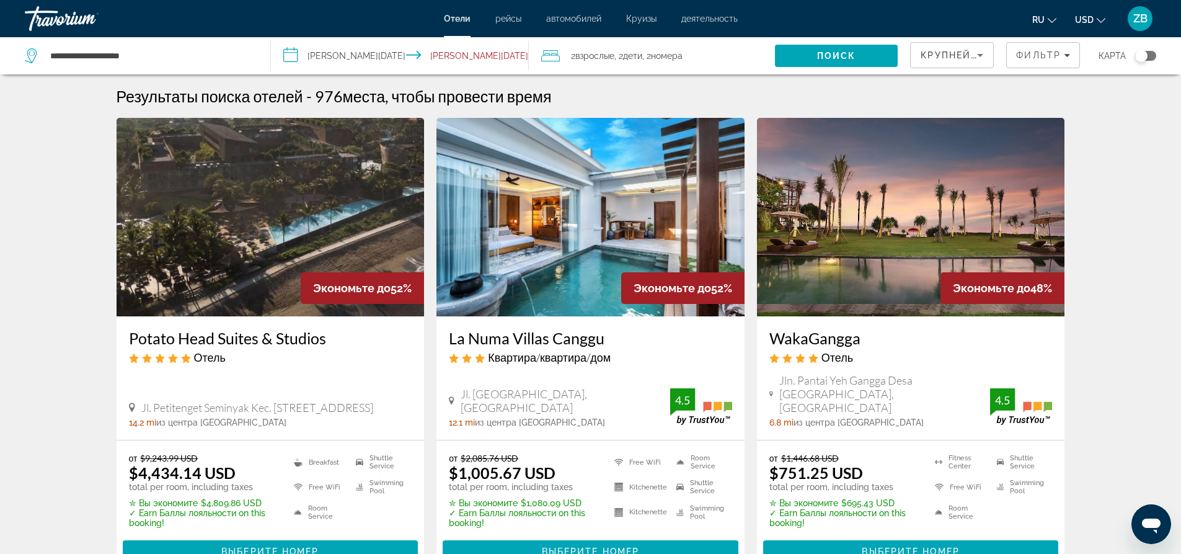
click at [861, 233] on img "Main content" at bounding box center [911, 217] width 308 height 198
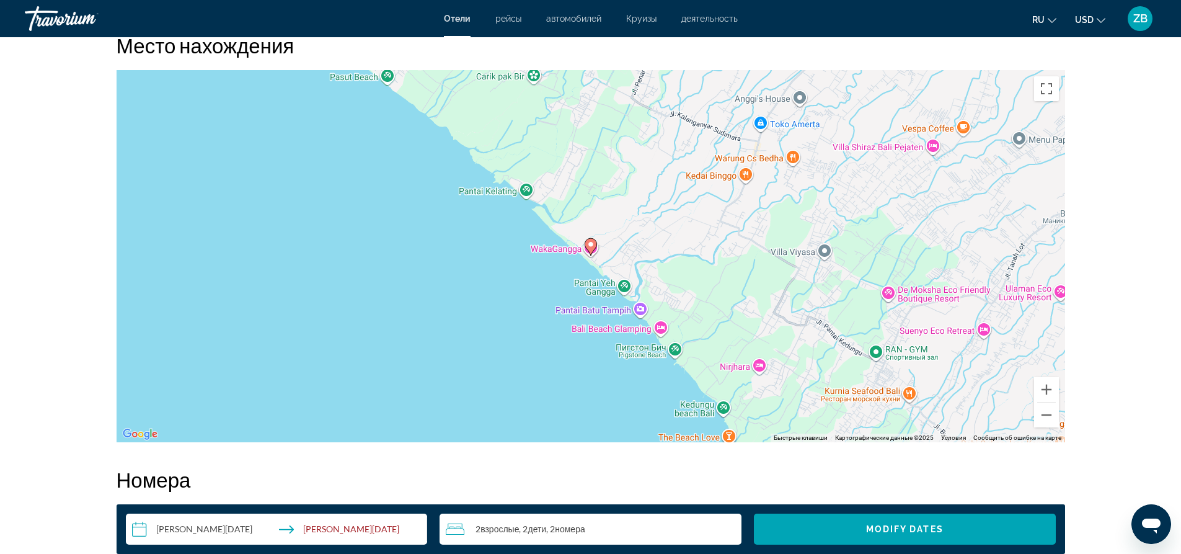
scroll to position [1178, 0]
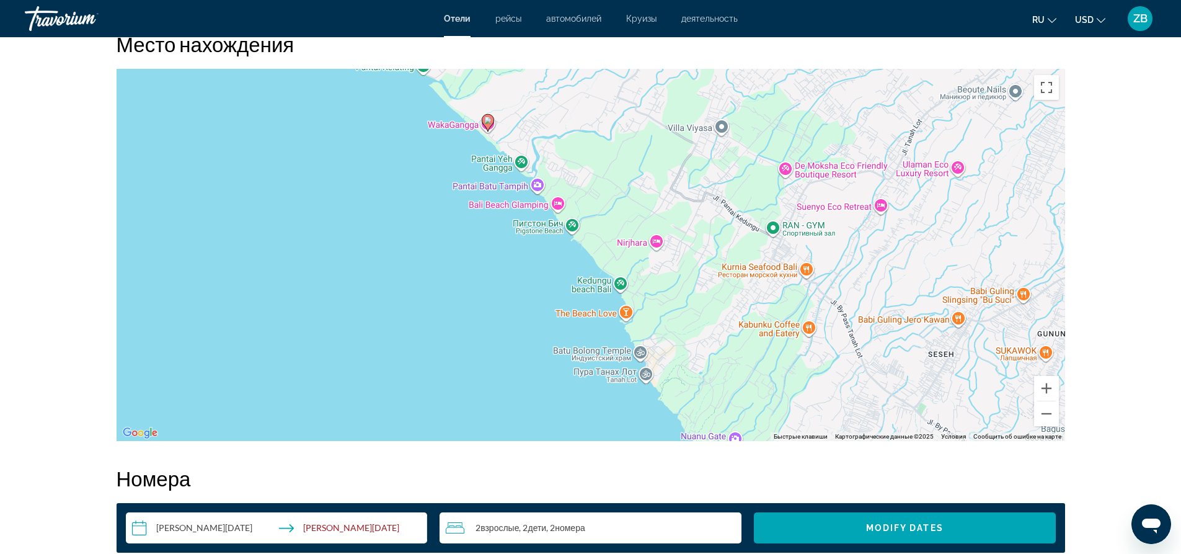
drag, startPoint x: 931, startPoint y: 160, endPoint x: 828, endPoint y: 39, distance: 159.1
click at [828, 39] on div "Место нахождения ← Переместить влево → Переместить вправо ↑ Переместить вверх ↓…" at bounding box center [591, 236] width 948 height 409
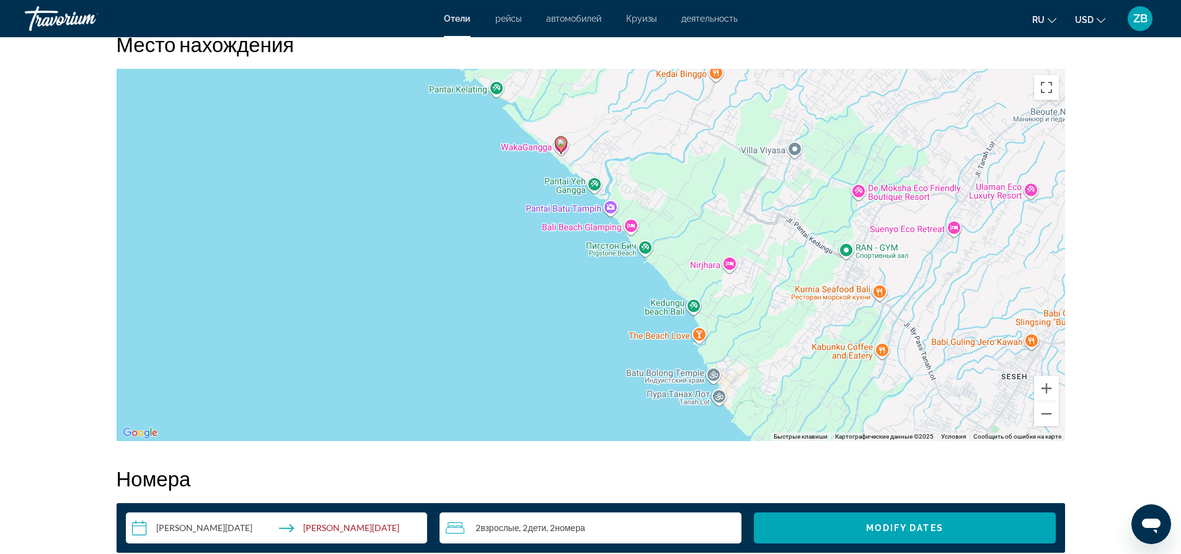
drag, startPoint x: 787, startPoint y: 379, endPoint x: 860, endPoint y: 395, distance: 74.9
click at [860, 395] on div "Чтобы активировать перетаскивание с помощью клавиатуры, нажмите Alt + Ввод. Пос…" at bounding box center [591, 255] width 948 height 372
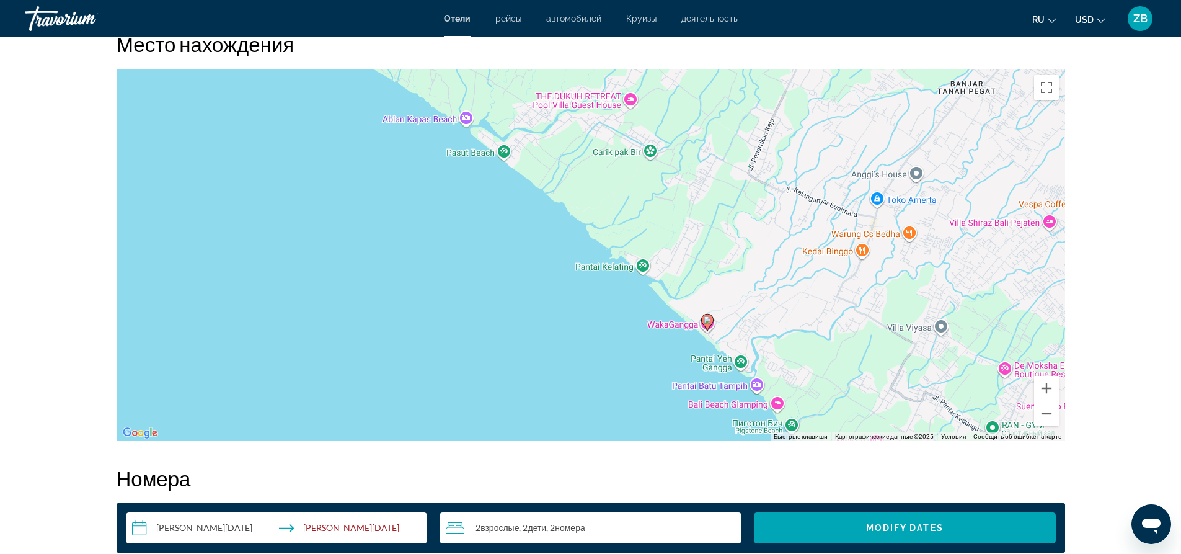
drag, startPoint x: 706, startPoint y: 177, endPoint x: 852, endPoint y: 353, distance: 228.0
click at [852, 356] on div "Чтобы активировать перетаскивание с помощью клавиатуры, нажмите Alt + Ввод. Пос…" at bounding box center [591, 255] width 948 height 372
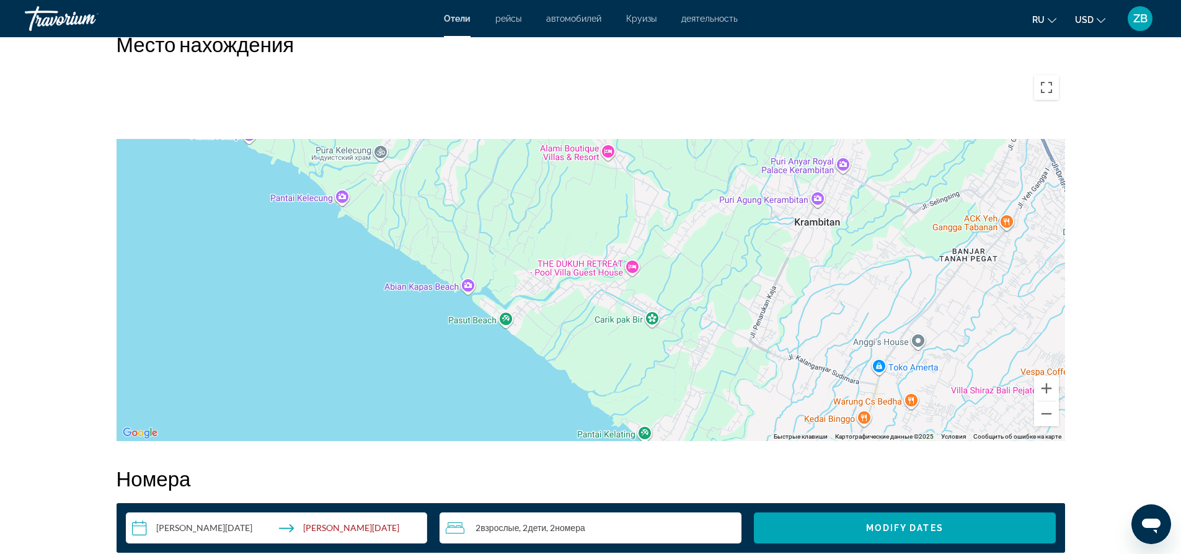
drag, startPoint x: 764, startPoint y: 182, endPoint x: 767, endPoint y: 361, distance: 178.6
click at [767, 361] on div "Чтобы активировать перетаскивание с помощью клавиатуры, нажмите Alt + Ввод. Пос…" at bounding box center [591, 255] width 948 height 372
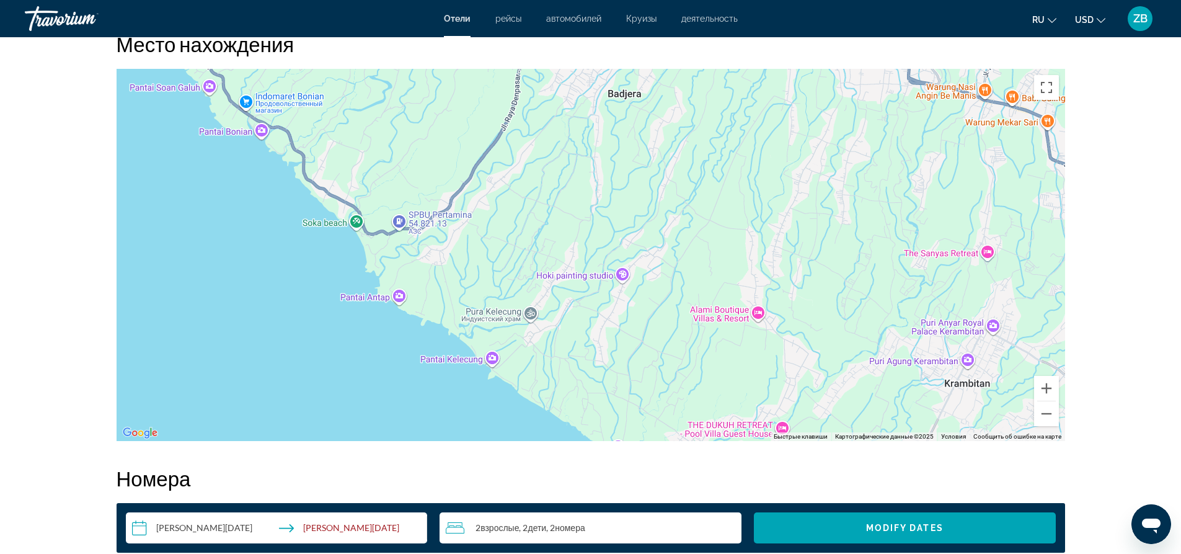
drag, startPoint x: 717, startPoint y: 167, endPoint x: 865, endPoint y: 319, distance: 212.2
click at [865, 319] on div "Чтобы активировать перетаскивание с помощью клавиатуры, нажмите Alt + Ввод. Пос…" at bounding box center [591, 255] width 948 height 372
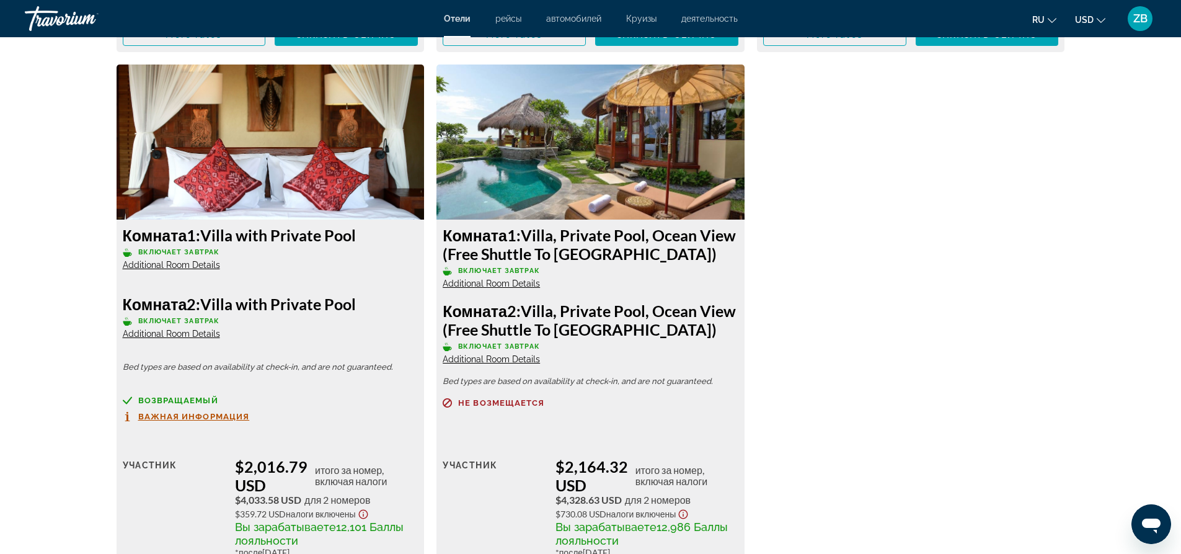
scroll to position [2292, 0]
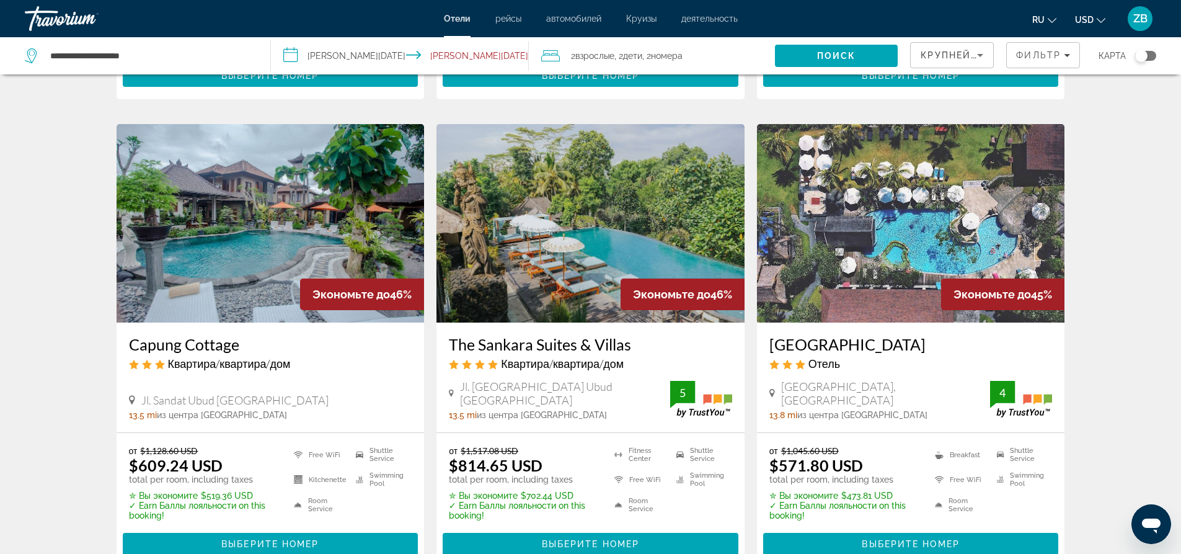
scroll to position [992, 0]
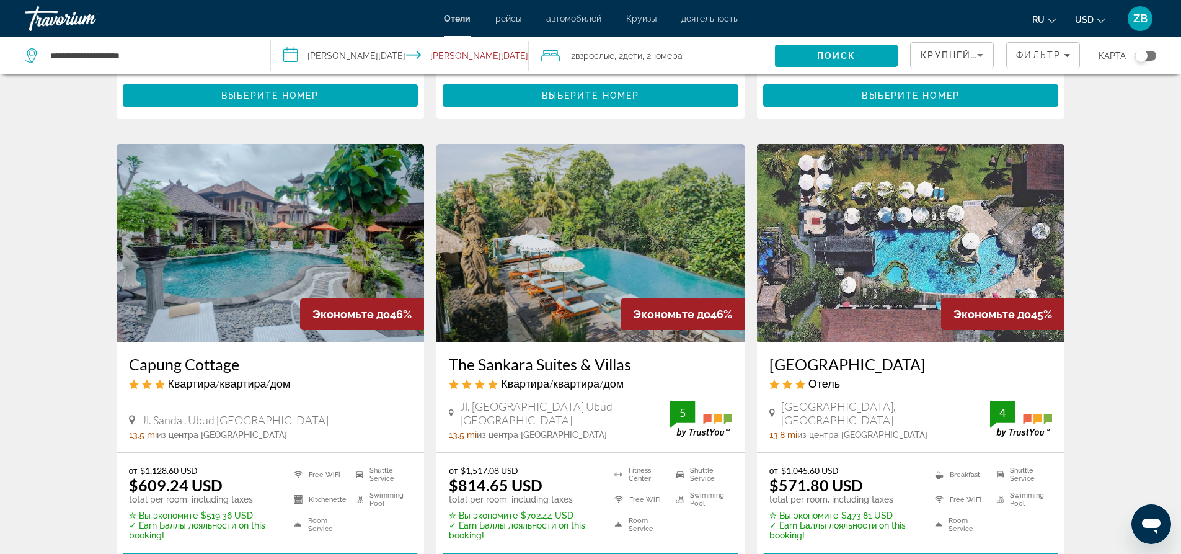
click at [935, 189] on img "Main content" at bounding box center [911, 243] width 308 height 198
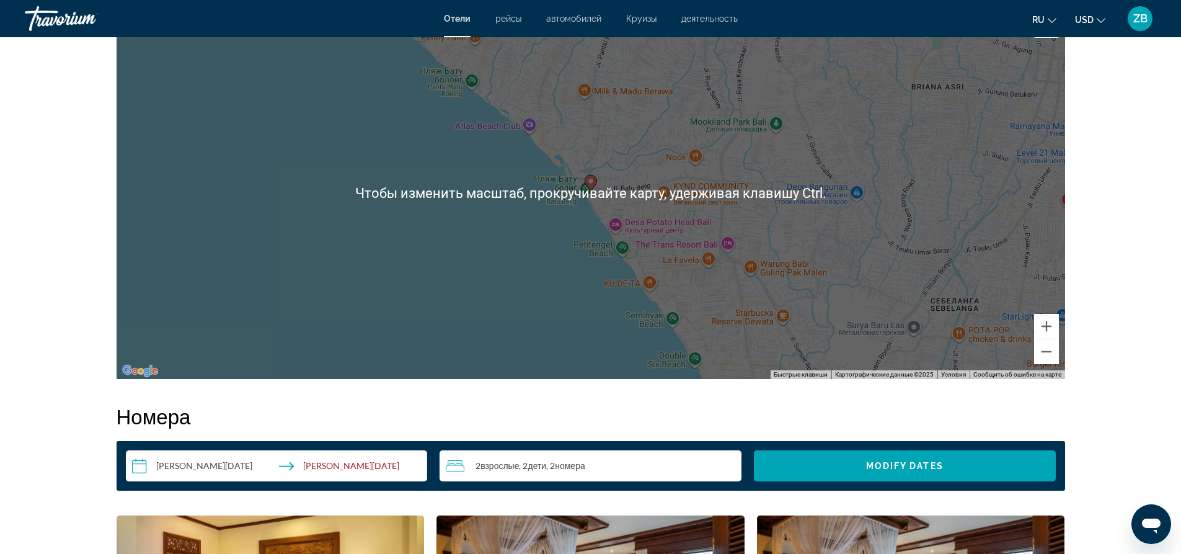
scroll to position [1116, 0]
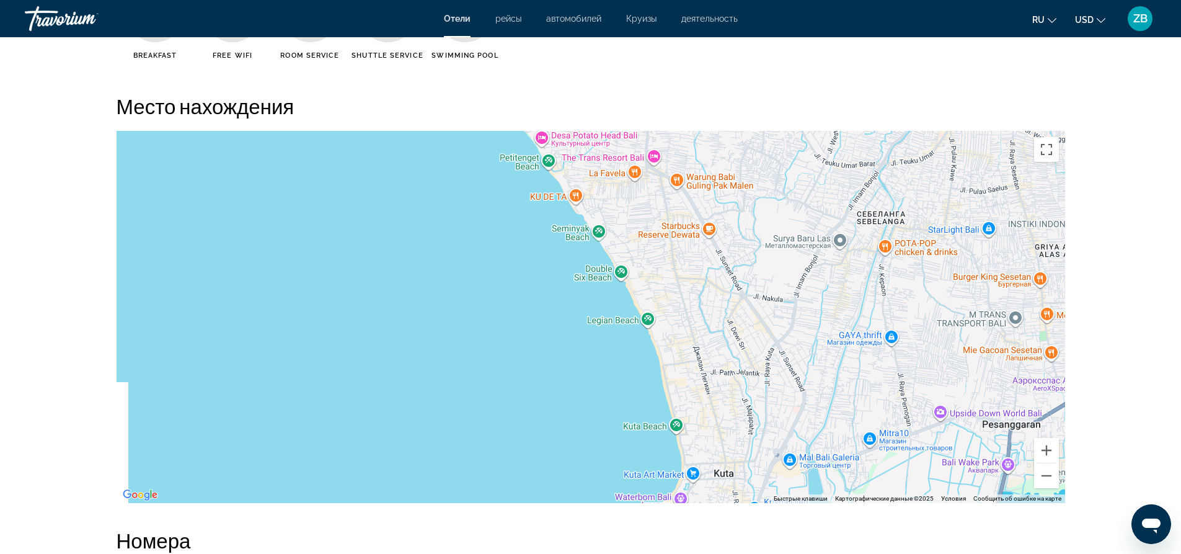
drag, startPoint x: 717, startPoint y: 339, endPoint x: 642, endPoint y: 127, distance: 224.7
click at [642, 127] on div "Место нахождения ← Переместить влево → Переместить вправо ↑ Переместить вверх ↓…" at bounding box center [591, 298] width 948 height 409
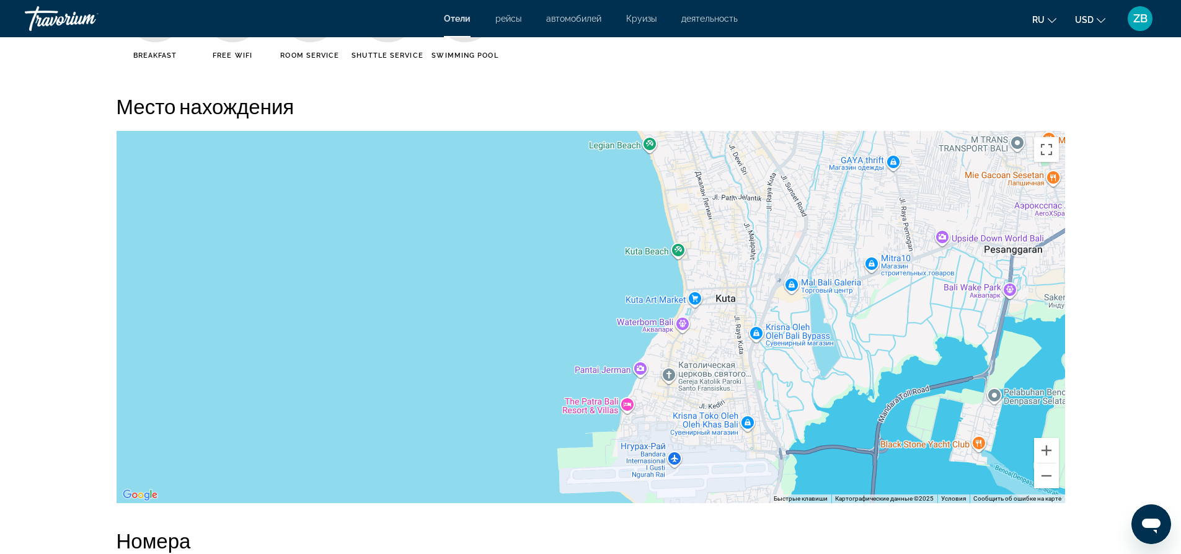
drag, startPoint x: 777, startPoint y: 435, endPoint x: 779, endPoint y: 259, distance: 176.0
click at [779, 259] on div "Чтобы активировать перетаскивание с помощью клавиатуры, нажмите Alt + Ввод. Пос…" at bounding box center [591, 317] width 948 height 372
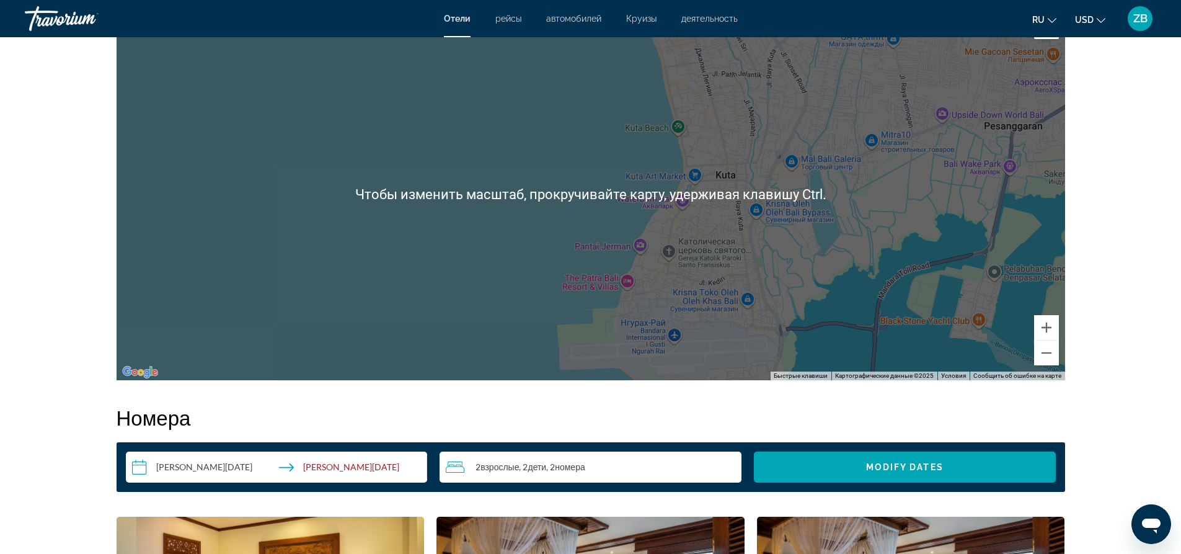
scroll to position [1240, 0]
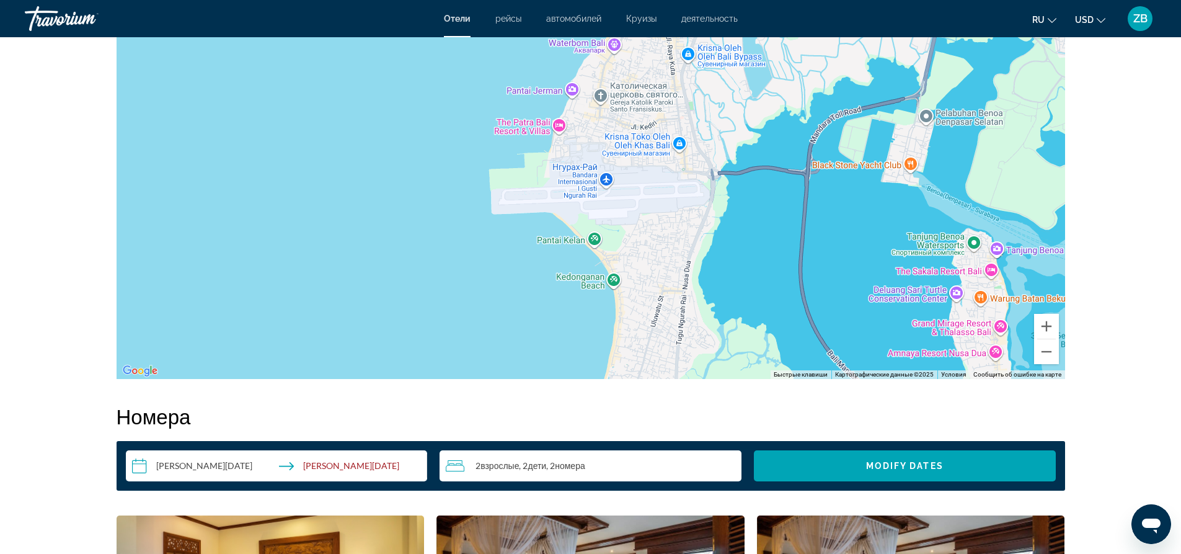
drag, startPoint x: 890, startPoint y: 275, endPoint x: 822, endPoint y: 118, distance: 171.0
click at [822, 118] on div "Main content" at bounding box center [591, 193] width 948 height 372
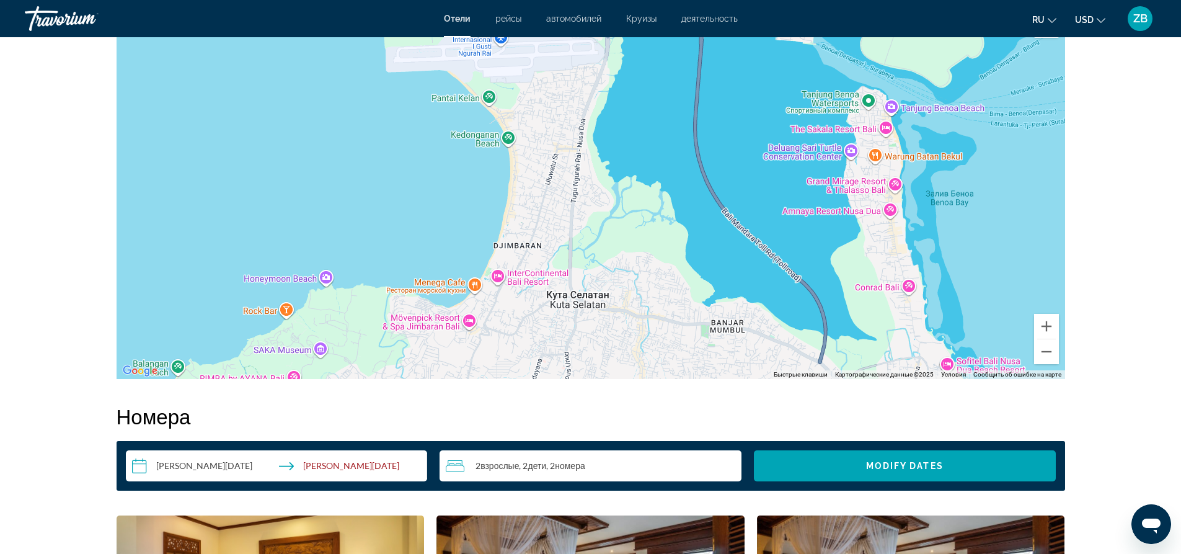
drag, startPoint x: 842, startPoint y: 314, endPoint x: 737, endPoint y: 170, distance: 178.3
click at [737, 170] on div "Main content" at bounding box center [591, 193] width 948 height 372
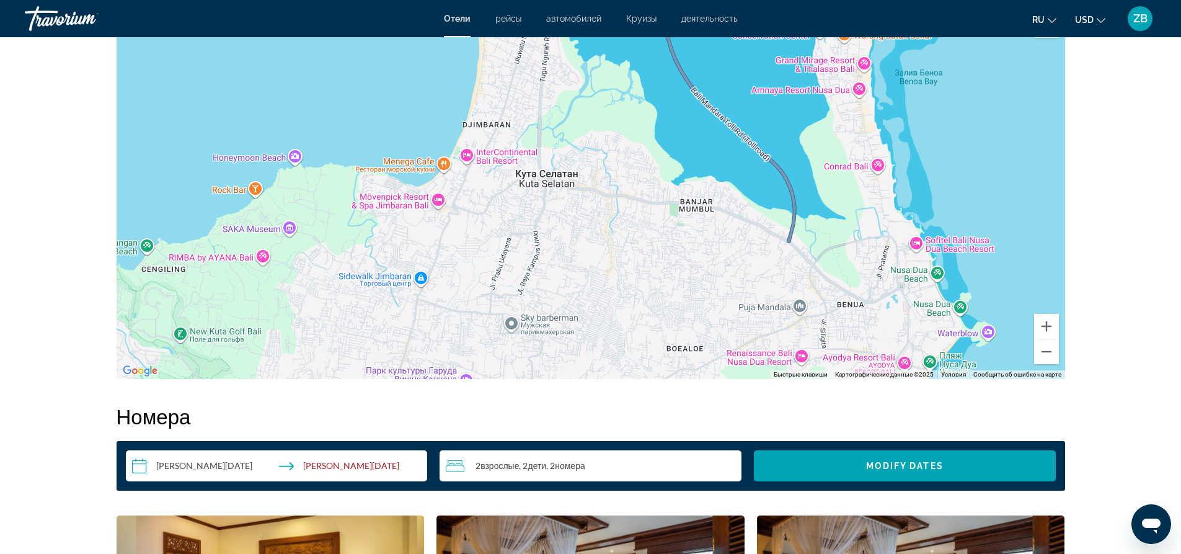
drag, startPoint x: 890, startPoint y: 344, endPoint x: 860, endPoint y: 218, distance: 130.0
click at [860, 218] on div "Main content" at bounding box center [591, 193] width 948 height 372
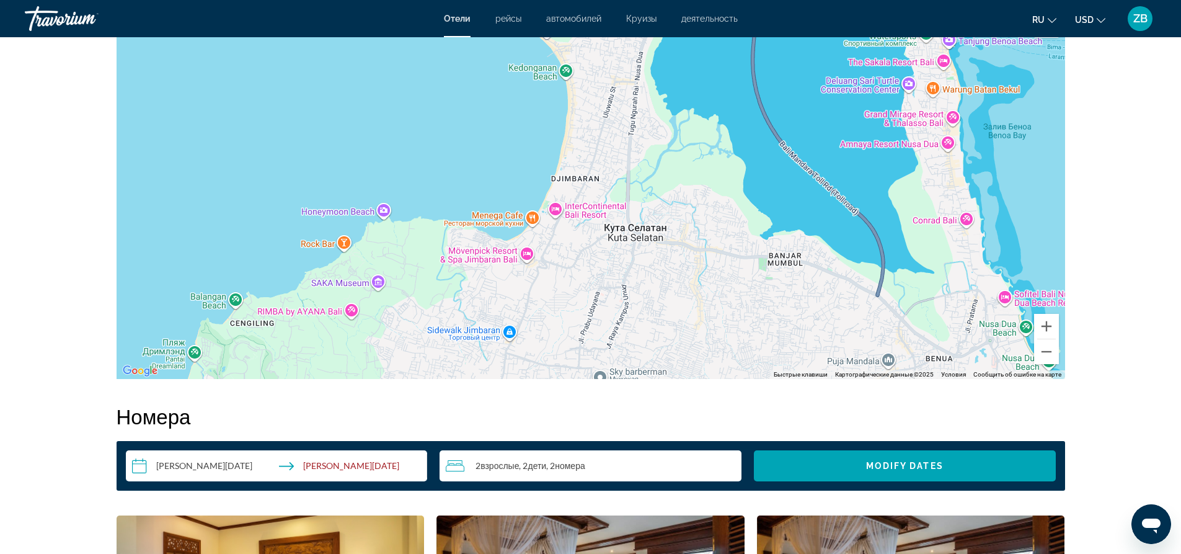
drag, startPoint x: 860, startPoint y: 218, endPoint x: 948, endPoint y: 275, distance: 105.7
click at [948, 275] on div "Main content" at bounding box center [591, 193] width 948 height 372
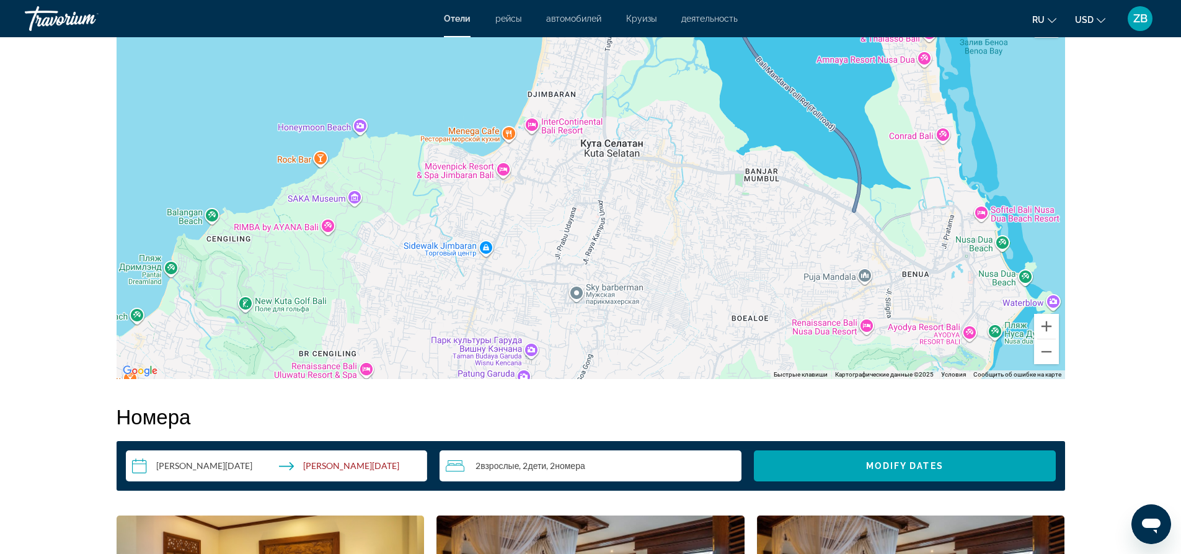
drag, startPoint x: 583, startPoint y: 306, endPoint x: 562, endPoint y: 219, distance: 89.9
click at [562, 219] on div "Main content" at bounding box center [591, 193] width 948 height 372
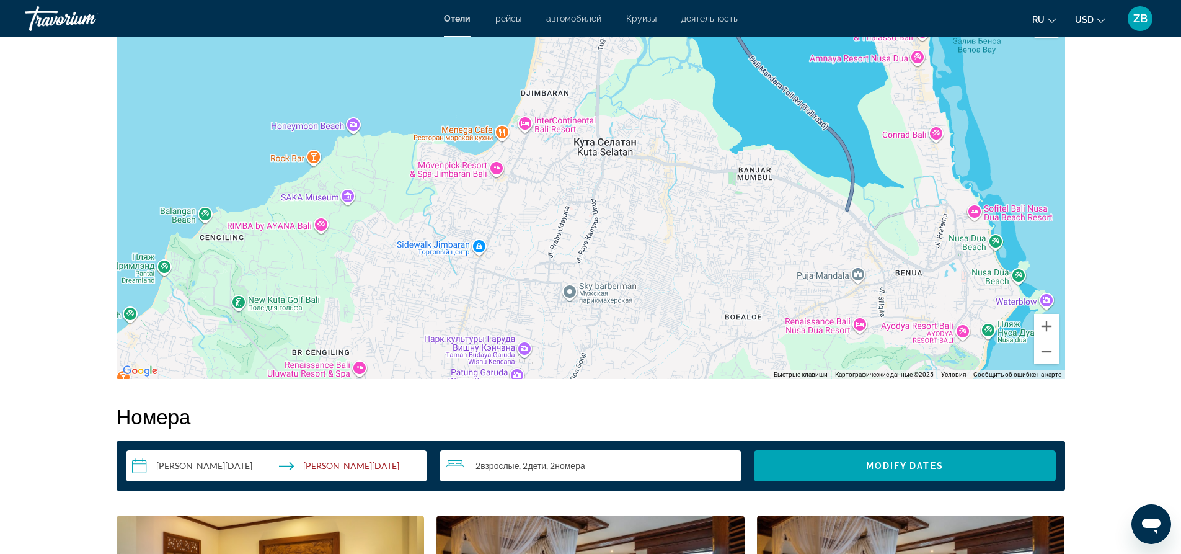
click at [495, 169] on div "Main content" at bounding box center [591, 193] width 948 height 372
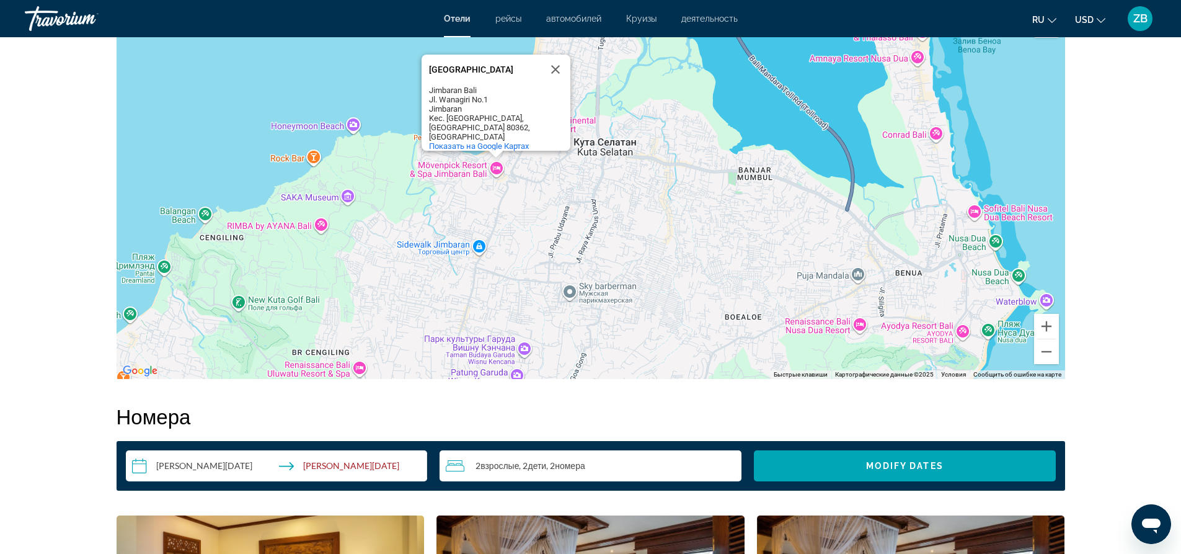
click at [486, 170] on div "Mövenpick Resort & Spa Jimbaran Bali Mövenpick Resort & Spa Jimbaran Bali Jimba…" at bounding box center [591, 193] width 948 height 372
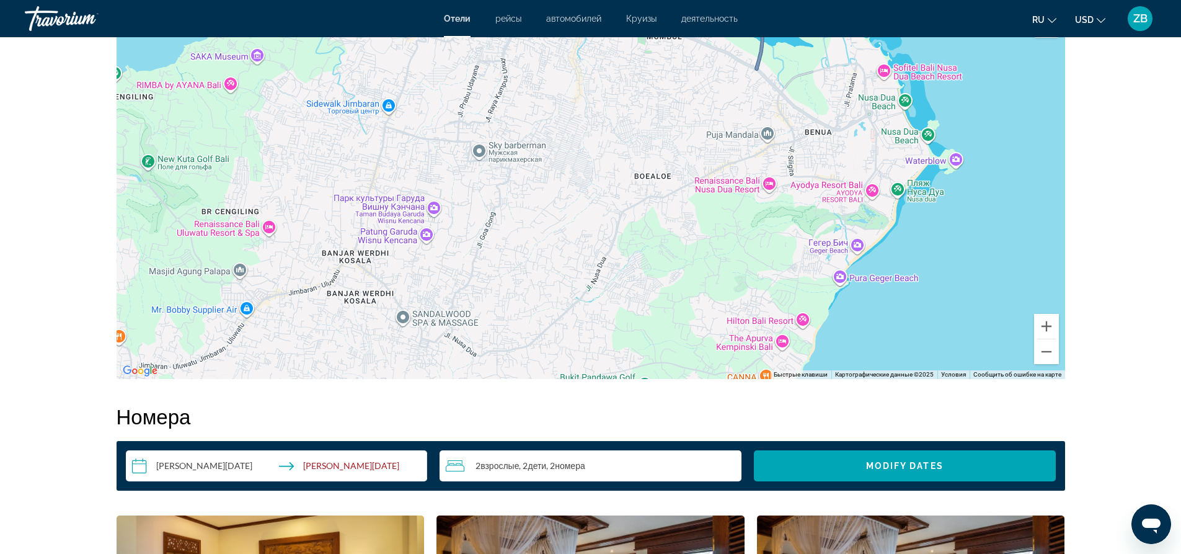
drag, startPoint x: 975, startPoint y: 317, endPoint x: 884, endPoint y: 174, distance: 169.7
click at [884, 174] on div "Mövenpick Resort & Spa Jimbaran Bali Mövenpick Resort & Spa Jimbaran Bali Jimba…" at bounding box center [591, 193] width 948 height 372
click at [922, 79] on div "Mövenpick Resort & Spa Jimbaran Bali Mövenpick Resort & Spa Jimbaran Bali Jimba…" at bounding box center [591, 193] width 948 height 372
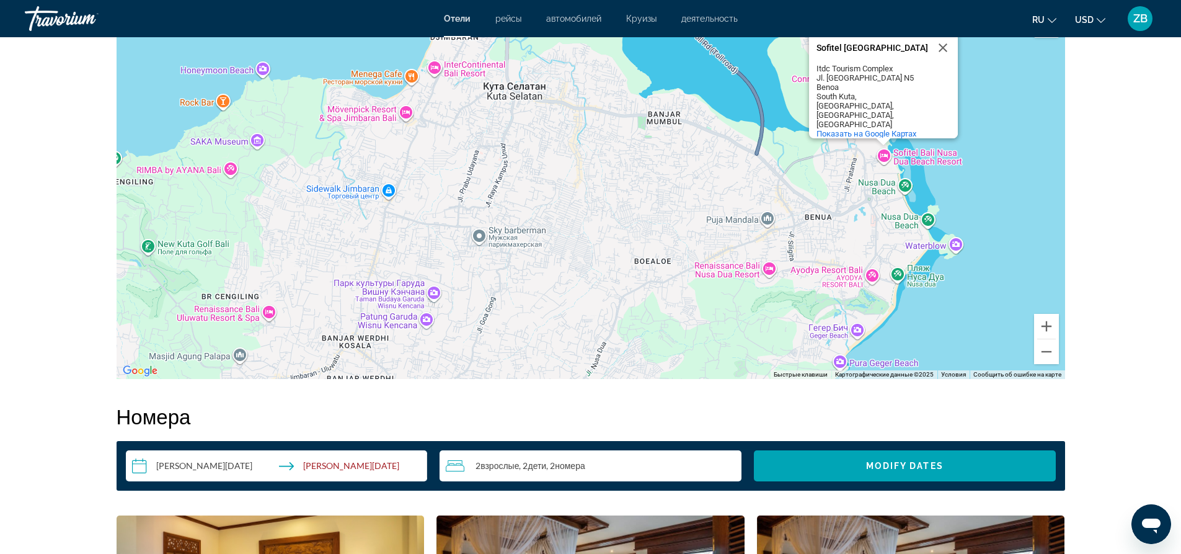
click at [887, 157] on div "Sofitel Bali Nusa Dua Beach Resort Sofitel Bali Nusa Dua Beach Resort Itdc Tour…" at bounding box center [591, 193] width 948 height 372
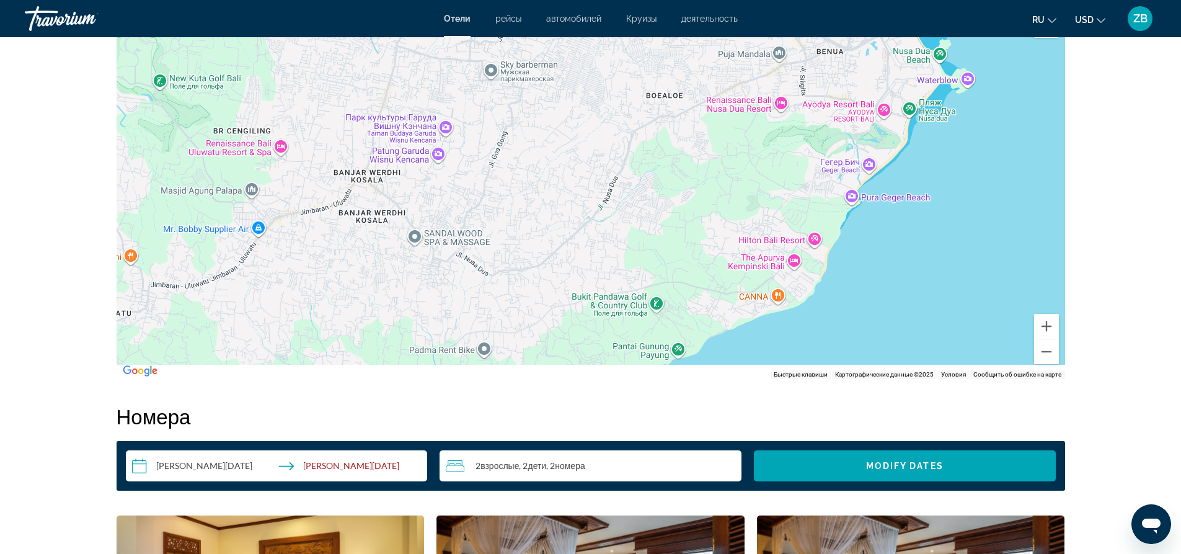
drag, startPoint x: 914, startPoint y: 311, endPoint x: 938, endPoint y: 165, distance: 147.6
click at [938, 165] on div "Sofitel Bali Nusa Dua Beach Resort Sofitel Bali Nusa Dua Beach Resort Itdc Tour…" at bounding box center [591, 193] width 948 height 372
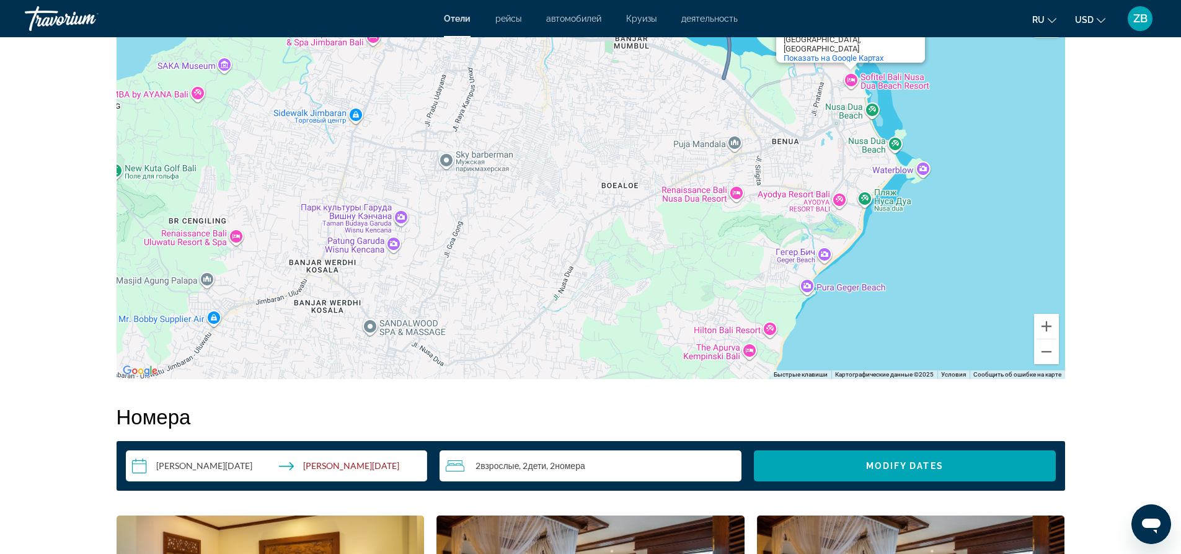
drag, startPoint x: 899, startPoint y: 239, endPoint x: 846, endPoint y: 342, distance: 116.2
click at [846, 342] on div "Sofitel Bali Nusa Dua Beach Resort Sofitel Bali Nusa Dua Beach Resort Itdc Tour…" at bounding box center [591, 193] width 948 height 372
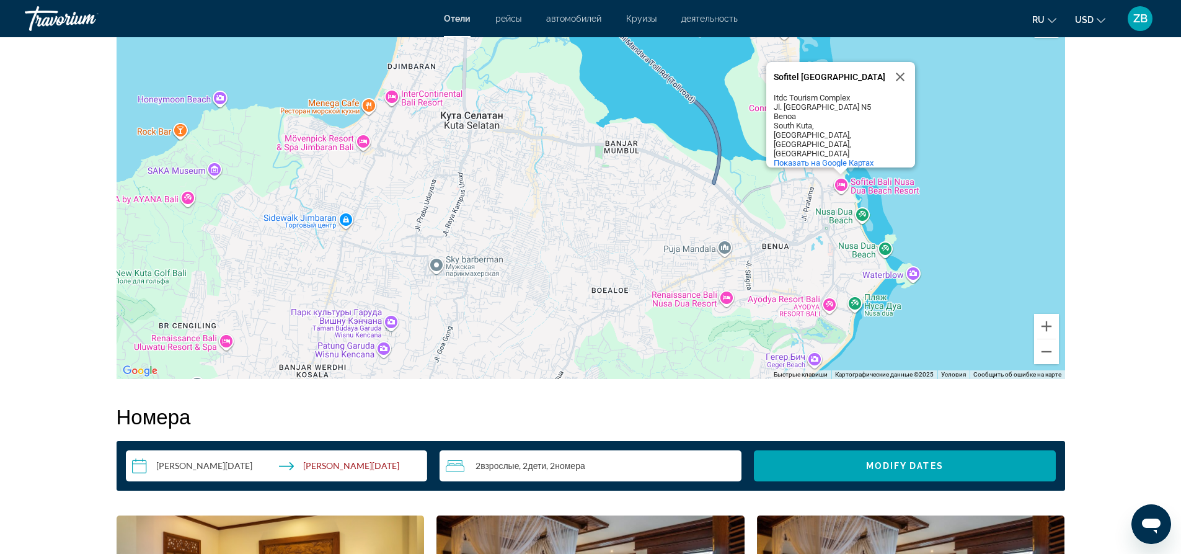
drag, startPoint x: 898, startPoint y: 223, endPoint x: 893, endPoint y: 314, distance: 90.6
click at [893, 314] on div "Sofitel Bali Nusa Dua Beach Resort Sofitel Bali Nusa Dua Beach Resort Itdc Tour…" at bounding box center [591, 193] width 948 height 372
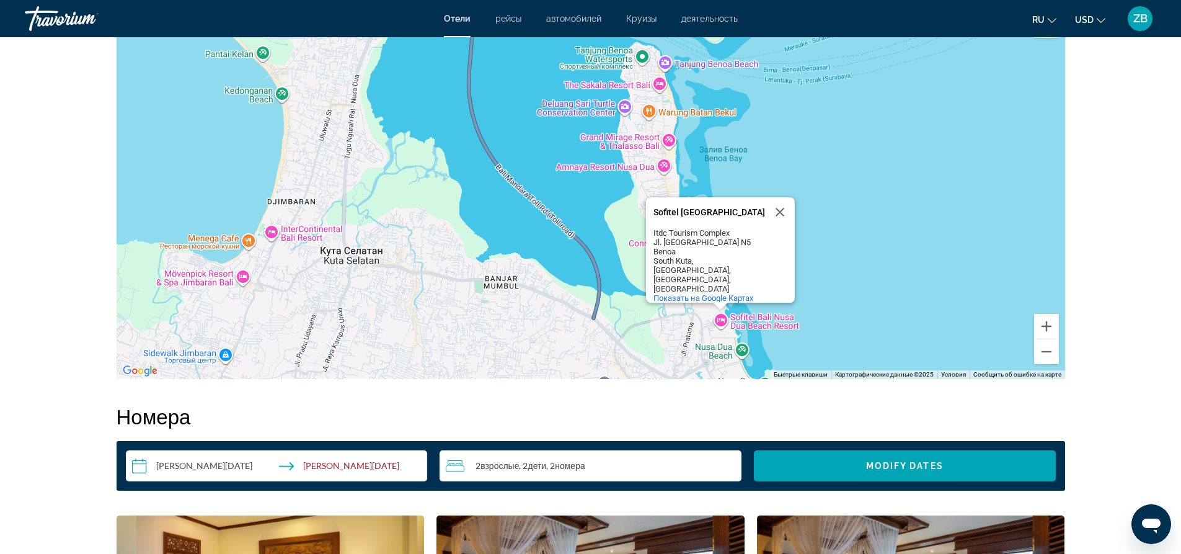
drag, startPoint x: 695, startPoint y: 278, endPoint x: 572, endPoint y: 415, distance: 184.8
click at [572, 415] on div "Резюме Тип Hotel адрес Jalan Batubelig Beach, Seminyak 80361, Indonesia Описани…" at bounding box center [590, 448] width 961 height 2434
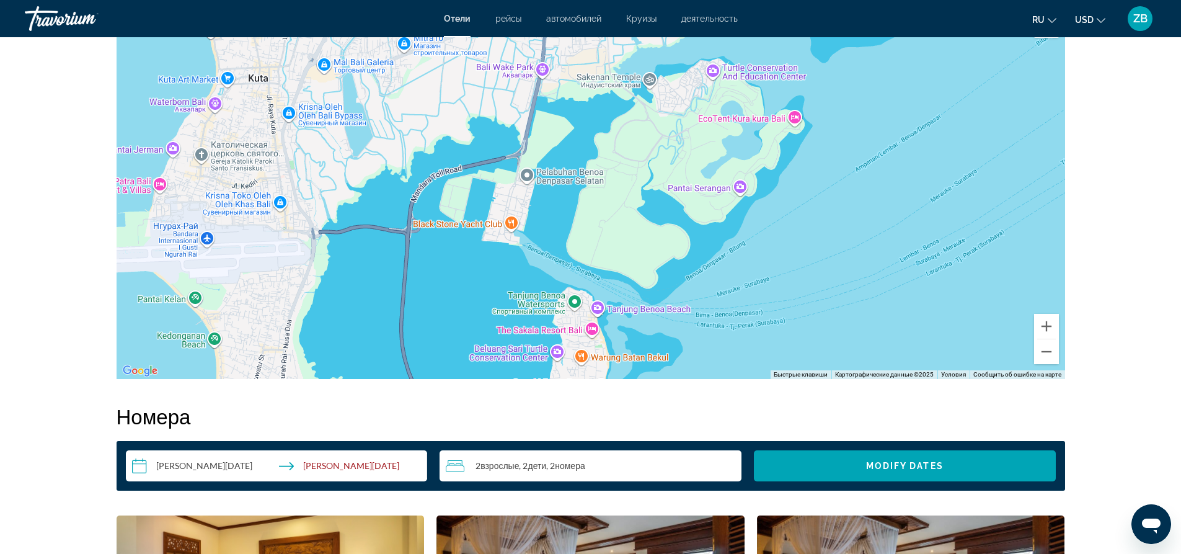
drag, startPoint x: 659, startPoint y: 44, endPoint x: 591, endPoint y: 291, distance: 256.4
click at [591, 291] on div "Sofitel Bali Nusa Dua Beach Resort Sofitel Bali Nusa Dua Beach Resort Itdc Tour…" at bounding box center [591, 193] width 948 height 372
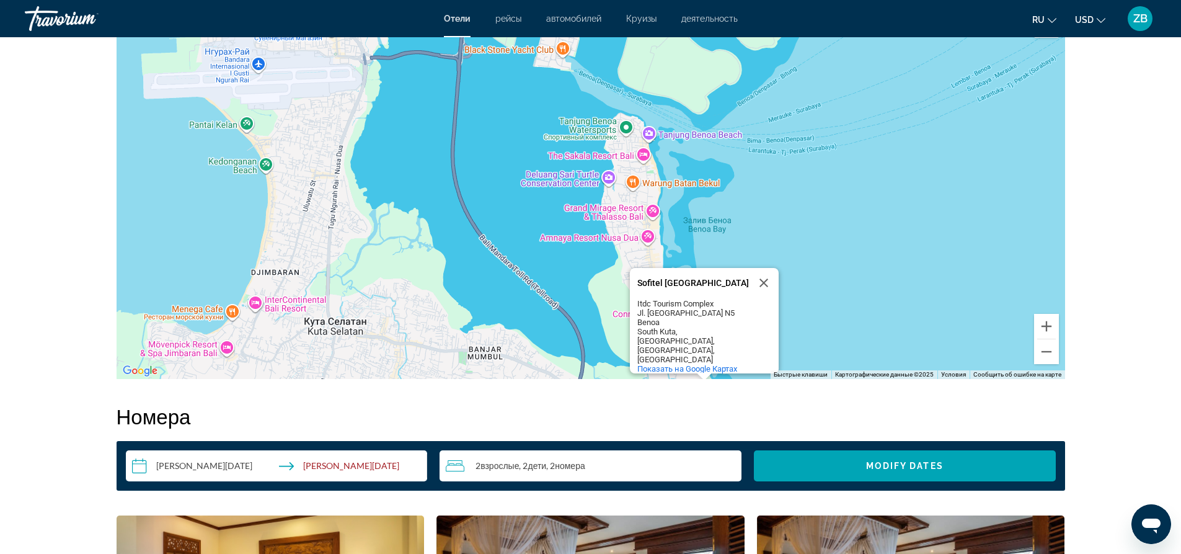
drag, startPoint x: 590, startPoint y: 342, endPoint x: 632, endPoint y: 110, distance: 236.2
click at [632, 110] on div "Sofitel Bali Nusa Dua Beach Resort Sofitel Bali Nusa Dua Beach Resort Itdc Tour…" at bounding box center [591, 193] width 948 height 372
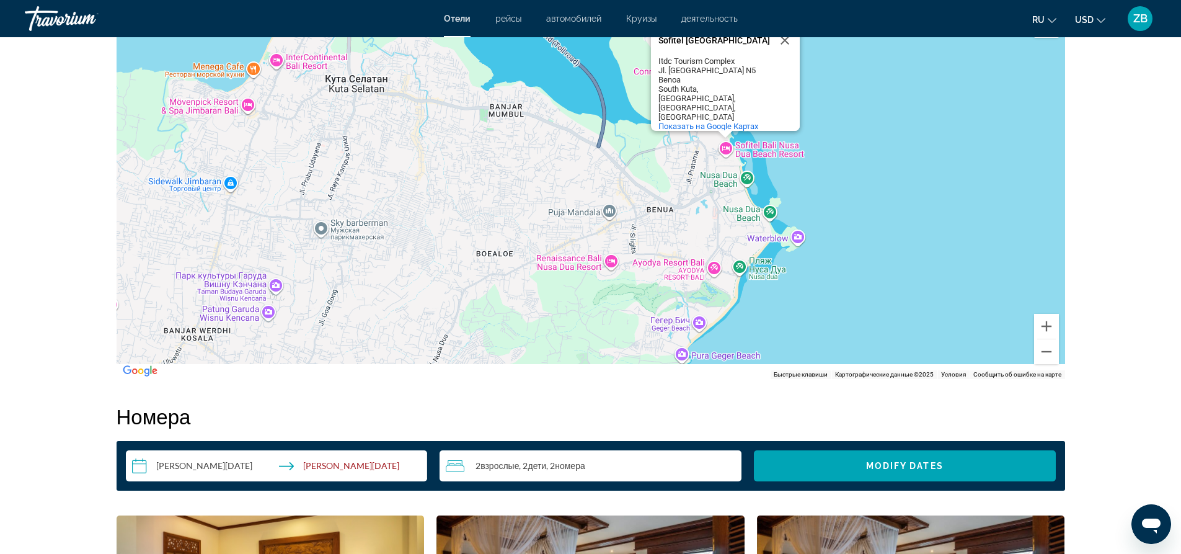
drag, startPoint x: 892, startPoint y: 306, endPoint x: 938, endPoint y: 91, distance: 219.9
click at [938, 91] on div "Sofitel Bali Nusa Dua Beach Resort Sofitel Bali Nusa Dua Beach Resort Itdc Tour…" at bounding box center [591, 193] width 948 height 372
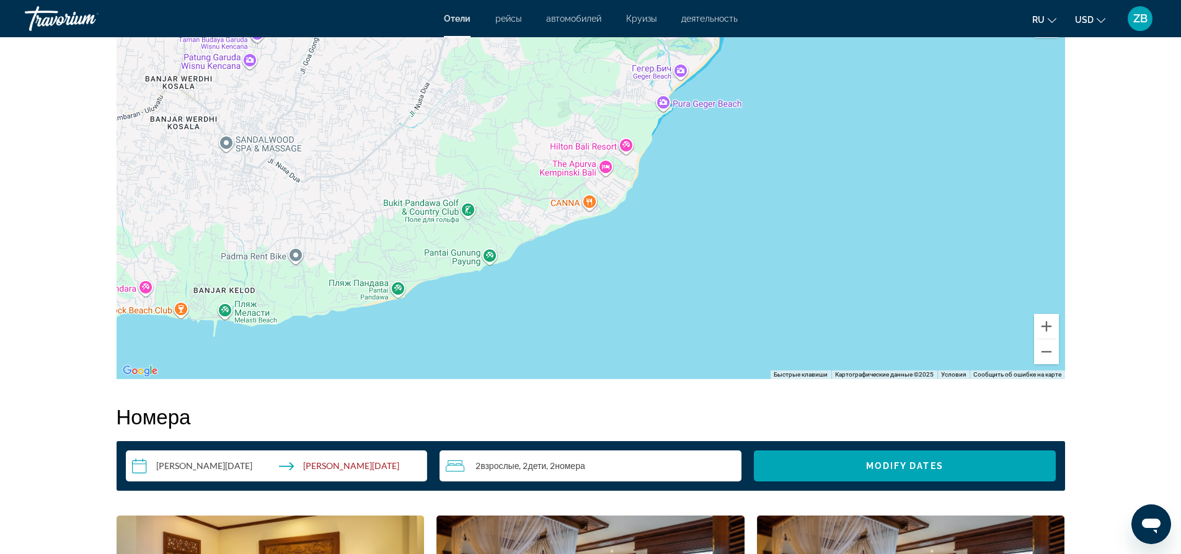
drag, startPoint x: 856, startPoint y: 307, endPoint x: 823, endPoint y: 117, distance: 193.1
click at [823, 117] on div "Sofitel Bali Nusa Dua Beach Resort Sofitel Bali Nusa Dua Beach Resort Itdc Tour…" at bounding box center [591, 193] width 948 height 372
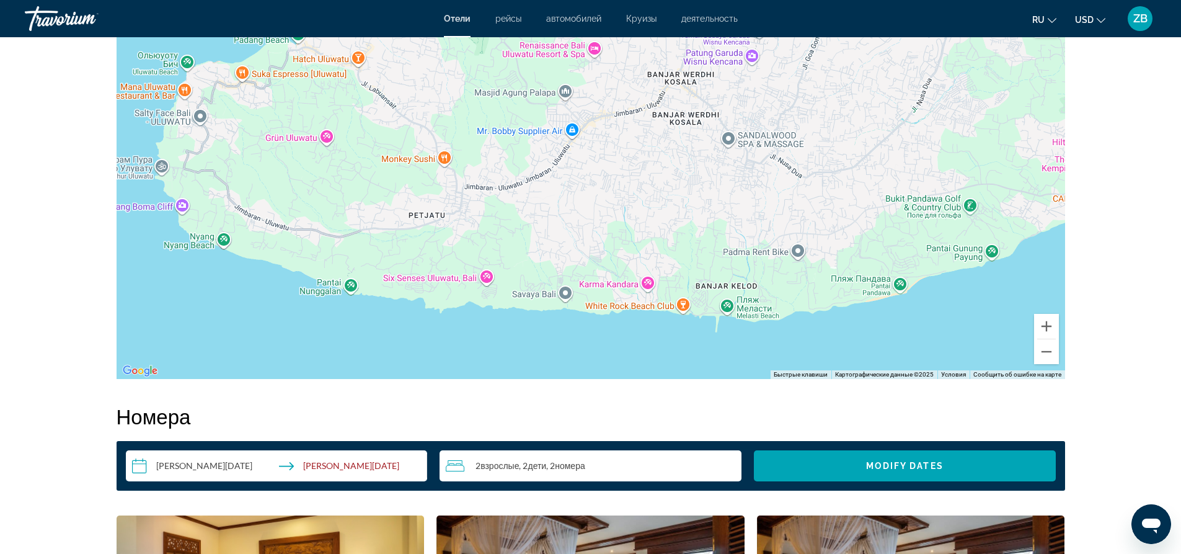
drag, startPoint x: 487, startPoint y: 300, endPoint x: 994, endPoint y: 303, distance: 507.7
click at [994, 303] on div "Sofitel Bali Nusa Dua Beach Resort Sofitel Bali Nusa Dua Beach Resort Itdc Tour…" at bounding box center [591, 193] width 948 height 372
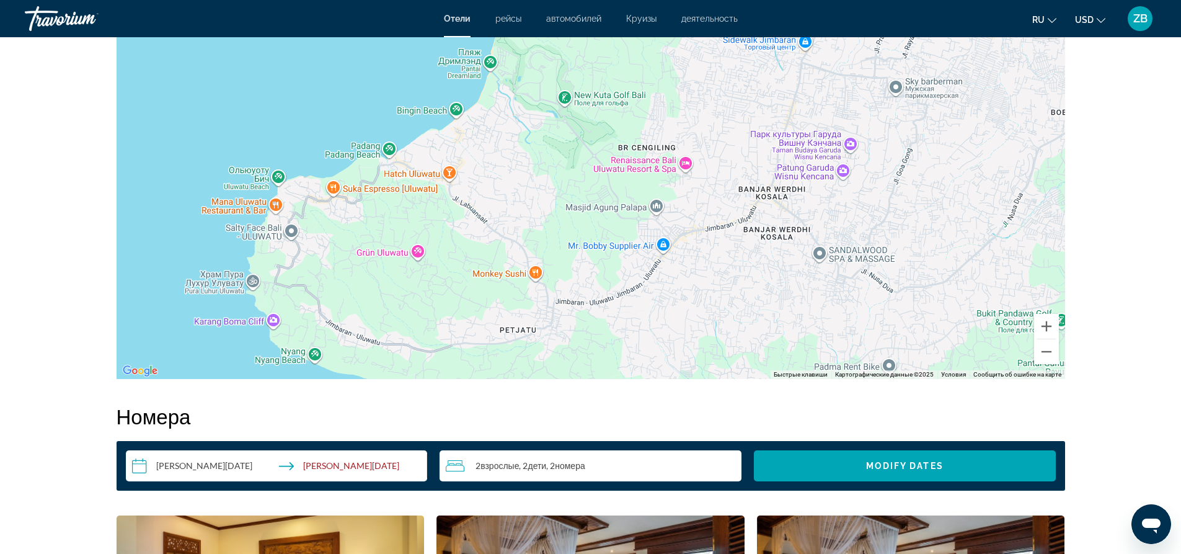
drag, startPoint x: 367, startPoint y: 170, endPoint x: 463, endPoint y: 288, distance: 152.0
click at [463, 288] on div "Sofitel Bali Nusa Dua Beach Resort Sofitel Bali Nusa Dua Beach Resort Itdc Tour…" at bounding box center [591, 193] width 948 height 372
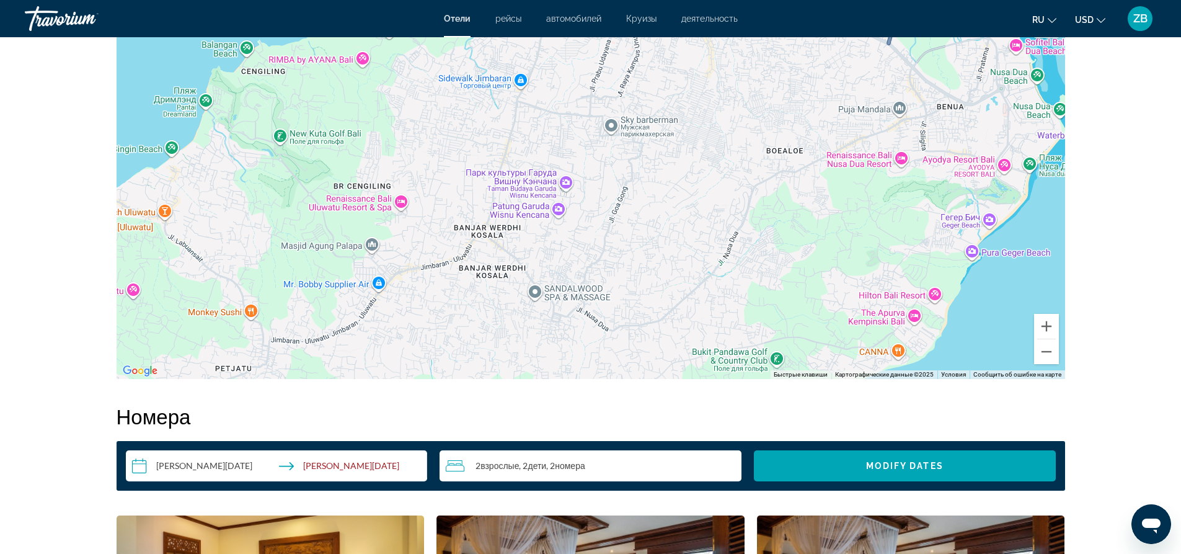
drag, startPoint x: 878, startPoint y: 218, endPoint x: 589, endPoint y: 260, distance: 291.9
click at [589, 260] on div "Sofitel Bali Nusa Dua Beach Resort Sofitel Bali Nusa Dua Beach Resort Itdc Tour…" at bounding box center [591, 193] width 948 height 372
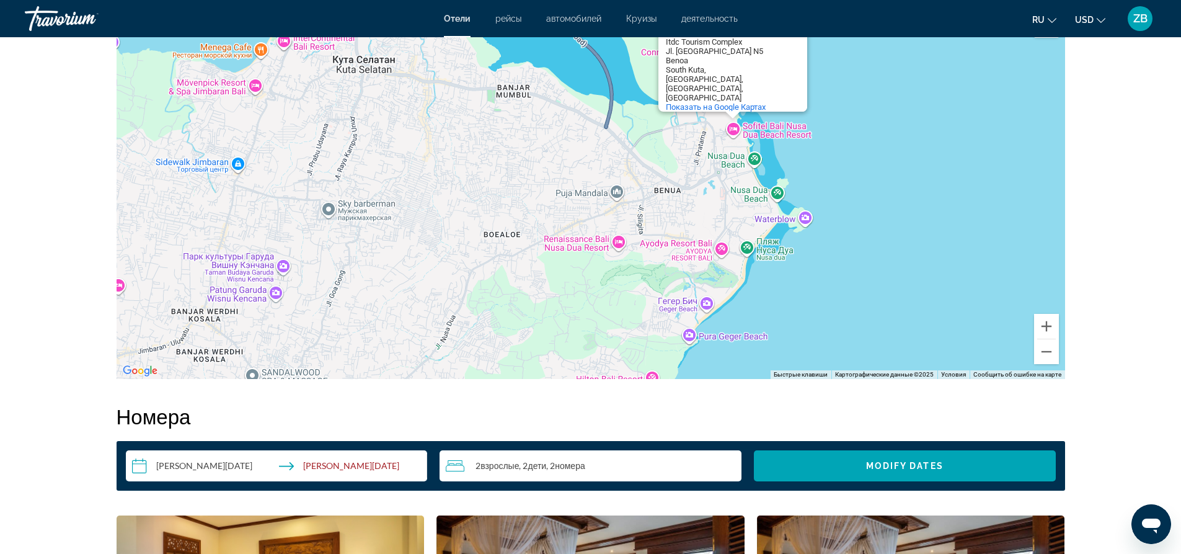
drag, startPoint x: 823, startPoint y: 215, endPoint x: 539, endPoint y: 299, distance: 296.0
click at [539, 299] on div "Sofitel Bali Nusa Dua Beach Resort Sofitel Bali Nusa Dua Beach Resort Itdc Tour…" at bounding box center [591, 193] width 948 height 372
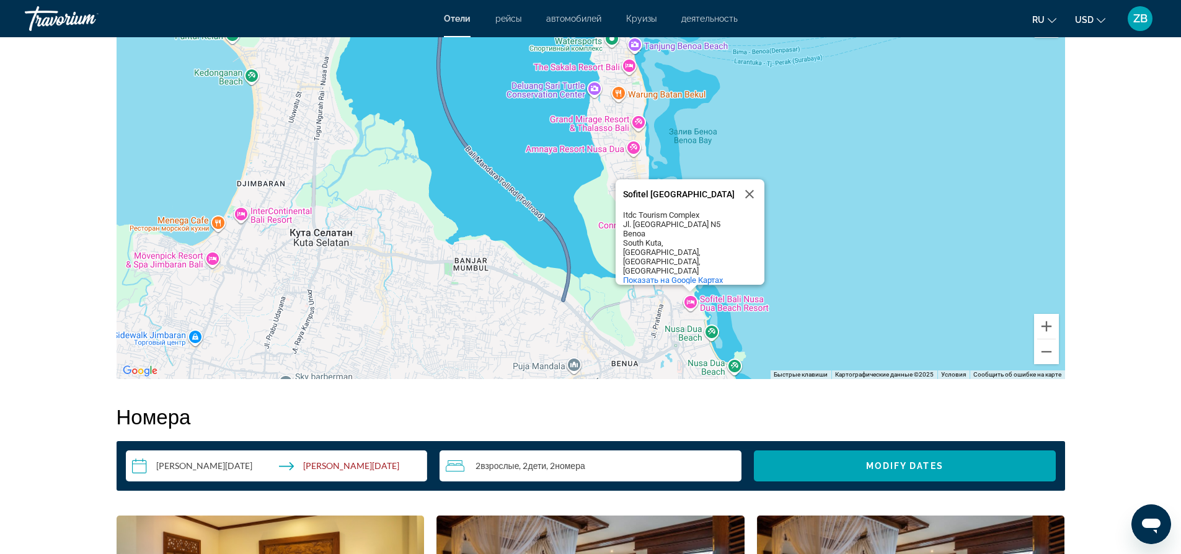
drag, startPoint x: 596, startPoint y: 154, endPoint x: 550, endPoint y: 345, distance: 196.3
click at [550, 345] on div "Sofitel Bali Nusa Dua Beach Resort Sofitel Bali Nusa Dua Beach Resort Itdc Tour…" at bounding box center [591, 193] width 948 height 372
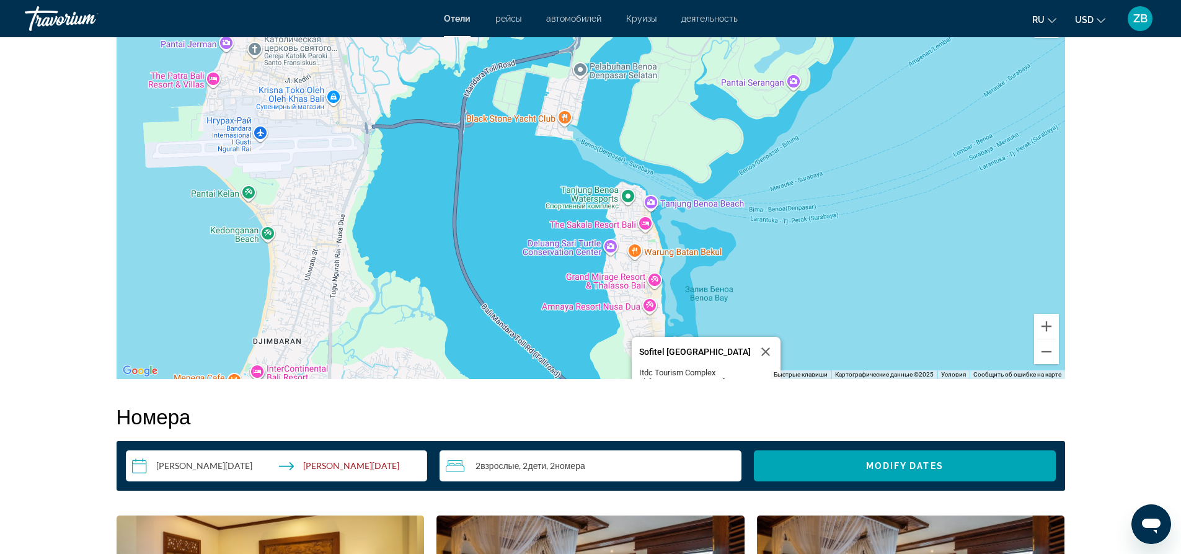
drag, startPoint x: 545, startPoint y: 178, endPoint x: 564, endPoint y: 319, distance: 142.5
click at [564, 319] on div "Sofitel Bali Nusa Dua Beach Resort Sofitel Bali Nusa Dua Beach Resort Itdc Tour…" at bounding box center [591, 193] width 948 height 372
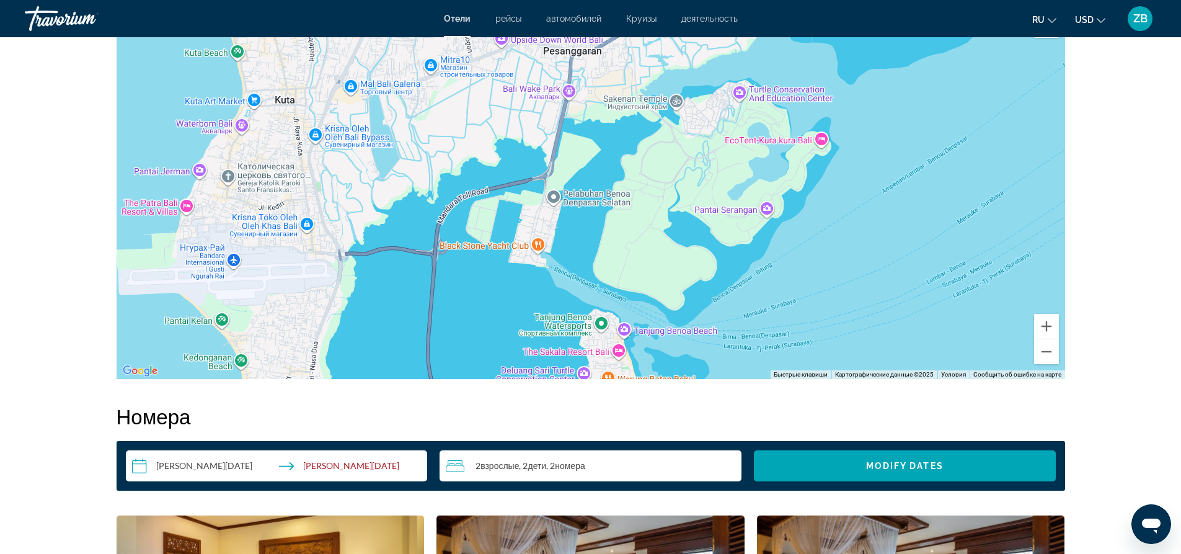
drag, startPoint x: 815, startPoint y: 99, endPoint x: 782, endPoint y: 240, distance: 144.5
click at [782, 240] on div "Sofitel Bali Nusa Dua Beach Resort Sofitel Bali Nusa Dua Beach Resort Itdc Tour…" at bounding box center [591, 193] width 948 height 372
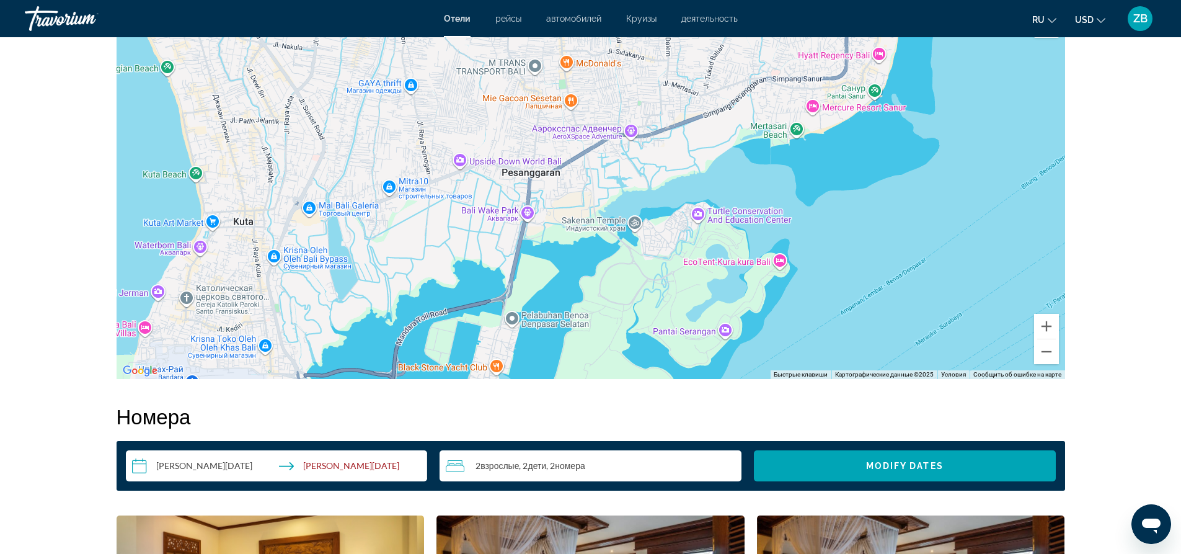
drag, startPoint x: 659, startPoint y: 197, endPoint x: 623, endPoint y: 306, distance: 114.3
click at [623, 306] on div "Sofitel Bali Nusa Dua Beach Resort Sofitel Bali Nusa Dua Beach Resort Itdc Tour…" at bounding box center [591, 193] width 948 height 372
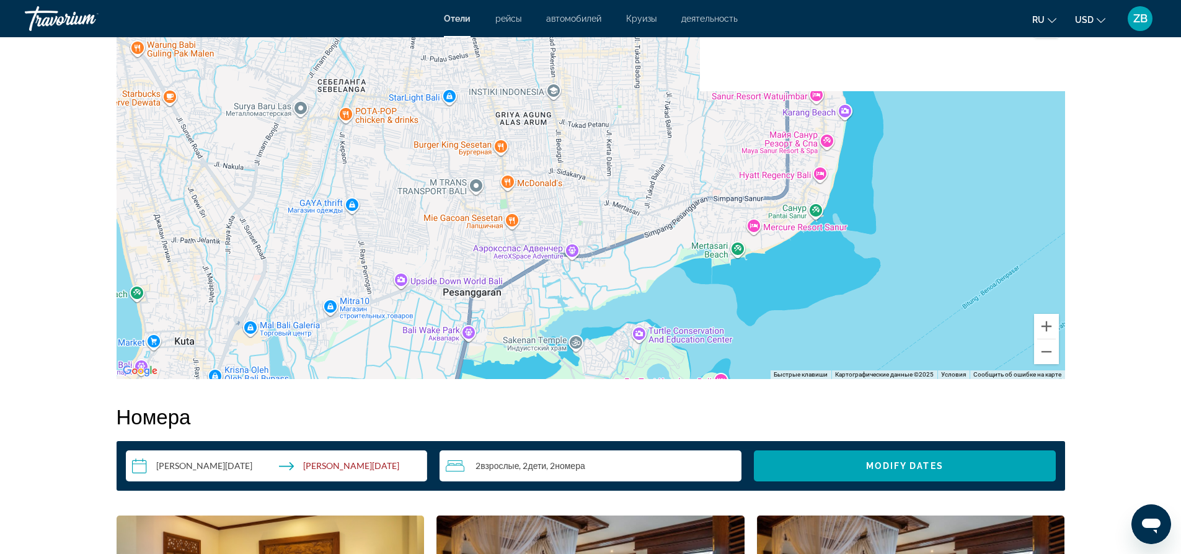
drag, startPoint x: 799, startPoint y: 138, endPoint x: 727, endPoint y: 284, distance: 163.0
click at [727, 284] on div "Sofitel Bali Nusa Dua Beach Resort Sofitel Bali Nusa Dua Beach Resort Itdc Tour…" at bounding box center [591, 193] width 948 height 372
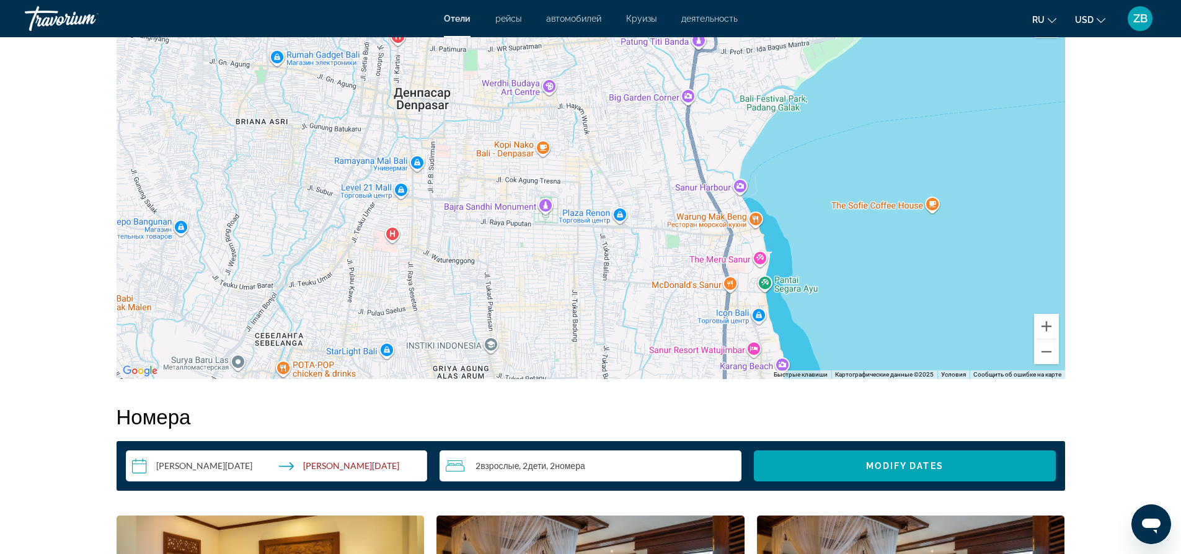
drag, startPoint x: 811, startPoint y: 88, endPoint x: 763, endPoint y: 312, distance: 229.4
click at [763, 312] on div "Чтобы активировать перетаскивание с помощью клавиатуры, нажмите Alt + Ввод. Пос…" at bounding box center [591, 193] width 948 height 372
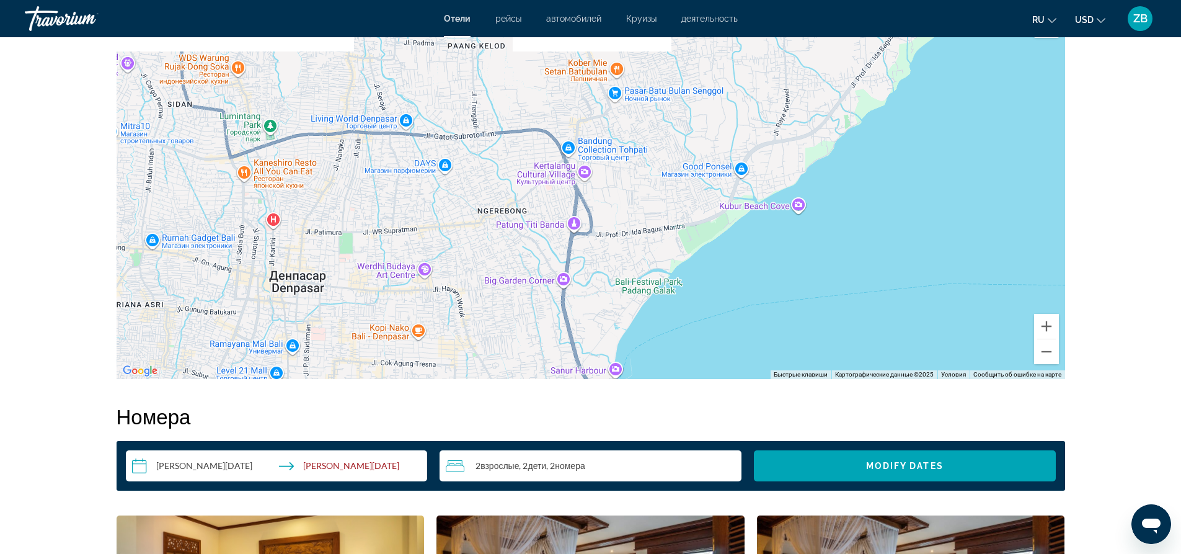
drag, startPoint x: 833, startPoint y: 115, endPoint x: 723, endPoint y: 287, distance: 204.1
click at [723, 287] on div "Чтобы активировать перетаскивание с помощью клавиатуры, нажмите Alt + Ввод. Пос…" at bounding box center [591, 193] width 948 height 372
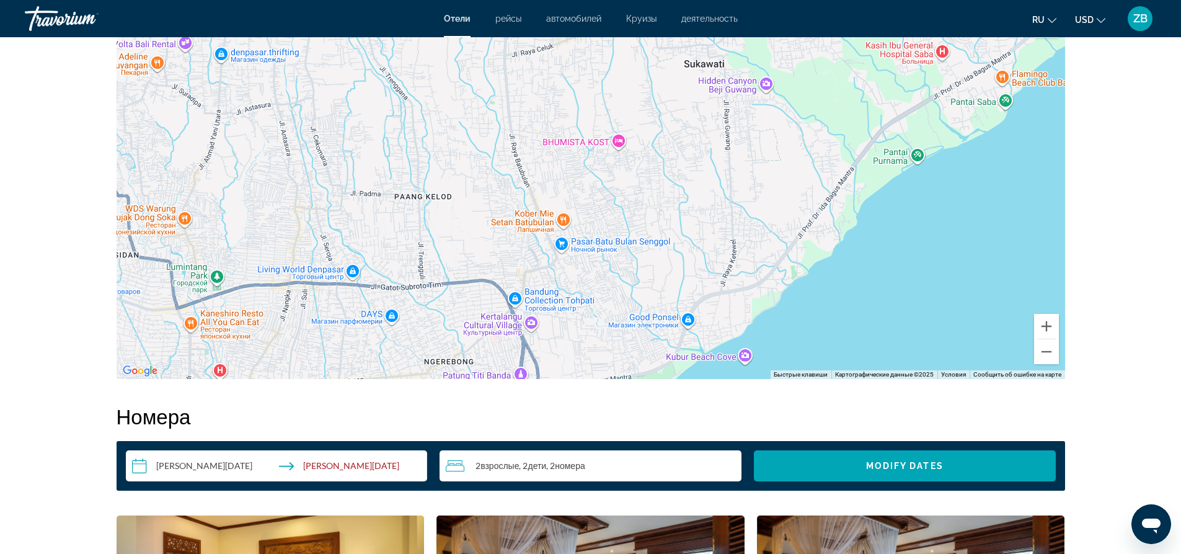
drag, startPoint x: 772, startPoint y: 140, endPoint x: 718, endPoint y: 291, distance: 159.8
click at [718, 291] on div "Sofitel Bali Nusa Dua Beach Resort Sofitel Bali Nusa Dua Beach Resort Itdc Tour…" at bounding box center [591, 193] width 948 height 372
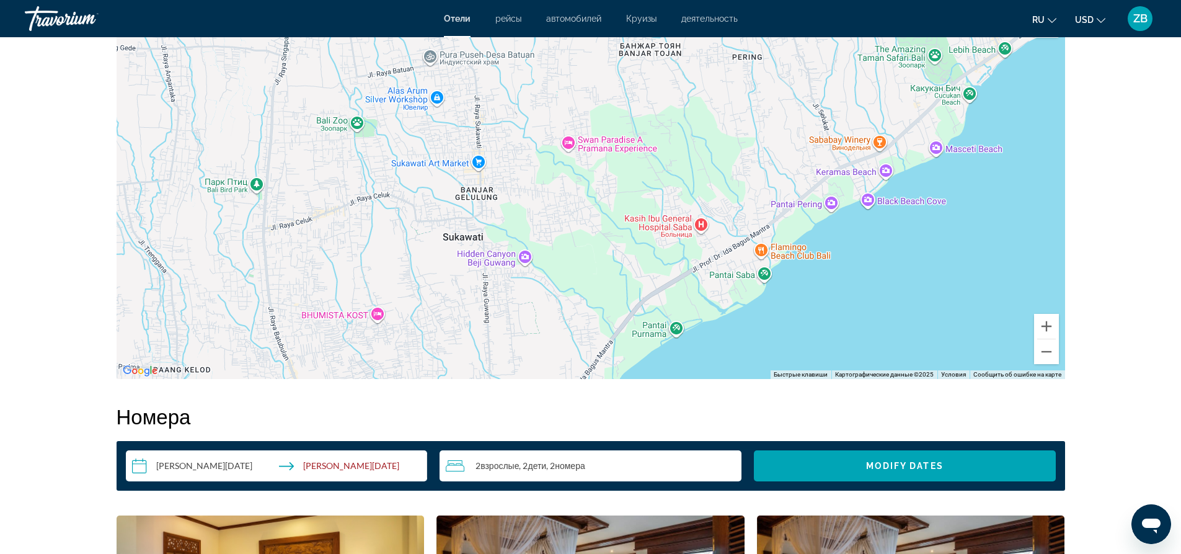
drag, startPoint x: 877, startPoint y: 142, endPoint x: 635, endPoint y: 316, distance: 298.0
click at [635, 316] on div "Sofitel Bali Nusa Dua Beach Resort Sofitel Bali Nusa Dua Beach Resort Itdc Tour…" at bounding box center [591, 193] width 948 height 372
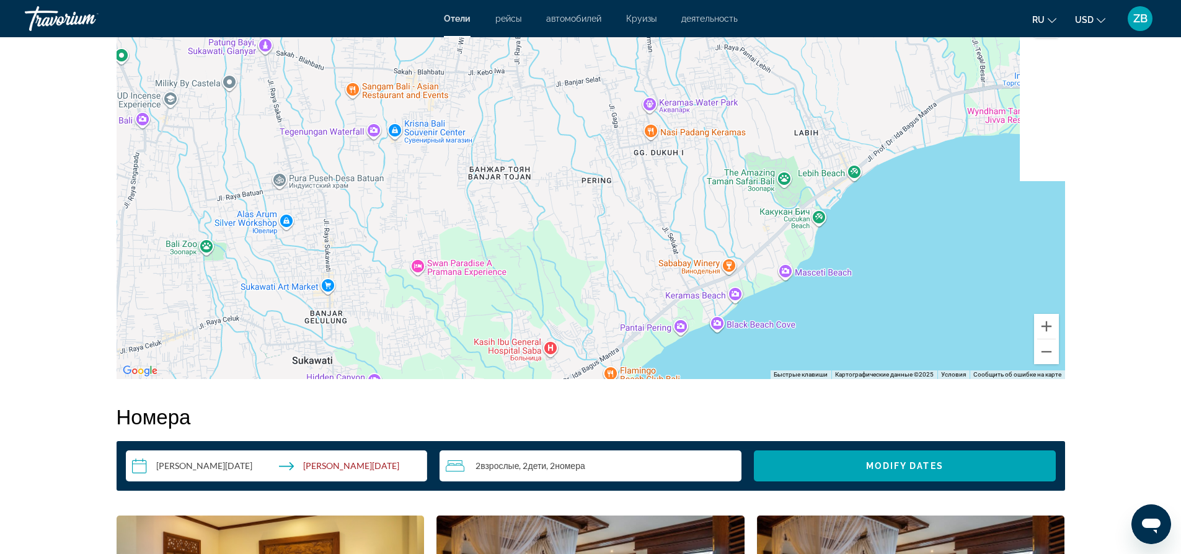
drag, startPoint x: 799, startPoint y: 151, endPoint x: 645, endPoint y: 279, distance: 200.3
click at [645, 279] on div "Sofitel Bali Nusa Dua Beach Resort Sofitel Bali Nusa Dua Beach Resort Itdc Tour…" at bounding box center [591, 193] width 948 height 372
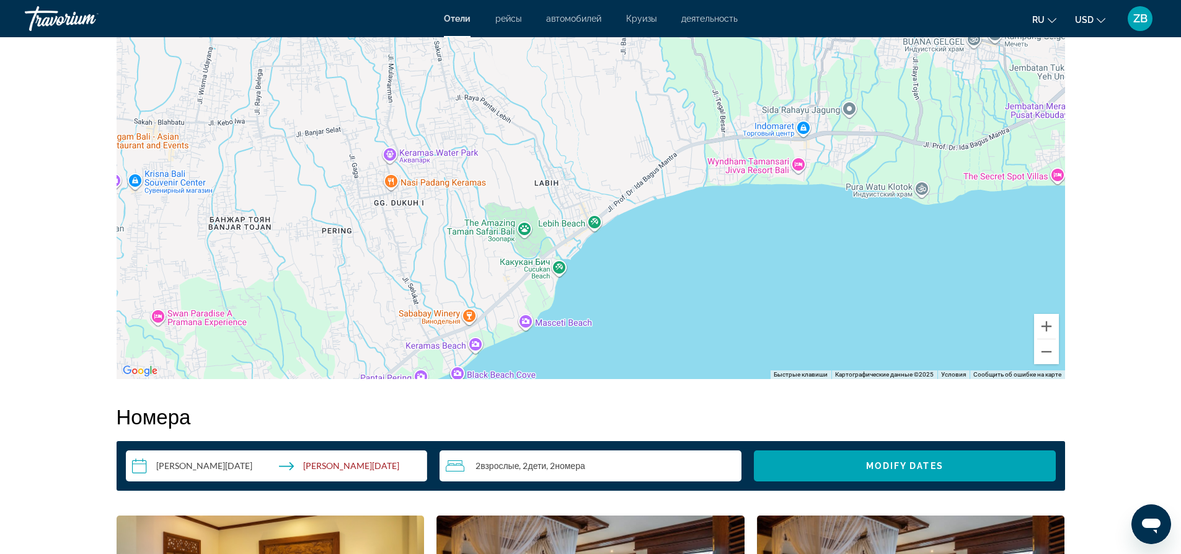
drag, startPoint x: 912, startPoint y: 112, endPoint x: 655, endPoint y: 162, distance: 262.7
click at [655, 162] on div "Sofitel Bali Nusa Dua Beach Resort Sofitel Bali Nusa Dua Beach Resort Itdc Tour…" at bounding box center [591, 193] width 948 height 372
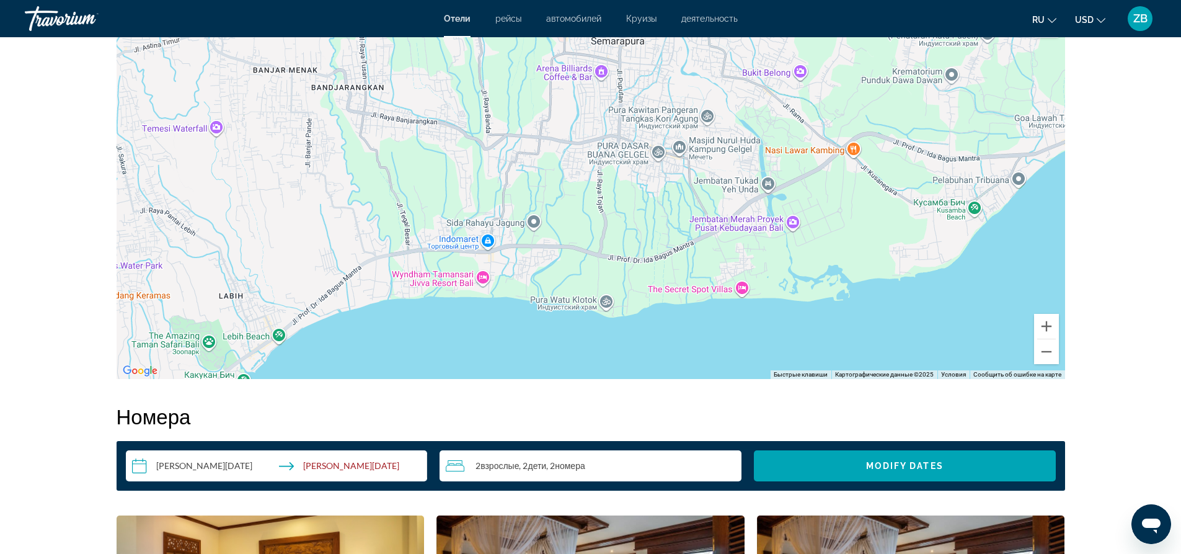
drag, startPoint x: 900, startPoint y: 94, endPoint x: 583, endPoint y: 210, distance: 338.1
click at [583, 210] on div "Sofitel Bali Nusa Dua Beach Resort Sofitel Bali Nusa Dua Beach Resort Itdc Tour…" at bounding box center [591, 193] width 948 height 372
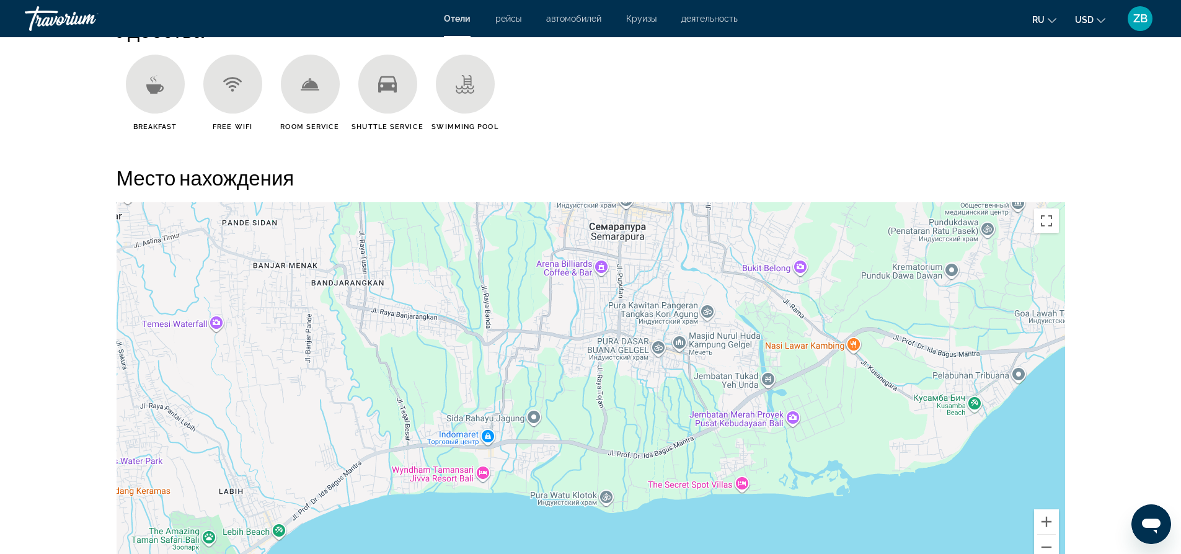
scroll to position [1054, 0]
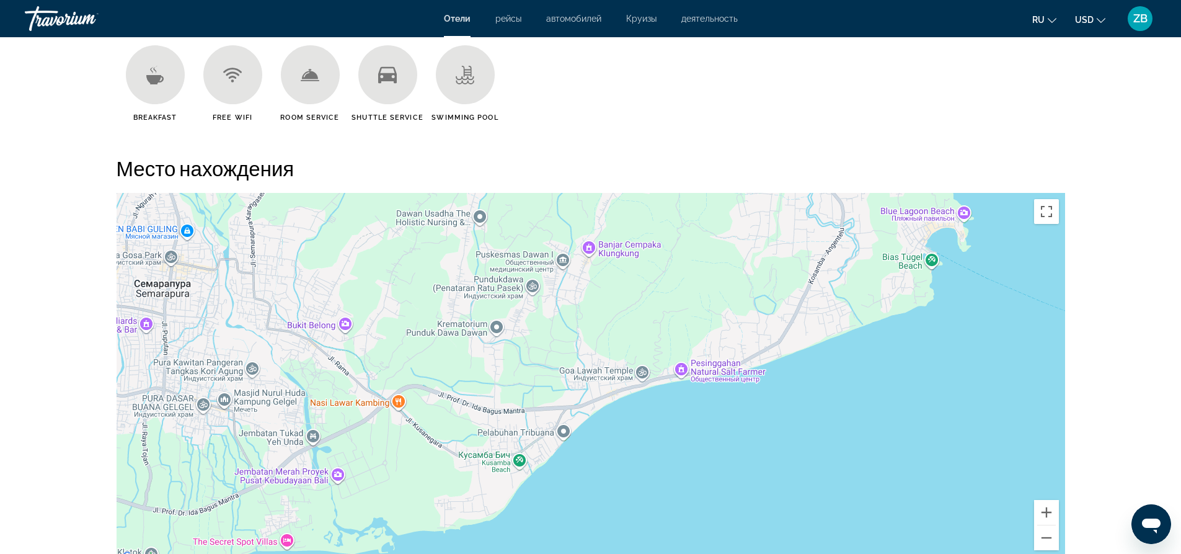
drag, startPoint x: 889, startPoint y: 419, endPoint x: 538, endPoint y: 413, distance: 351.5
click at [446, 481] on div "Sofitel Bali Nusa Dua Beach Resort Sofitel Bali Nusa Dua Beach Resort Itdc Tour…" at bounding box center [591, 379] width 948 height 372
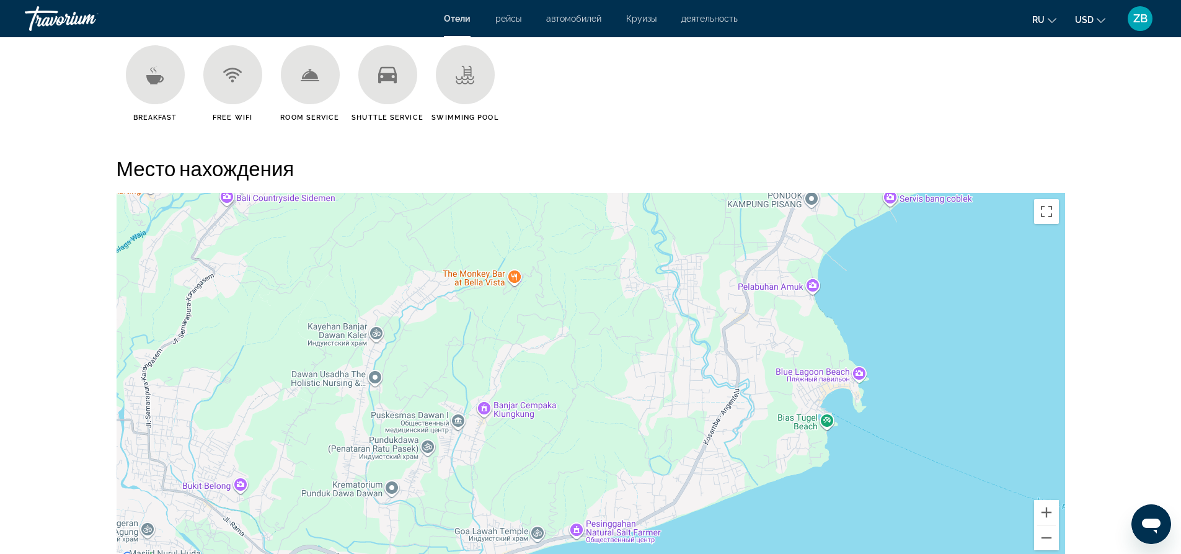
drag, startPoint x: 744, startPoint y: 263, endPoint x: 687, endPoint y: 439, distance: 185.2
click at [687, 439] on div "Sofitel Bali Nusa Dua Beach Resort Sofitel Bali Nusa Dua Beach Resort Itdc Tour…" at bounding box center [591, 379] width 948 height 372
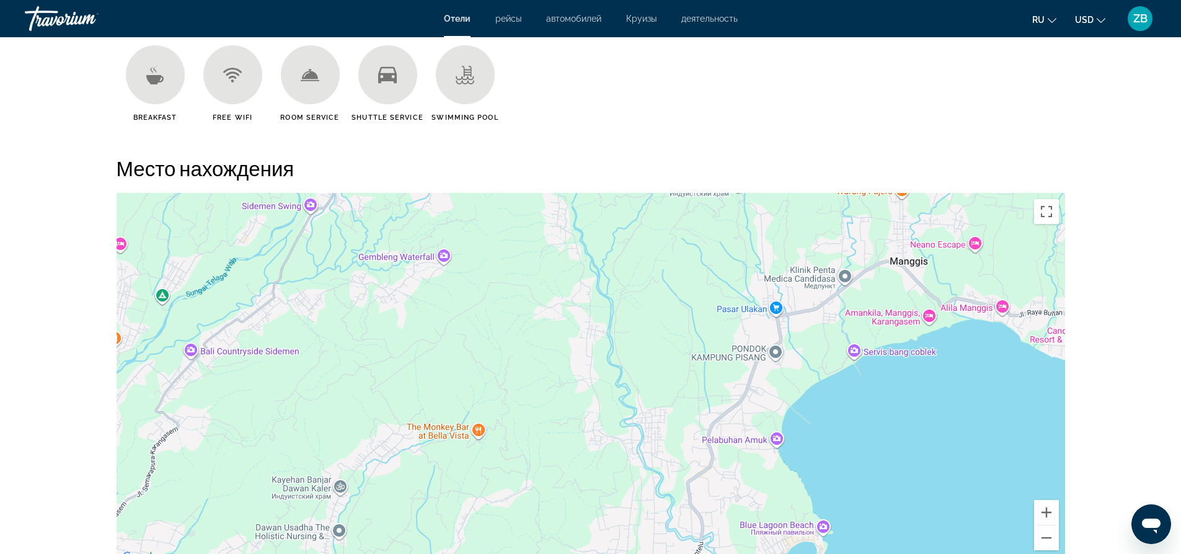
drag, startPoint x: 842, startPoint y: 270, endPoint x: 814, endPoint y: 403, distance: 136.2
click at [808, 422] on div "Sofitel Bali Nusa Dua Beach Resort Sofitel Bali Nusa Dua Beach Resort Itdc Tour…" at bounding box center [591, 379] width 948 height 372
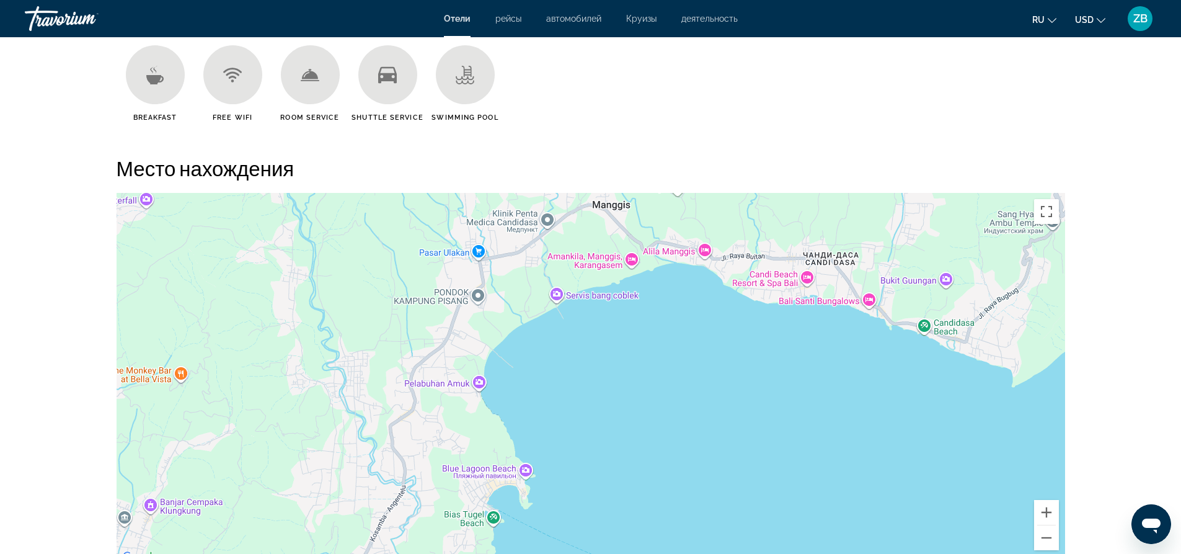
drag, startPoint x: 657, startPoint y: 446, endPoint x: 353, endPoint y: 389, distance: 309.6
click at [353, 390] on div "Sofitel Bali Nusa Dua Beach Resort Sofitel Bali Nusa Dua Beach Resort Itdc Tour…" at bounding box center [591, 379] width 948 height 372
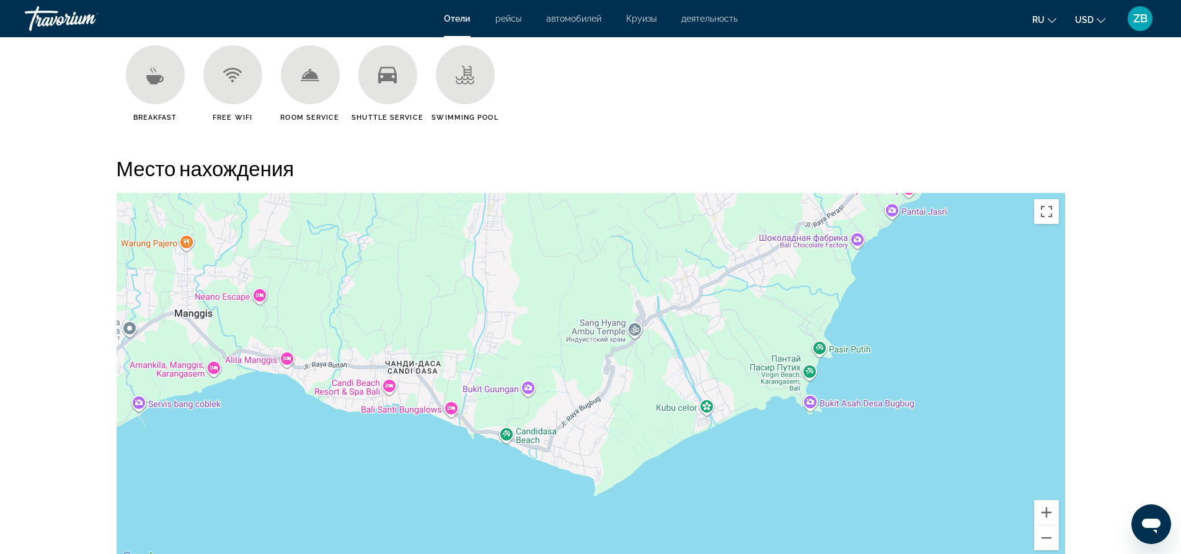
drag, startPoint x: 842, startPoint y: 329, endPoint x: 427, endPoint y: 441, distance: 429.6
click at [427, 441] on div "Sofitel Bali Nusa Dua Beach Resort Sofitel Bali Nusa Dua Beach Resort Itdc Tour…" at bounding box center [591, 379] width 948 height 372
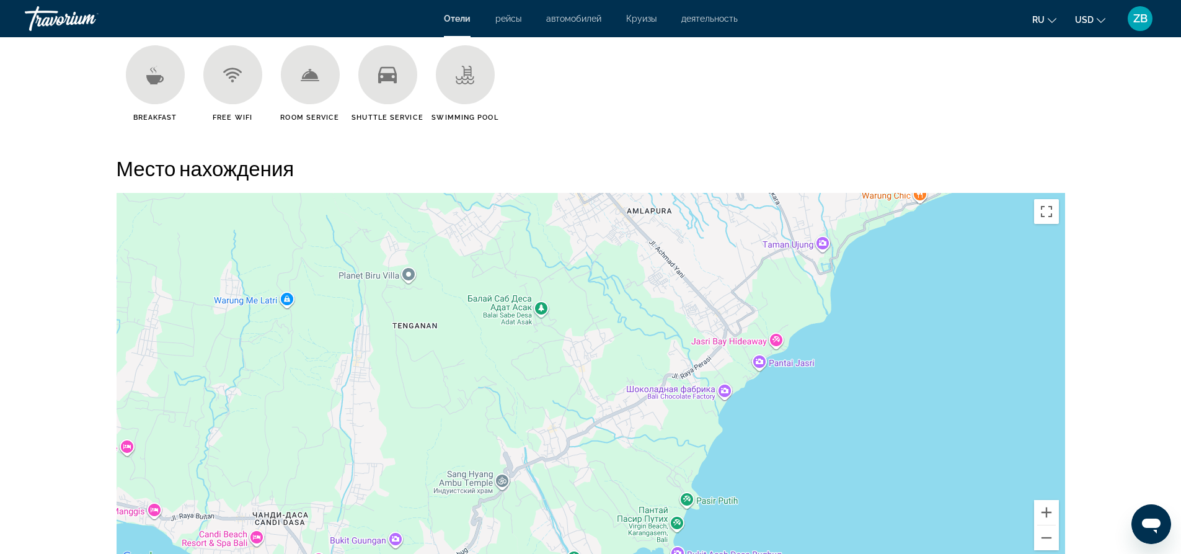
drag, startPoint x: 582, startPoint y: 285, endPoint x: 448, endPoint y: 441, distance: 205.7
click at [448, 441] on div "Sofitel Bali Nusa Dua Beach Resort Sofitel Bali Nusa Dua Beach Resort Itdc Tour…" at bounding box center [591, 379] width 948 height 372
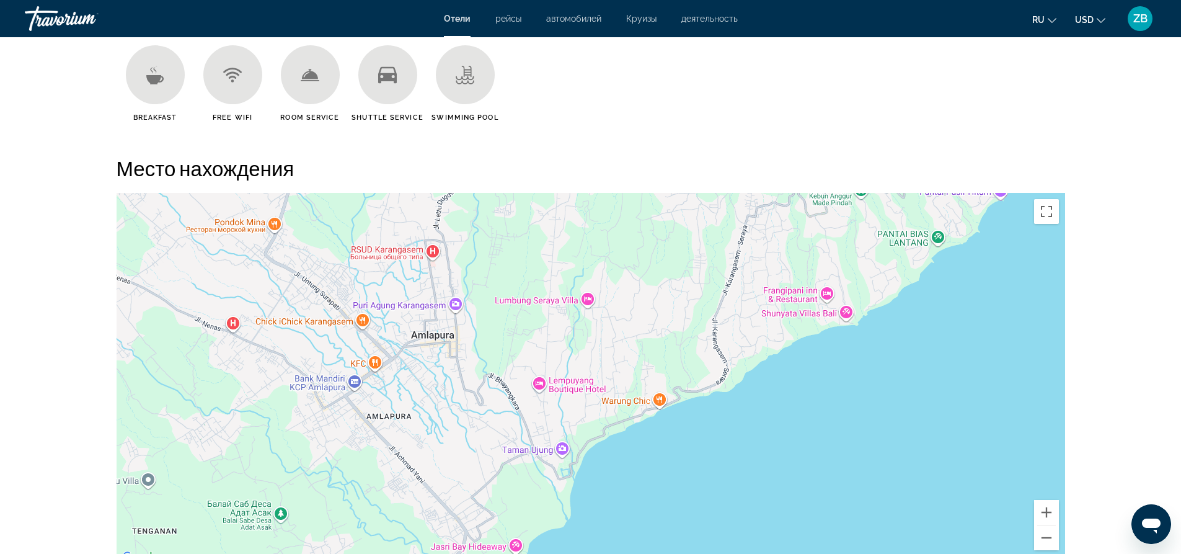
drag, startPoint x: 717, startPoint y: 293, endPoint x: 470, endPoint y: 474, distance: 305.5
click at [470, 474] on div "Sofitel Bali Nusa Dua Beach Resort Sofitel Bali Nusa Dua Beach Resort Itdc Tour…" at bounding box center [591, 379] width 948 height 372
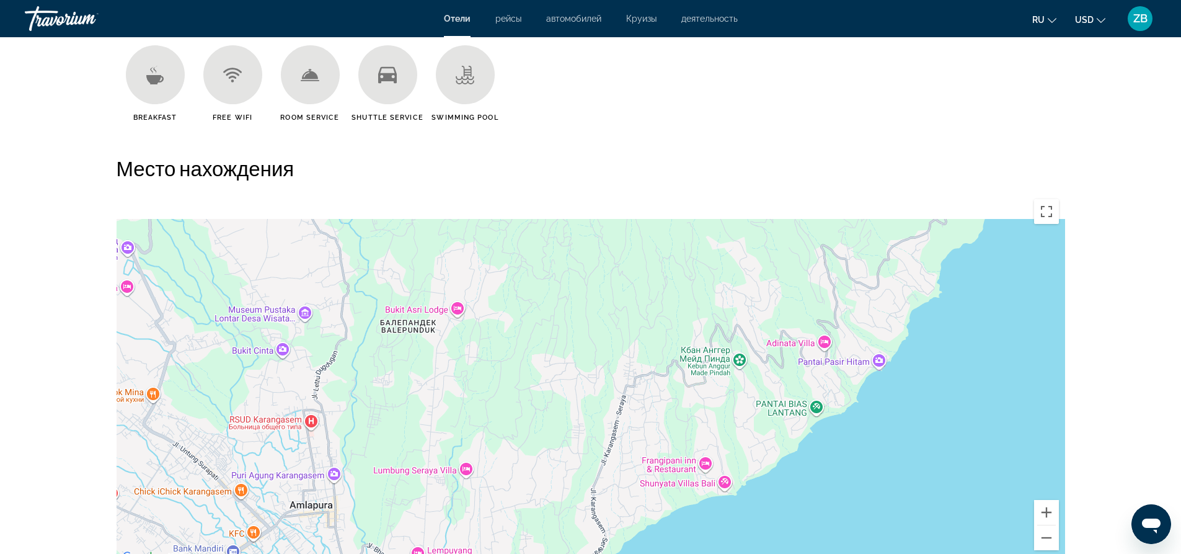
drag, startPoint x: 692, startPoint y: 271, endPoint x: 570, endPoint y: 444, distance: 212.6
click at [570, 444] on div "Sofitel Bali Nusa Dua Beach Resort Sofitel Bali Nusa Dua Beach Resort Itdc Tour…" at bounding box center [591, 379] width 948 height 372
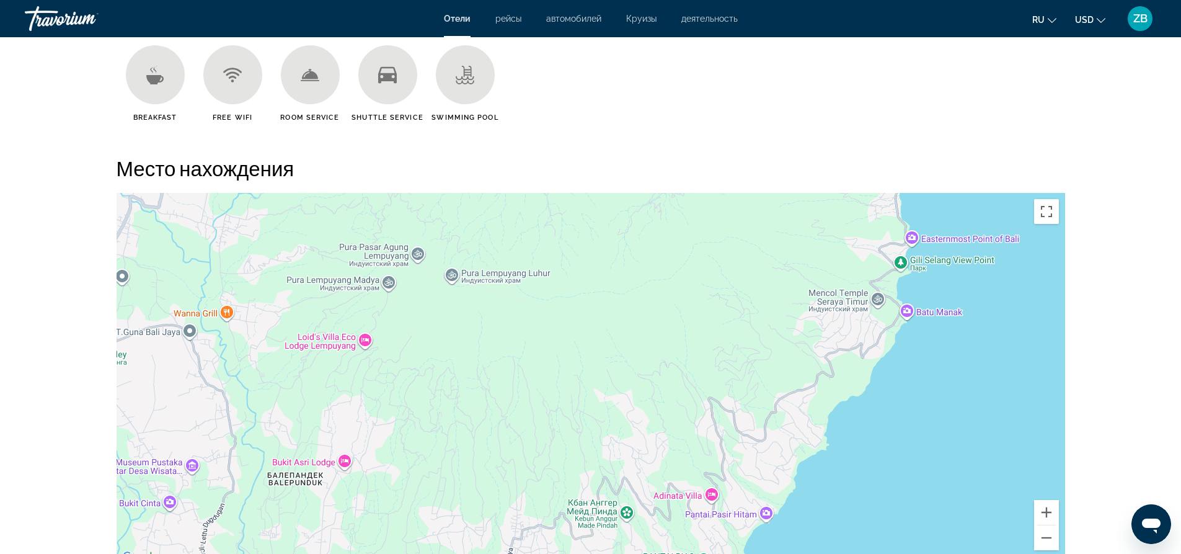
drag, startPoint x: 812, startPoint y: 279, endPoint x: 699, endPoint y: 438, distance: 195.1
click at [699, 438] on div "Sofitel Bali Nusa Dua Beach Resort Sofitel Bali Nusa Dua Beach Resort Itdc Tour…" at bounding box center [591, 379] width 948 height 372
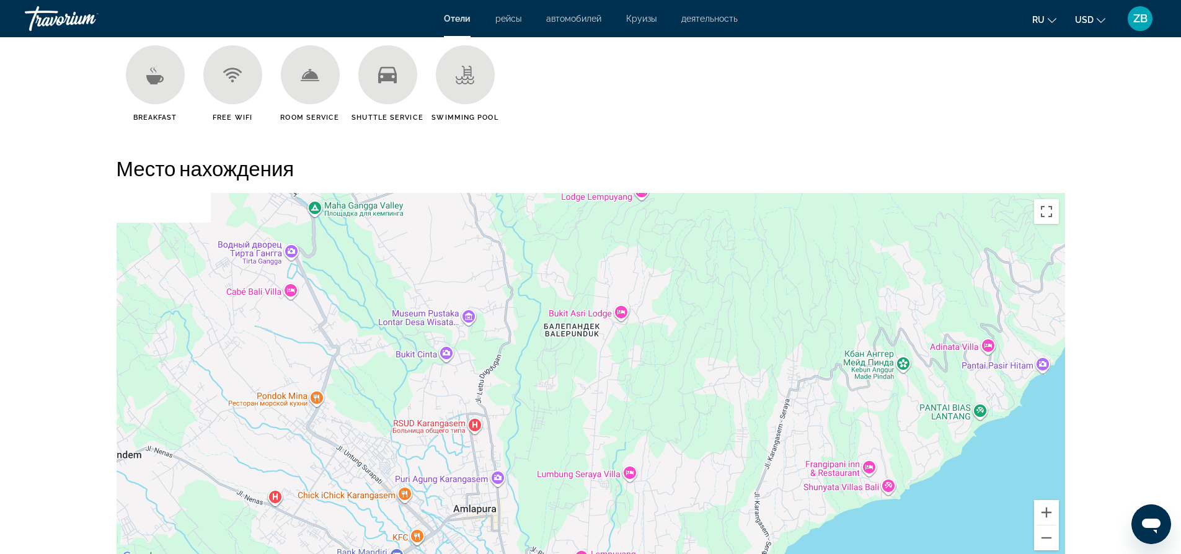
drag, startPoint x: 645, startPoint y: 423, endPoint x: 930, endPoint y: 266, distance: 325.7
click at [930, 266] on div "Sofitel Bali Nusa Dua Beach Resort Sofitel Bali Nusa Dua Beach Resort Itdc Tour…" at bounding box center [591, 379] width 948 height 372
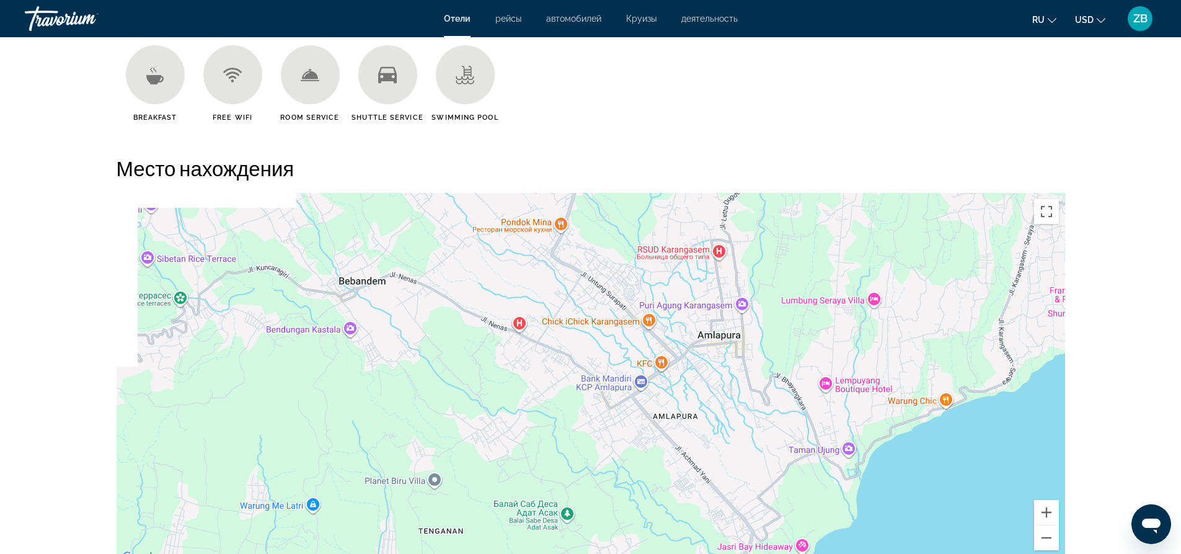
drag, startPoint x: 655, startPoint y: 422, endPoint x: 896, endPoint y: 250, distance: 296.5
click at [896, 250] on div "Sofitel Bali Nusa Dua Beach Resort Sofitel Bali Nusa Dua Beach Resort Itdc Tour…" at bounding box center [591, 379] width 948 height 372
drag, startPoint x: 847, startPoint y: 408, endPoint x: 980, endPoint y: 262, distance: 197.5
click at [980, 262] on div "Sofitel Bali Nusa Dua Beach Resort Sofitel Bali Nusa Dua Beach Resort Itdc Tour…" at bounding box center [591, 379] width 948 height 372
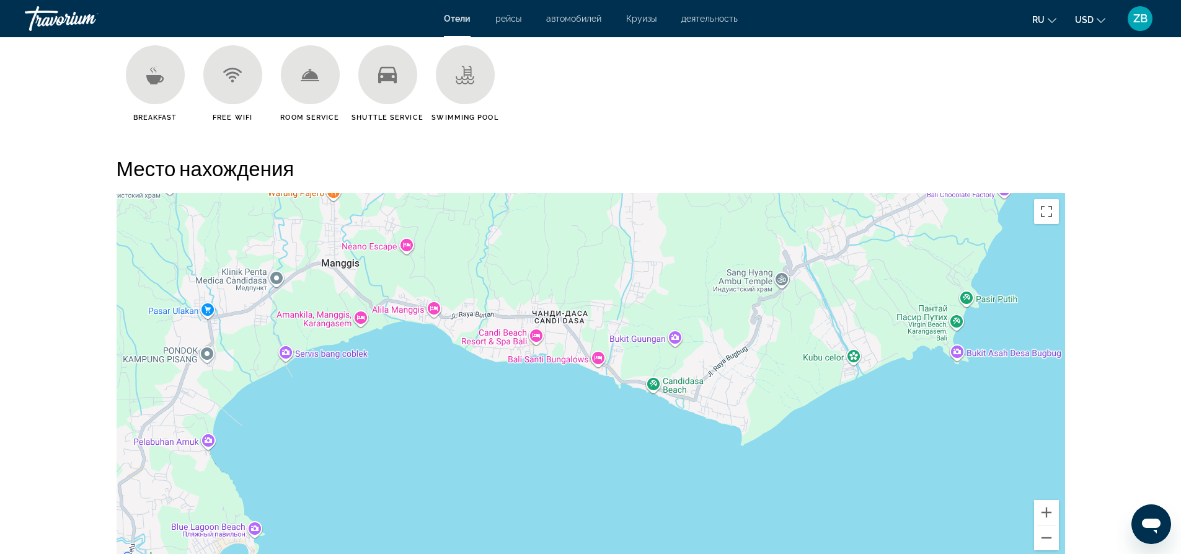
drag, startPoint x: 820, startPoint y: 451, endPoint x: 803, endPoint y: 312, distance: 139.2
click at [822, 271] on div "Sofitel Bali Nusa Dua Beach Resort Sofitel Bali Nusa Dua Beach Resort Itdc Tour…" at bounding box center [591, 379] width 948 height 372
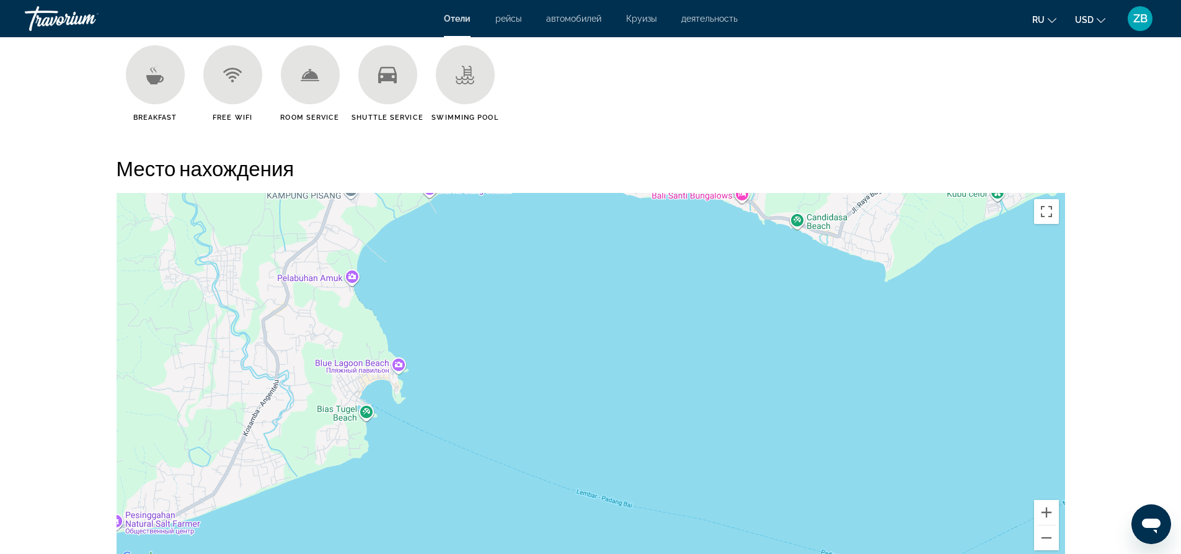
drag, startPoint x: 761, startPoint y: 414, endPoint x: 905, endPoint y: 262, distance: 209.6
click at [905, 262] on div "Sofitel Bali Nusa Dua Beach Resort Sofitel Bali Nusa Dua Beach Resort Itdc Tour…" at bounding box center [591, 379] width 948 height 372
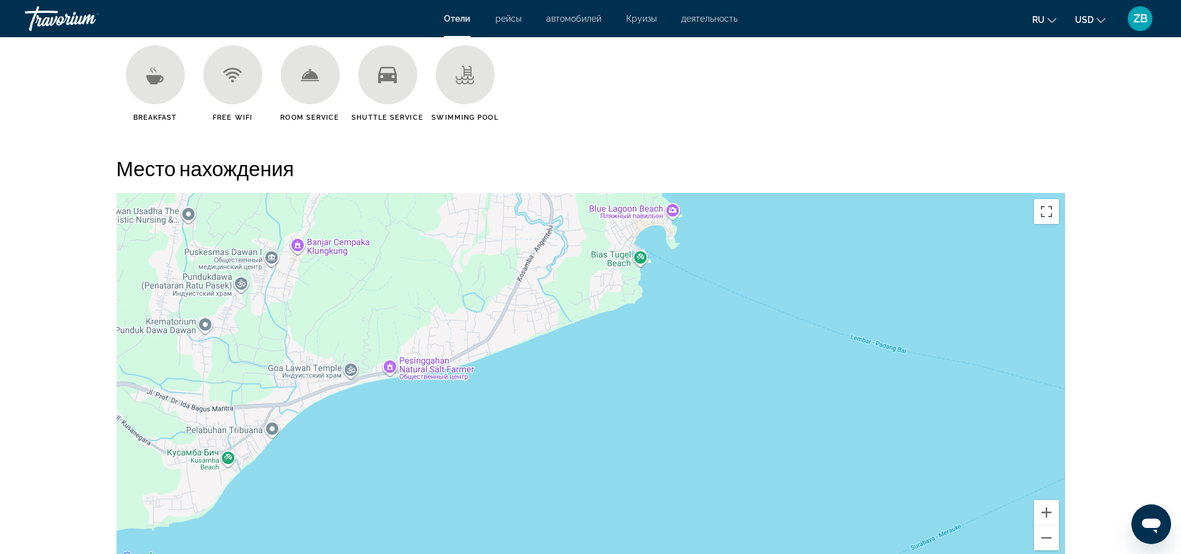
drag, startPoint x: 653, startPoint y: 410, endPoint x: 964, endPoint y: 250, distance: 349.9
click at [964, 250] on div "Sofitel Bali Nusa Dua Beach Resort Sofitel Bali Nusa Dua Beach Resort Itdc Tour…" at bounding box center [591, 379] width 948 height 372
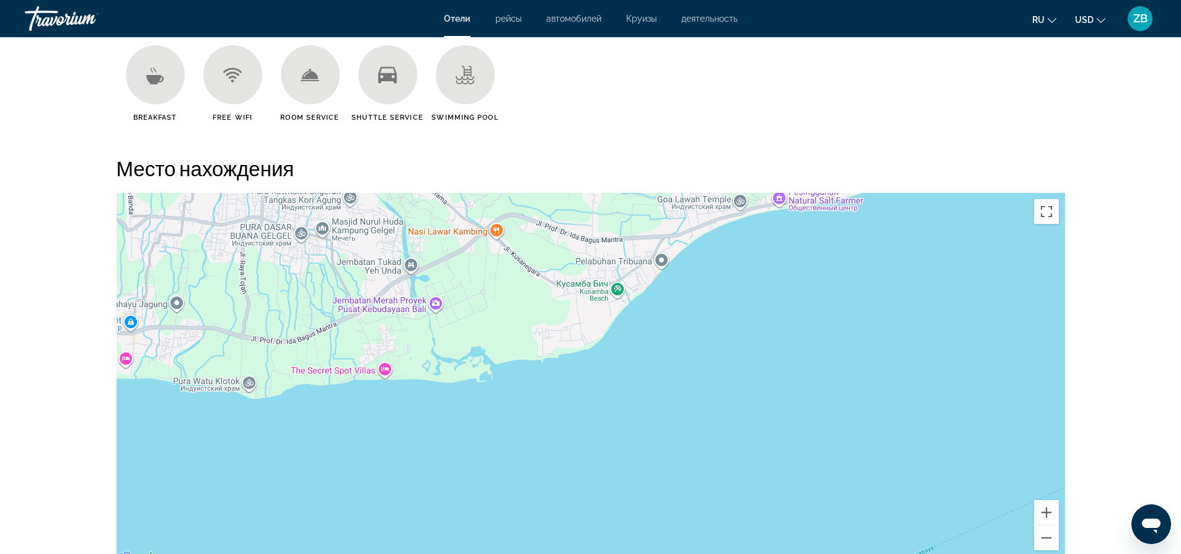
drag, startPoint x: 581, startPoint y: 411, endPoint x: 907, endPoint y: 265, distance: 357.7
click at [907, 265] on div "Sofitel Bali Nusa Dua Beach Resort Sofitel Bali Nusa Dua Beach Resort Itdc Tour…" at bounding box center [591, 379] width 948 height 372
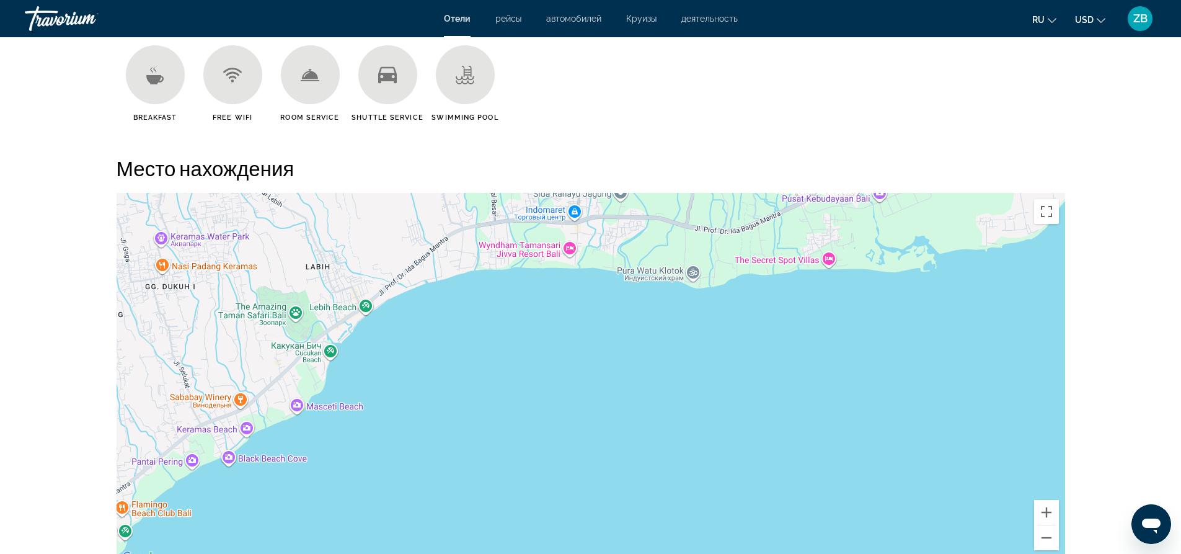
drag, startPoint x: 549, startPoint y: 357, endPoint x: 996, endPoint y: 245, distance: 460.6
click at [996, 245] on div "Sofitel Bali Nusa Dua Beach Resort Sofitel Bali Nusa Dua Beach Resort Itdc Tour…" at bounding box center [591, 379] width 948 height 372
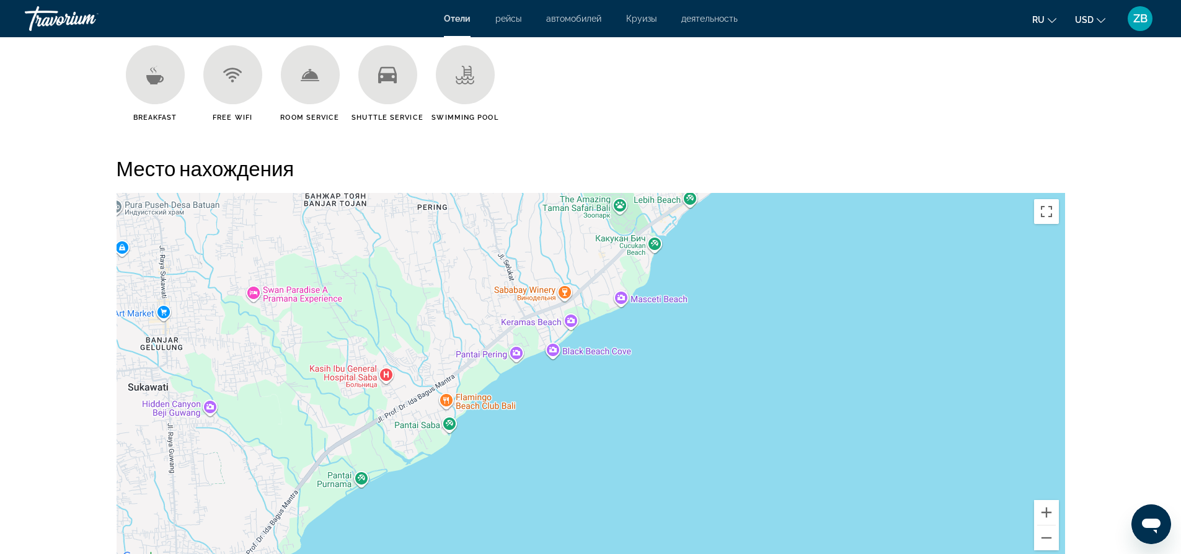
drag, startPoint x: 463, startPoint y: 470, endPoint x: 787, endPoint y: 362, distance: 341.9
click at [787, 362] on div "Sofitel Bali Nusa Dua Beach Resort Sofitel Bali Nusa Dua Beach Resort Itdc Tour…" at bounding box center [591, 379] width 948 height 372
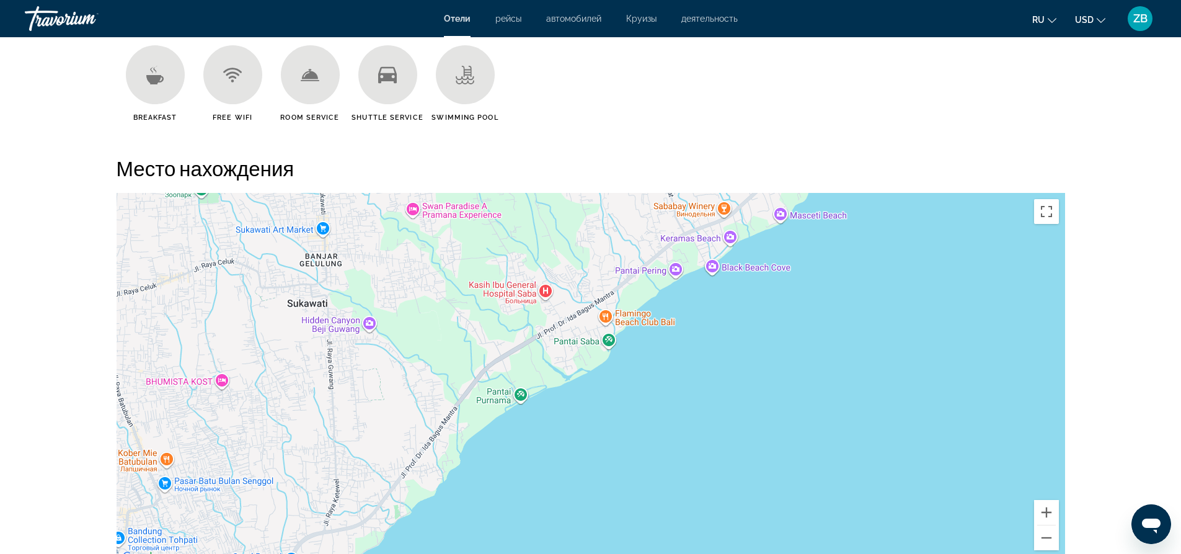
drag, startPoint x: 561, startPoint y: 420, endPoint x: 749, endPoint y: 322, distance: 212.1
click at [749, 322] on div "Sofitel Bali Nusa Dua Beach Resort Sofitel Bali Nusa Dua Beach Resort Itdc Tour…" at bounding box center [591, 379] width 948 height 372
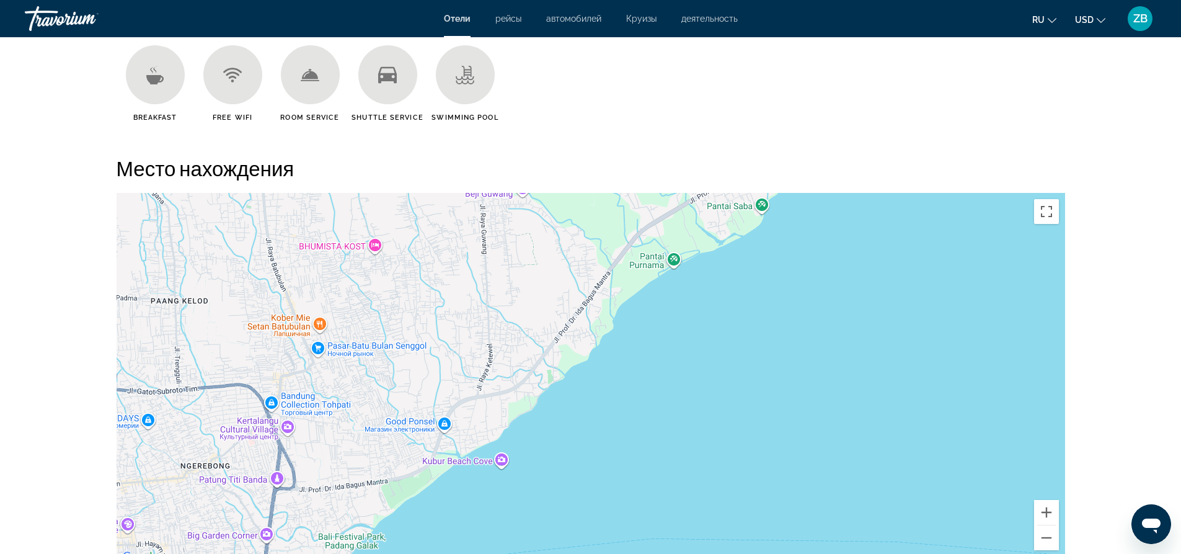
drag, startPoint x: 599, startPoint y: 414, endPoint x: 725, endPoint y: 291, distance: 176.2
click at [725, 291] on div "Sofitel Bali Nusa Dua Beach Resort Sofitel Bali Nusa Dua Beach Resort Itdc Tour…" at bounding box center [591, 379] width 948 height 372
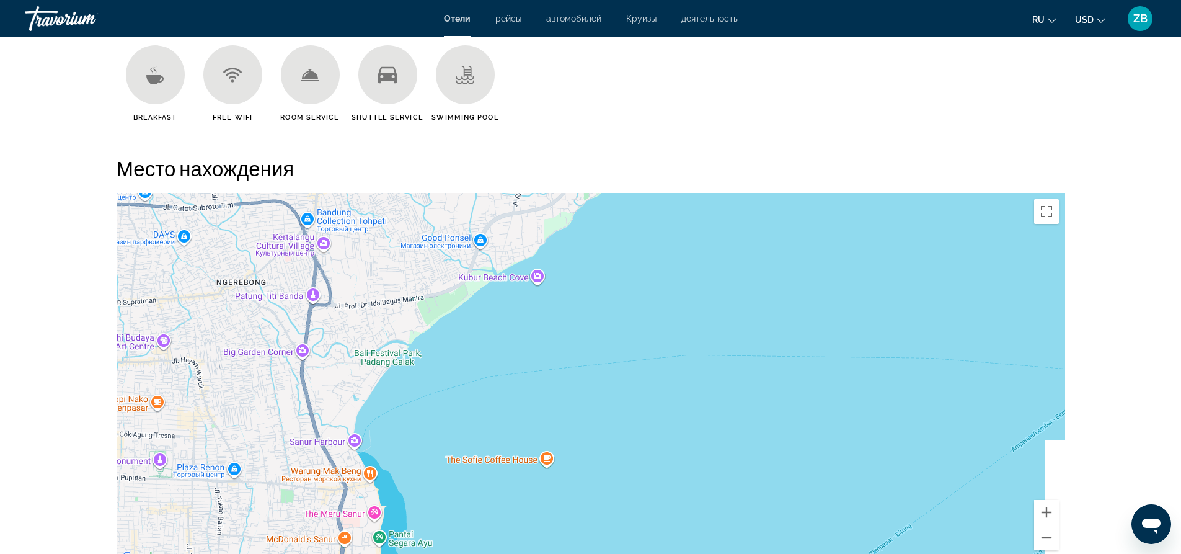
drag, startPoint x: 594, startPoint y: 444, endPoint x: 618, endPoint y: 271, distance: 175.2
click at [618, 271] on div "Sofitel Bali Nusa Dua Beach Resort Sofitel Bali Nusa Dua Beach Resort Itdc Tour…" at bounding box center [591, 379] width 948 height 372
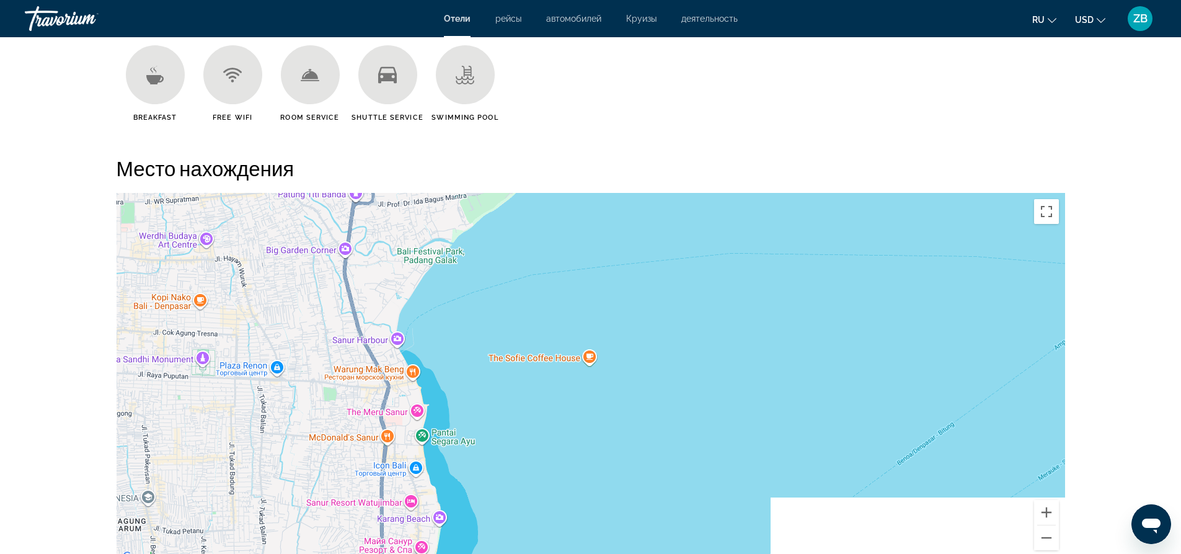
drag, startPoint x: 575, startPoint y: 506, endPoint x: 650, endPoint y: 345, distance: 177.2
click at [650, 345] on div "Sofitel Bali Nusa Dua Beach Resort Sofitel Bali Nusa Dua Beach Resort Itdc Tour…" at bounding box center [591, 379] width 948 height 372
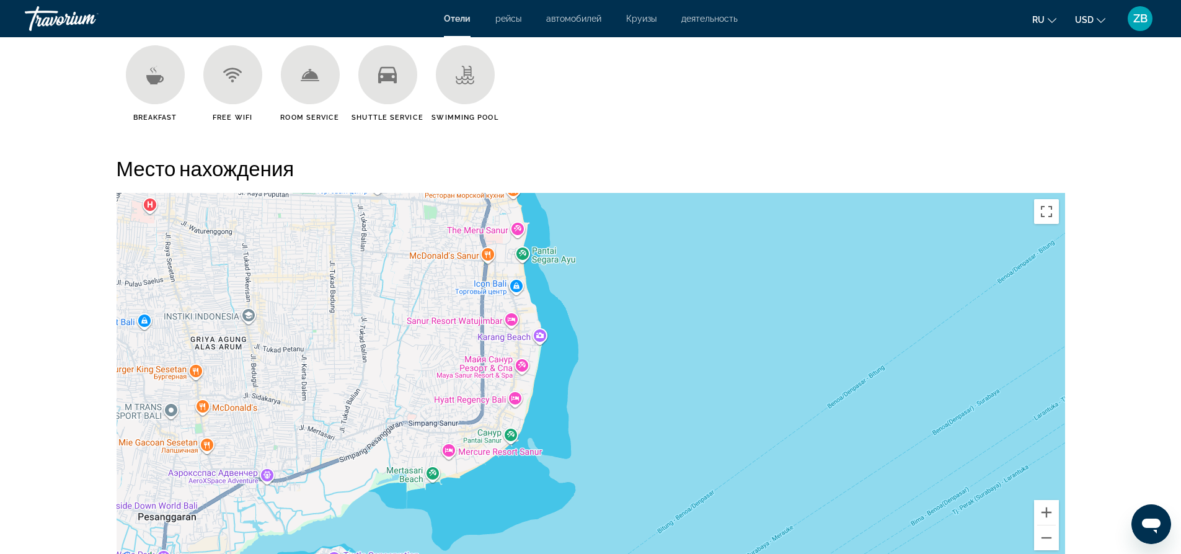
drag, startPoint x: 587, startPoint y: 500, endPoint x: 655, endPoint y: 373, distance: 143.4
click at [655, 373] on div "Sofitel Bali Nusa Dua Beach Resort Sofitel Bali Nusa Dua Beach Resort Itdc Tour…" at bounding box center [591, 379] width 948 height 372
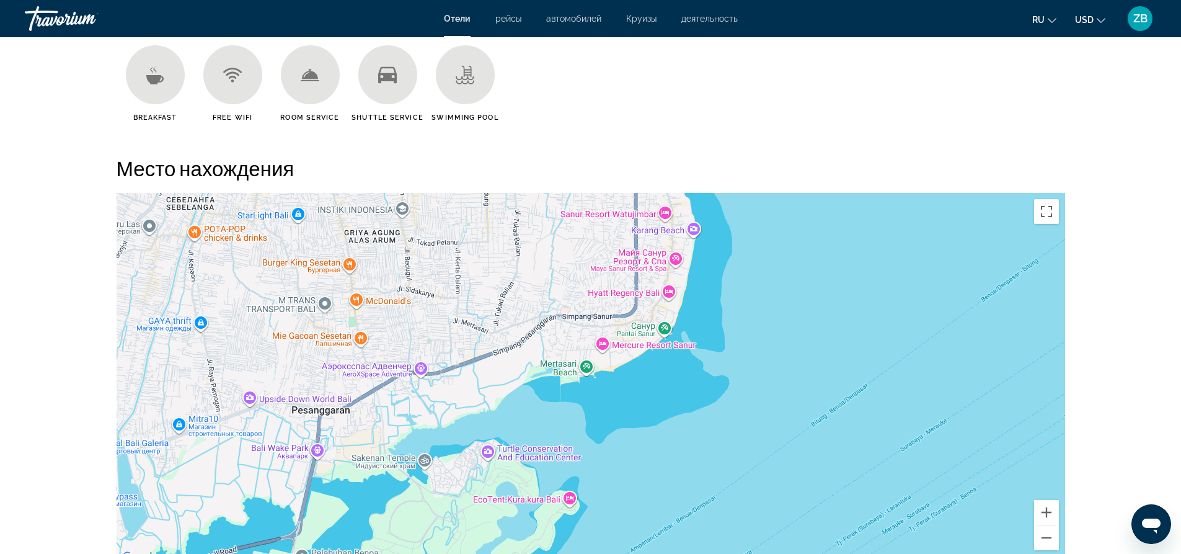
drag, startPoint x: 508, startPoint y: 461, endPoint x: 668, endPoint y: 349, distance: 195.4
click at [668, 349] on div "Sofitel Bali Nusa Dua Beach Resort Sofitel Bali Nusa Dua Beach Resort Itdc Tour…" at bounding box center [591, 379] width 948 height 372
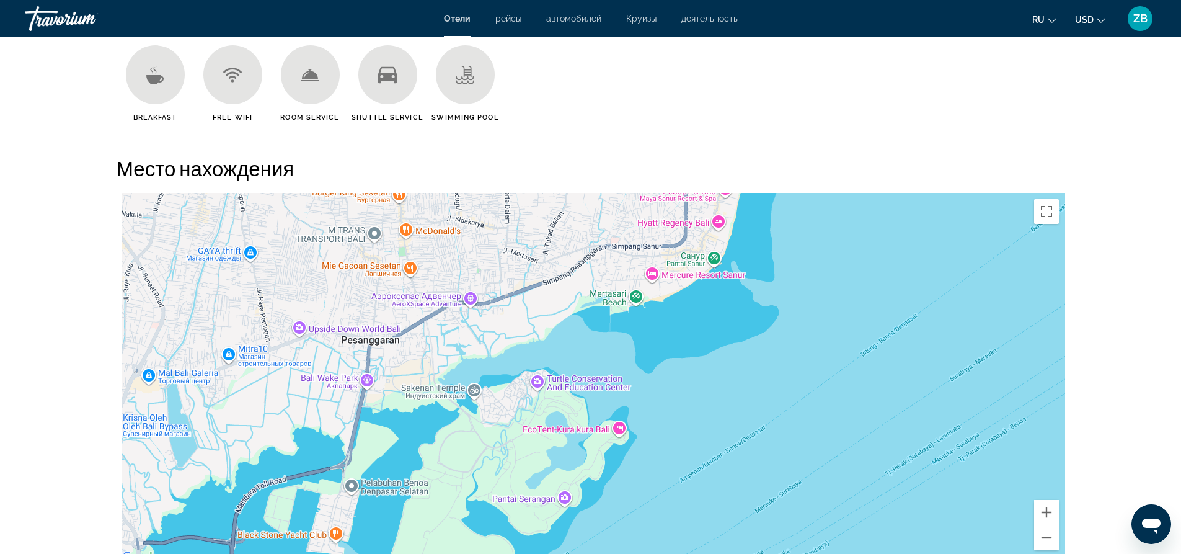
drag, startPoint x: 664, startPoint y: 335, endPoint x: 736, endPoint y: 223, distance: 133.3
click at [736, 223] on div "Sofitel Bali Nusa Dua Beach Resort Sofitel Bali Nusa Dua Beach Resort Itdc Tour…" at bounding box center [591, 379] width 948 height 372
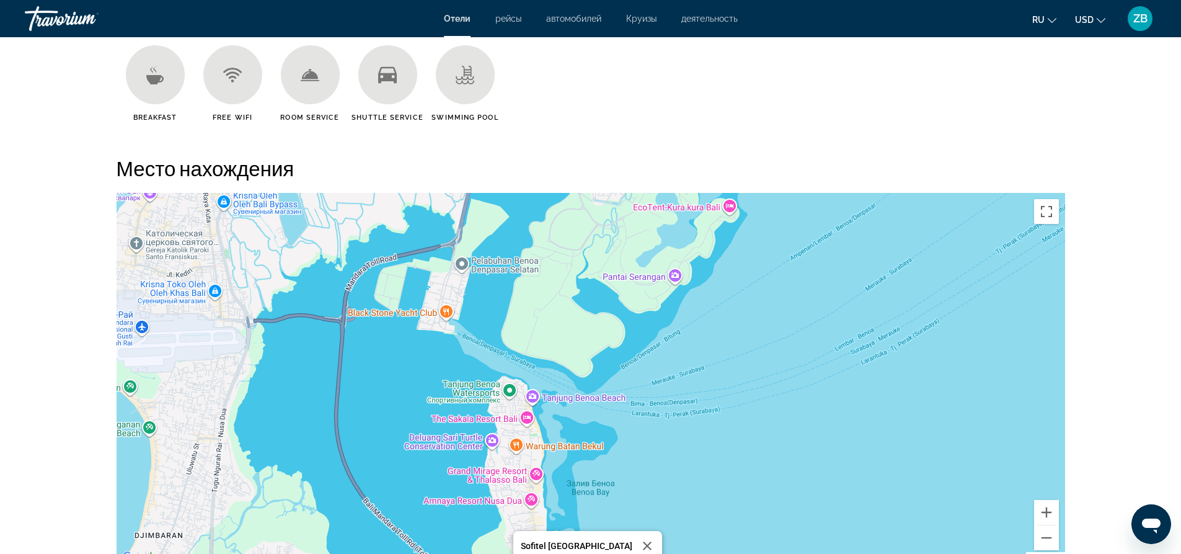
drag, startPoint x: 732, startPoint y: 431, endPoint x: 783, endPoint y: 305, distance: 135.9
click at [783, 305] on div "Sofitel Bali Nusa Dua Beach Resort Sofitel Bali Nusa Dua Beach Resort Itdc Tour…" at bounding box center [591, 379] width 948 height 372
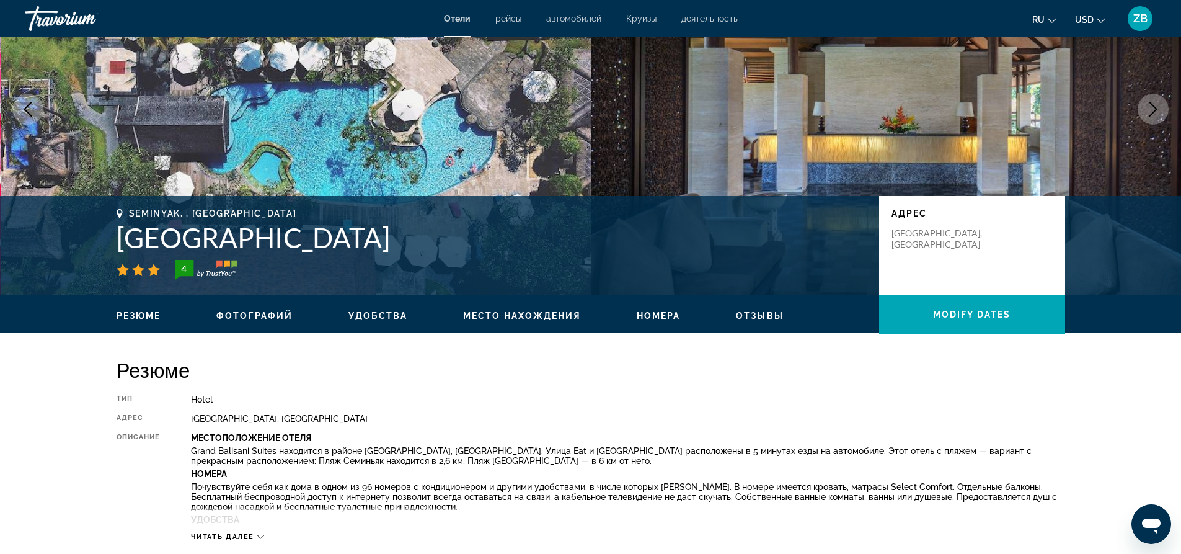
scroll to position [62, 0]
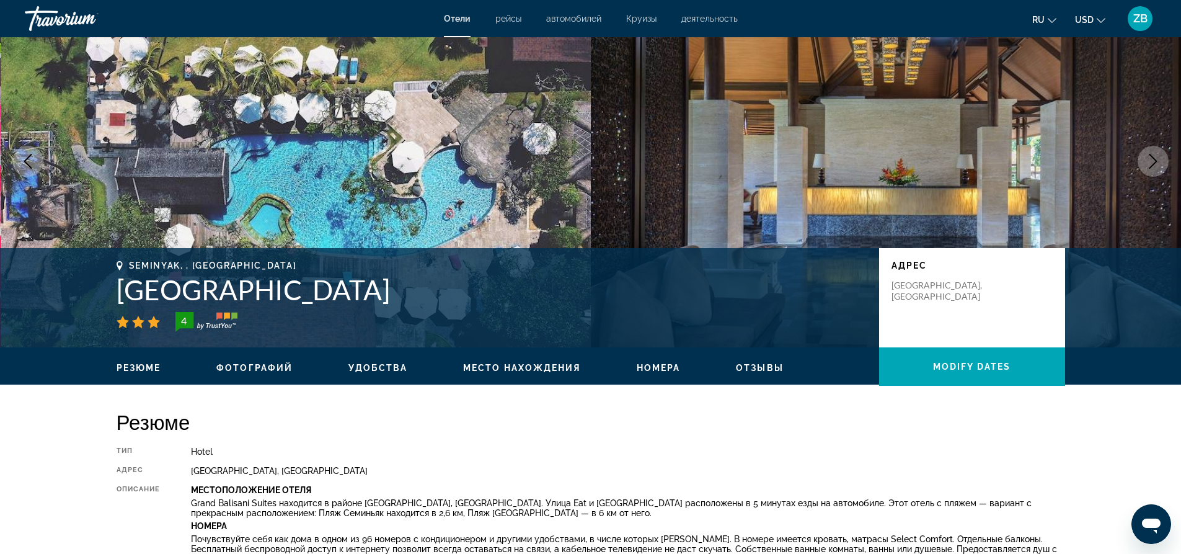
click at [47, 18] on div "Travorium" at bounding box center [87, 18] width 124 height 32
